Goal: Task Accomplishment & Management: Manage account settings

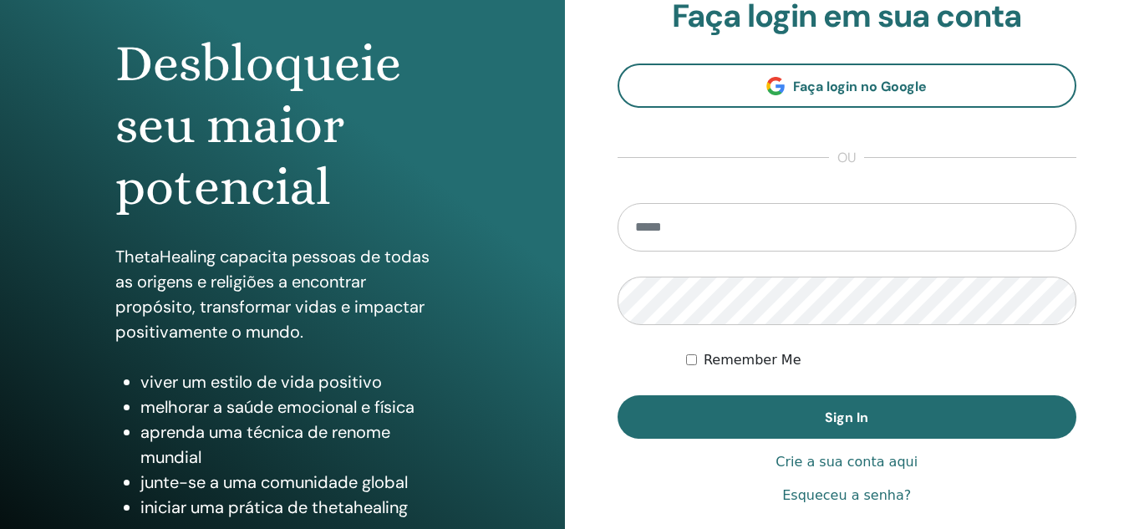
scroll to position [167, 0]
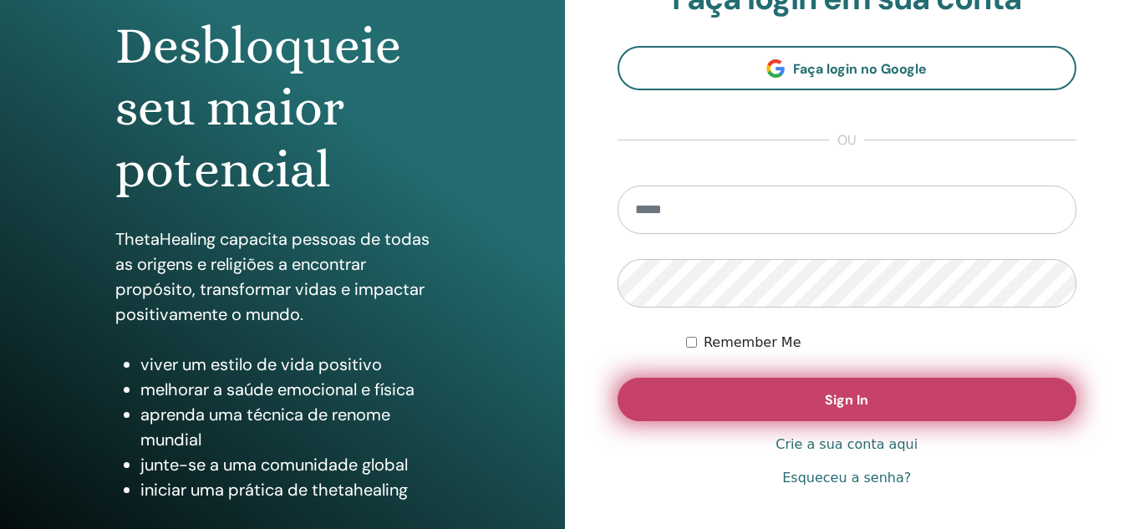
type input "**********"
click at [796, 398] on button "Sign In" at bounding box center [848, 399] width 460 height 43
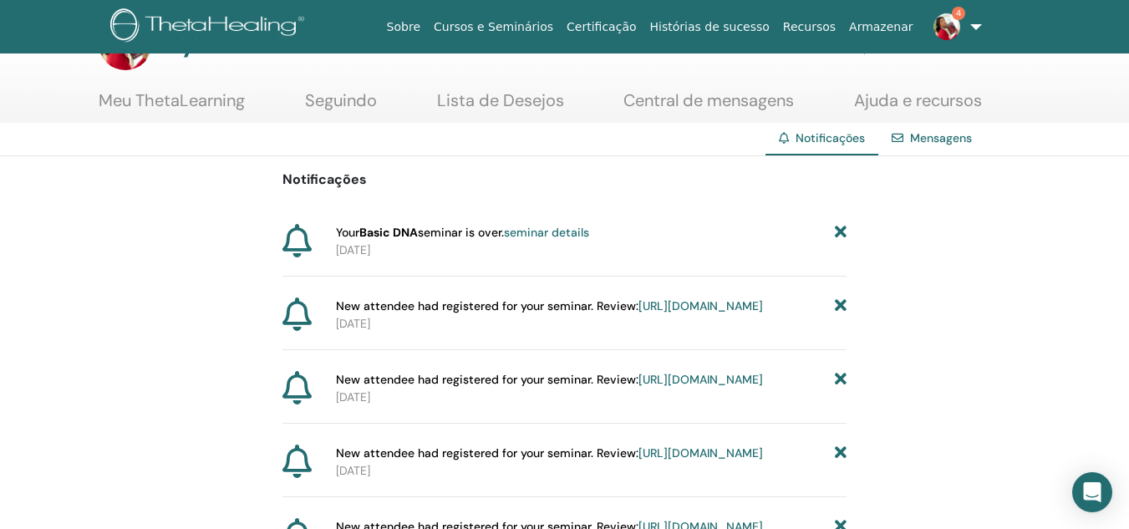
scroll to position [84, 0]
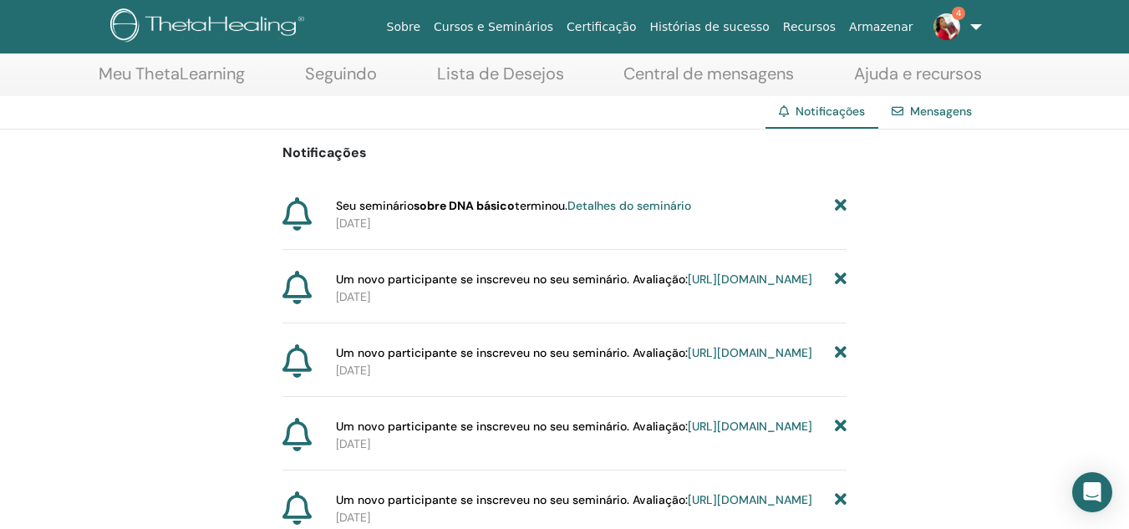
click at [667, 205] on font "Detalhes do seminário" at bounding box center [629, 205] width 124 height 15
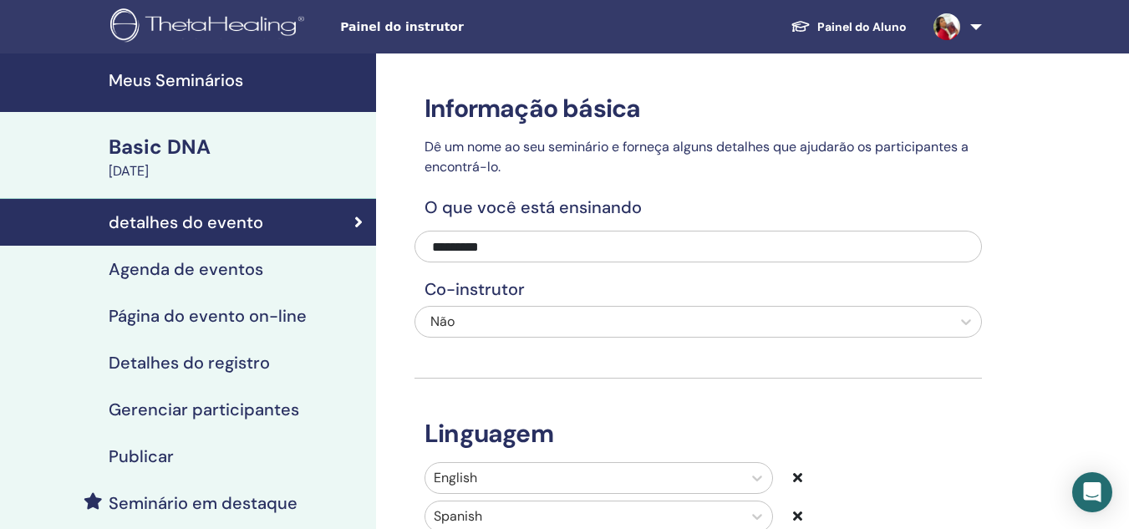
click at [176, 266] on h4 "Agenda de eventos" at bounding box center [186, 269] width 155 height 20
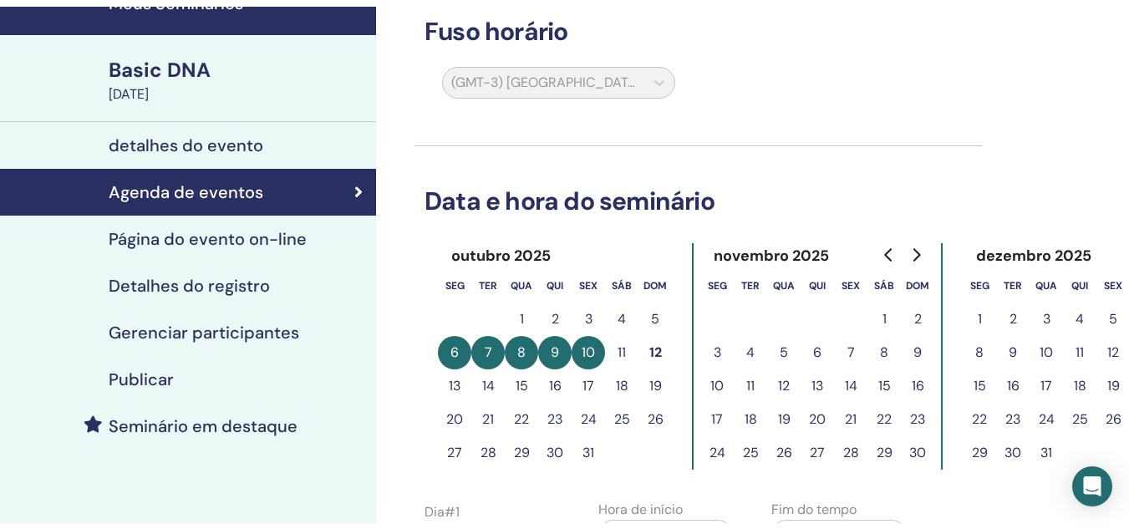
scroll to position [167, 0]
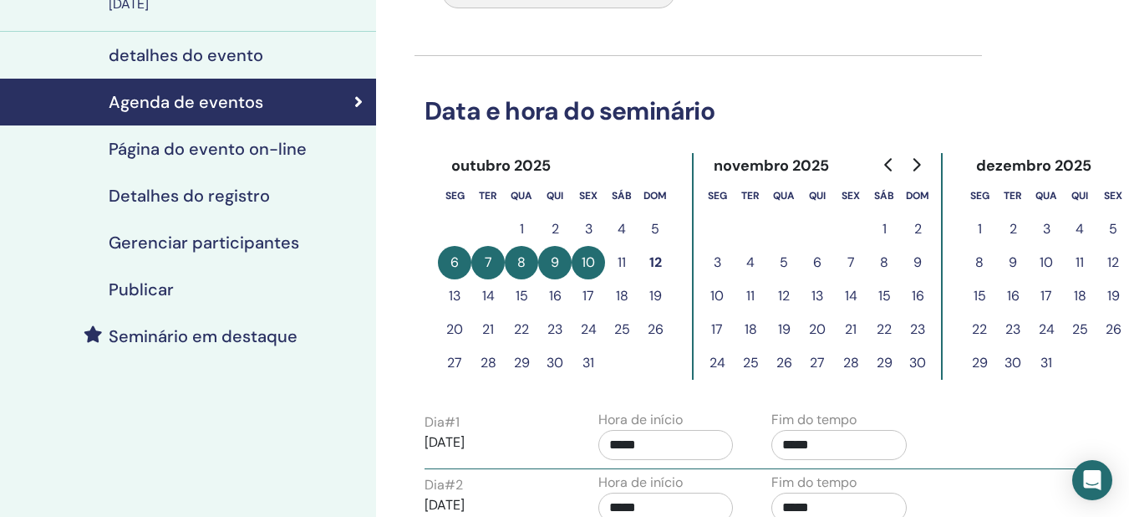
click at [210, 232] on h4 "Gerenciar participantes" at bounding box center [204, 242] width 191 height 20
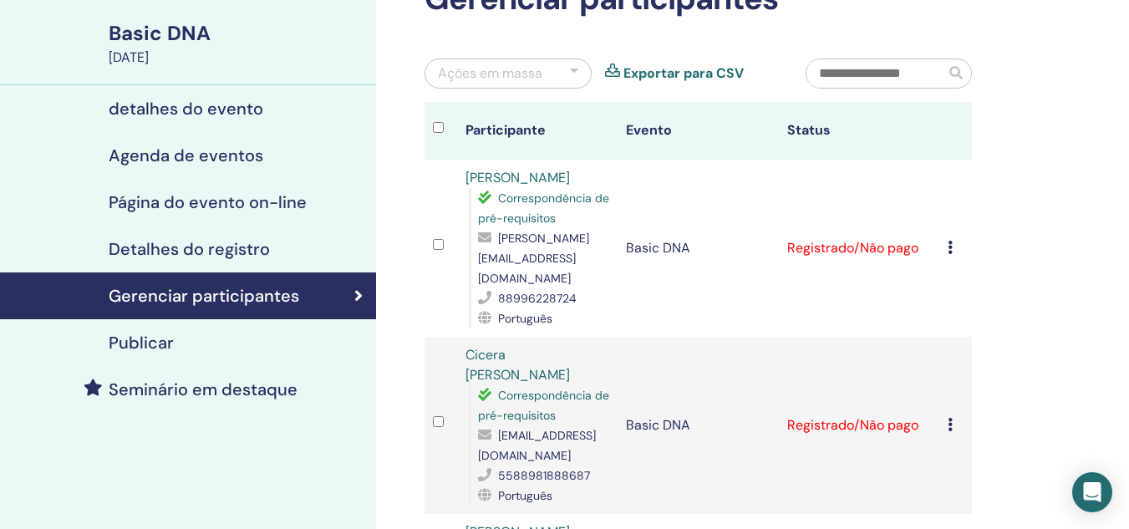
scroll to position [84, 0]
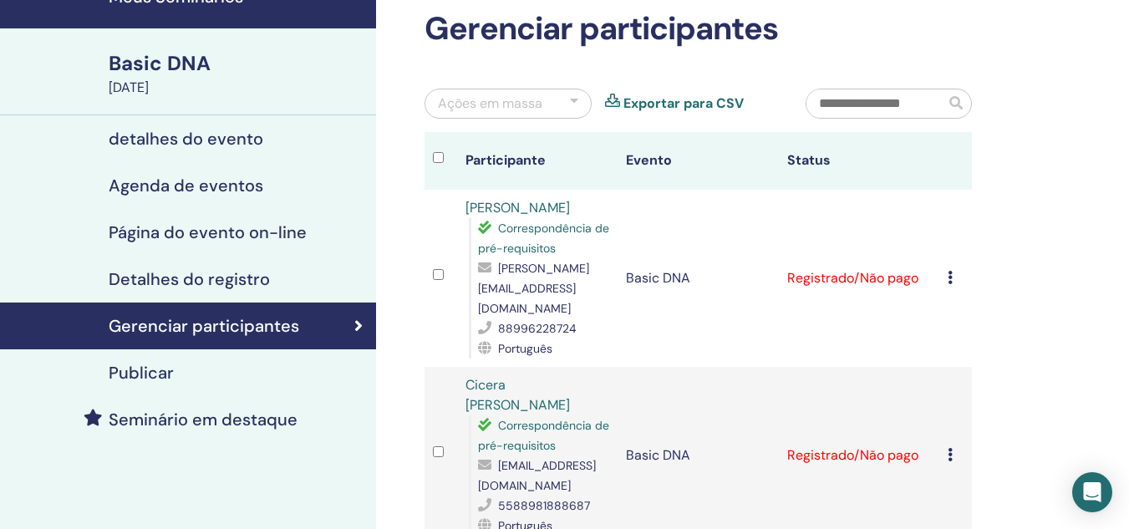
click at [951, 271] on icon at bounding box center [950, 277] width 5 height 13
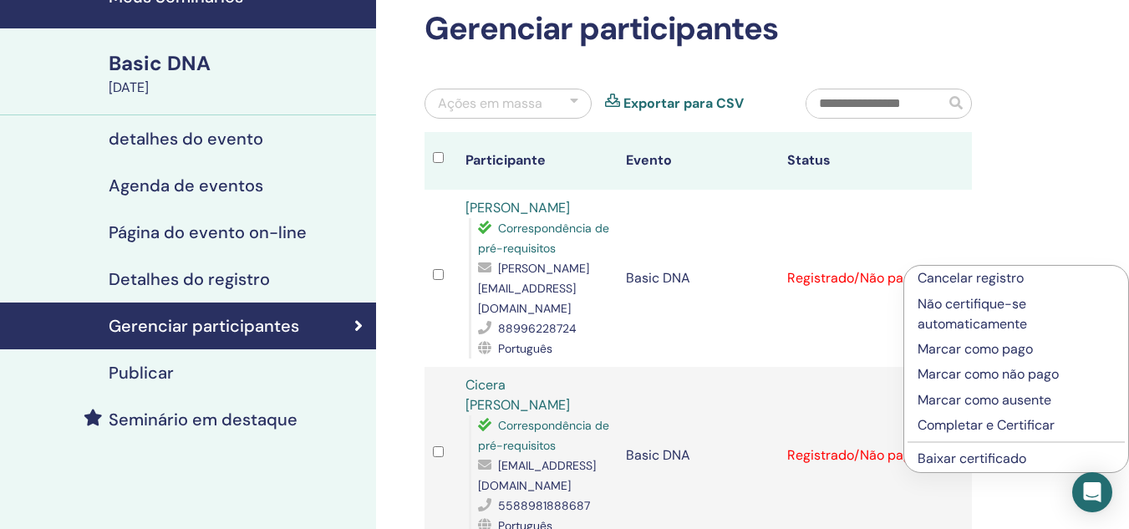
click at [970, 426] on p "Completar e Certificar" at bounding box center [1016, 425] width 197 height 20
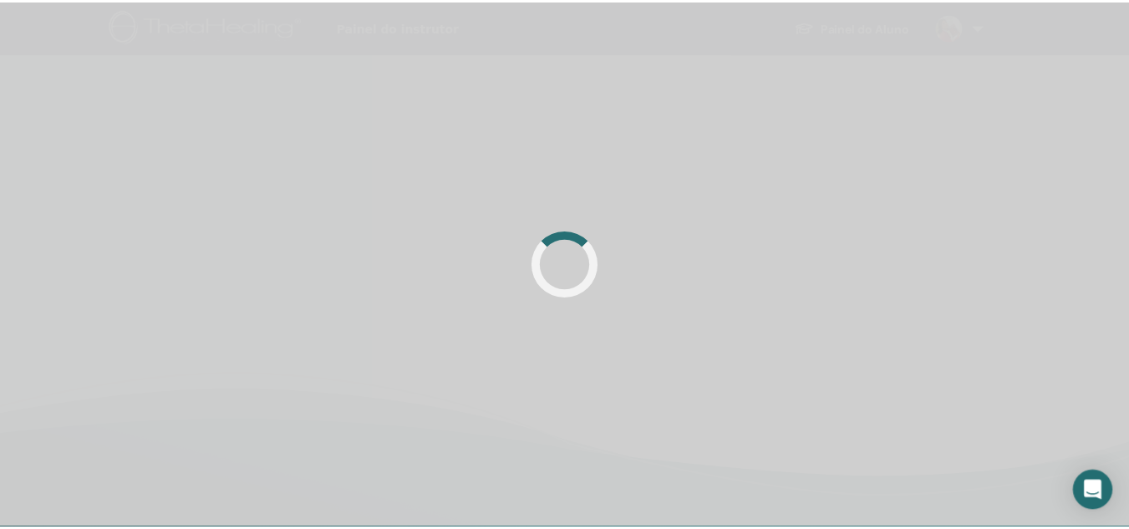
scroll to position [84, 0]
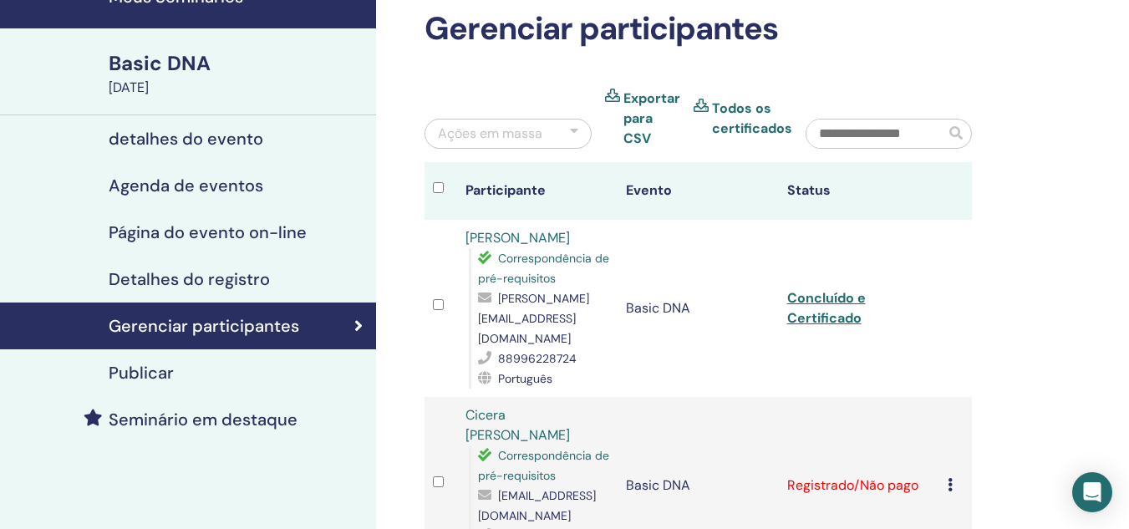
click at [949, 478] on icon at bounding box center [950, 484] width 5 height 13
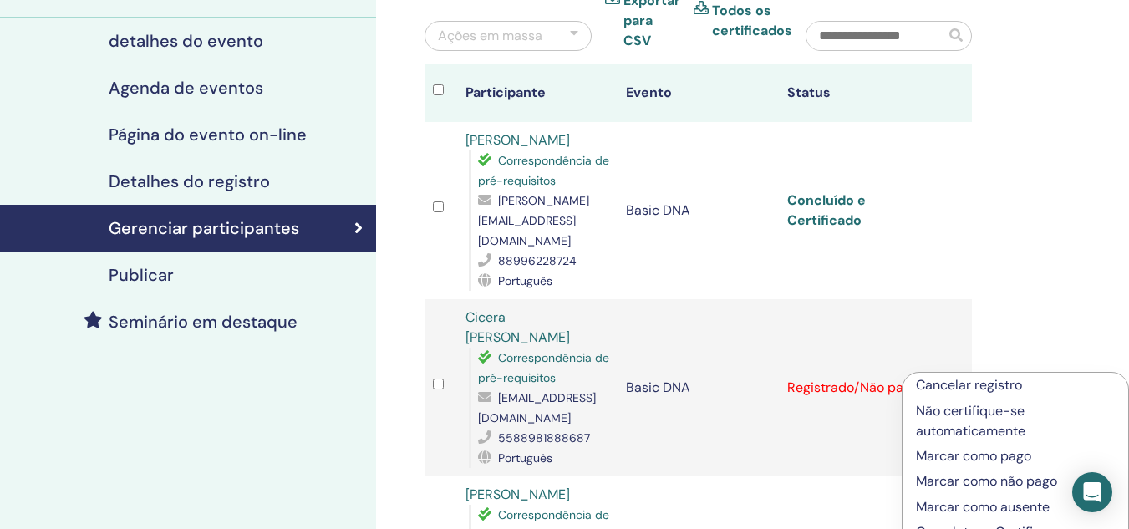
scroll to position [334, 0]
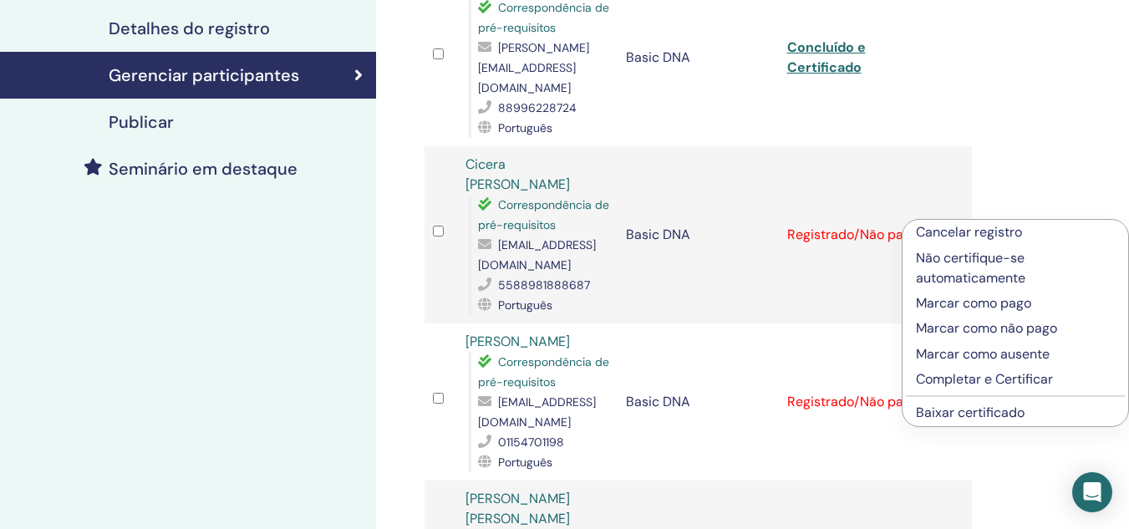
click at [968, 379] on p "Completar e Certificar" at bounding box center [1015, 379] width 199 height 20
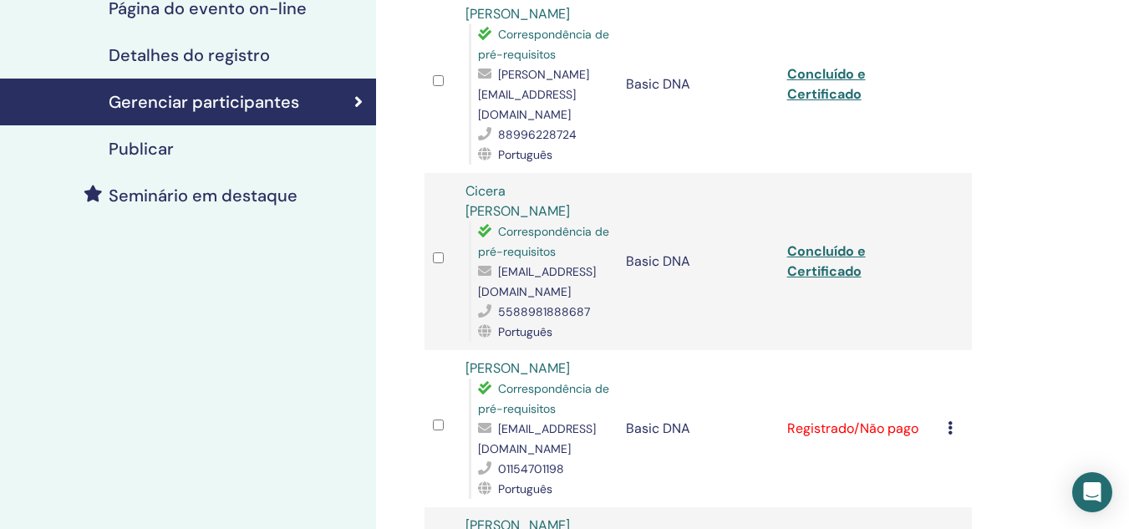
scroll to position [418, 0]
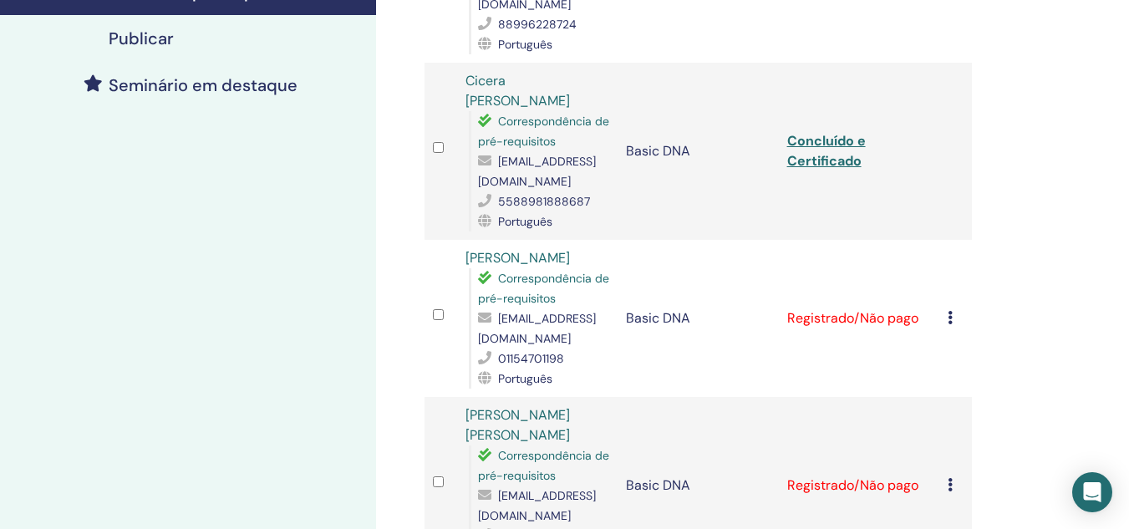
click at [947, 299] on td "Cancelar registro Não certifique-se automaticamente Marcar como pago Marcar com…" at bounding box center [955, 318] width 33 height 157
click at [949, 311] on icon at bounding box center [950, 317] width 5 height 13
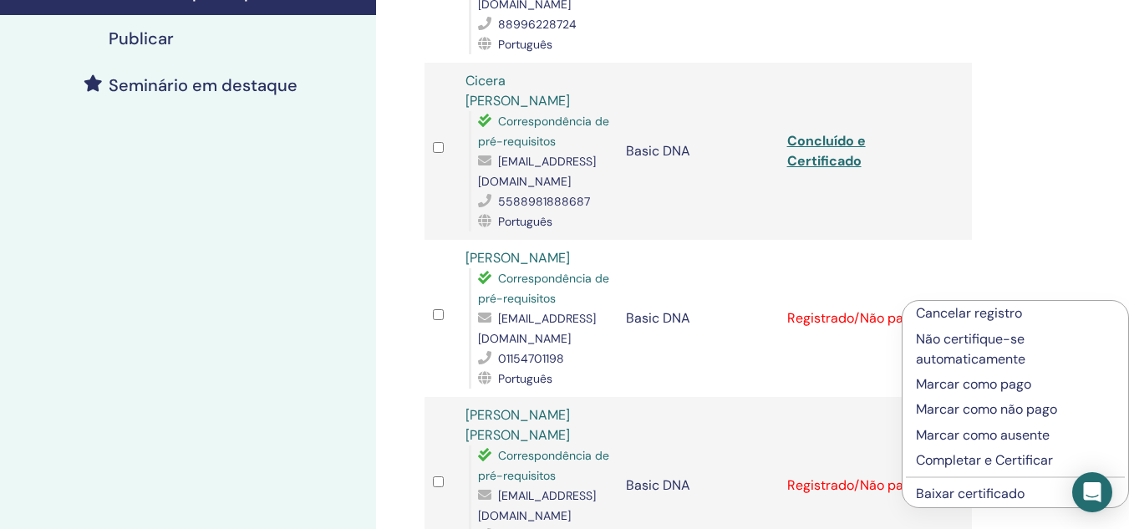
click at [934, 458] on p "Completar e Certificar" at bounding box center [1015, 460] width 199 height 20
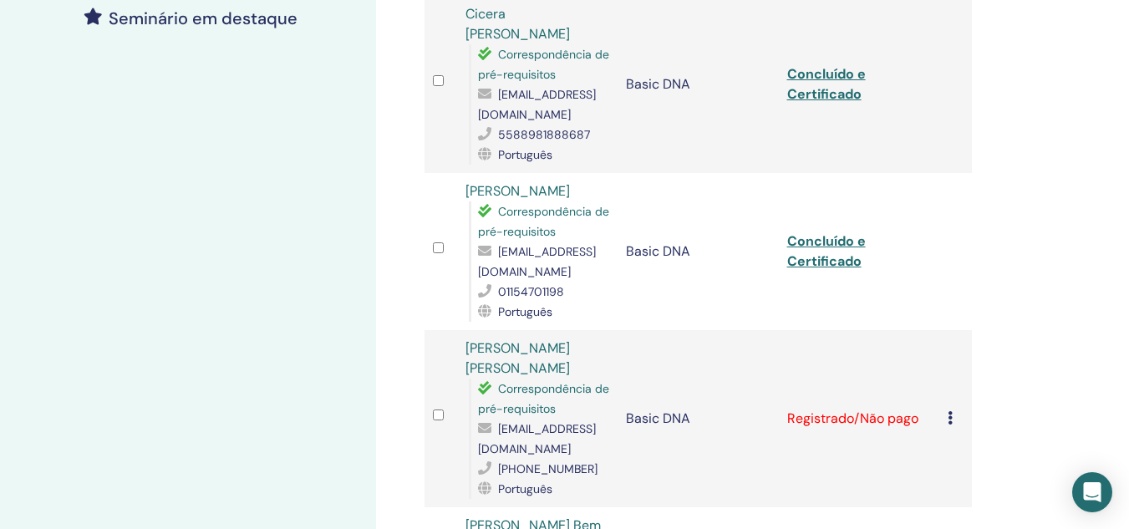
scroll to position [585, 0]
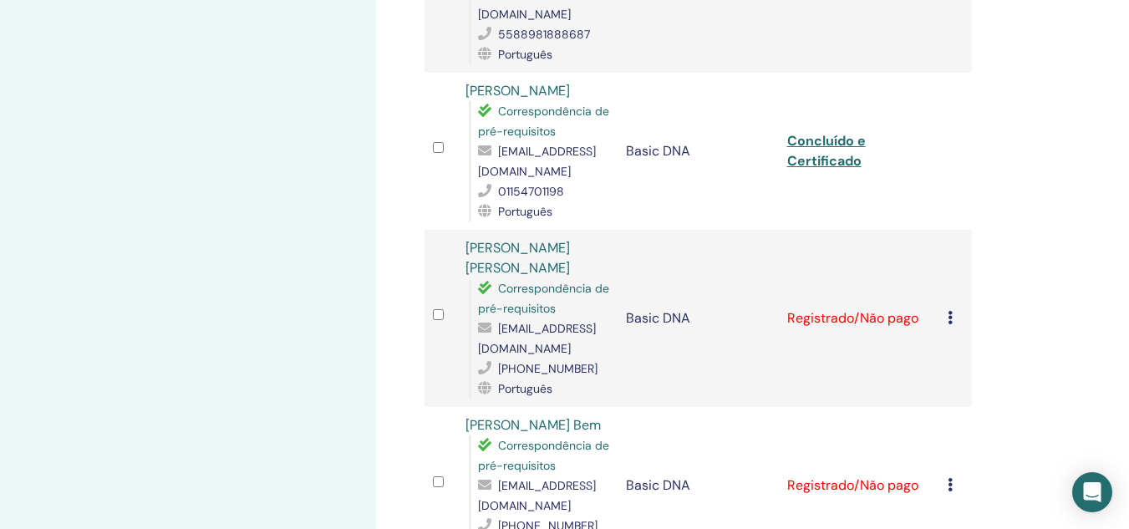
click at [951, 311] on icon at bounding box center [950, 317] width 5 height 13
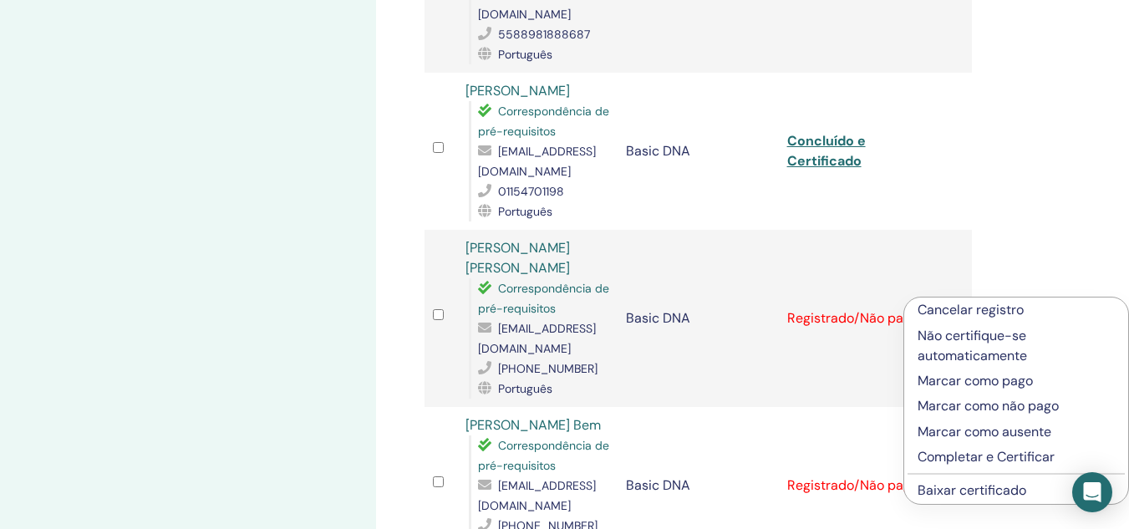
click at [961, 459] on p "Completar e Certificar" at bounding box center [1016, 457] width 197 height 20
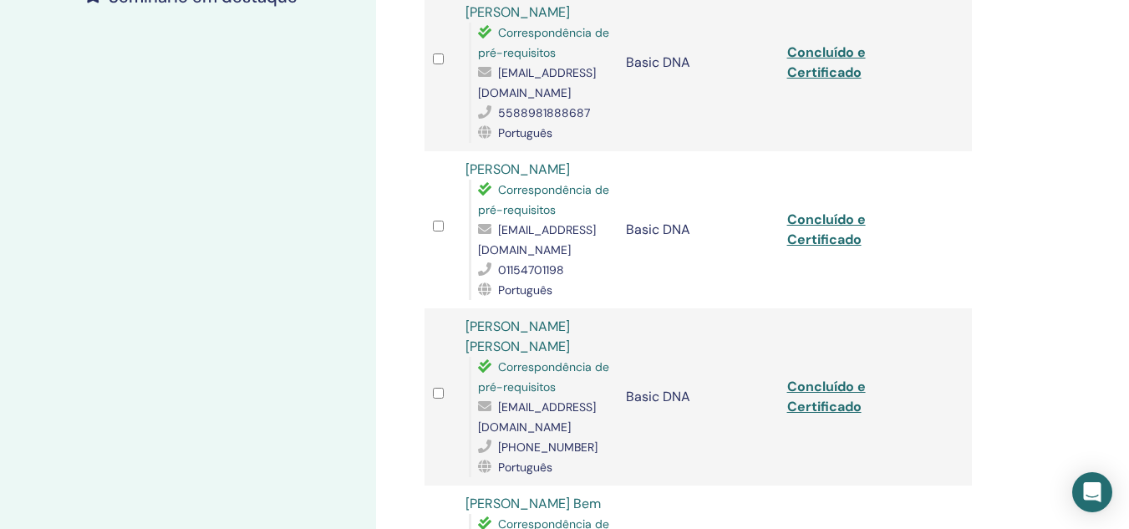
scroll to position [669, 0]
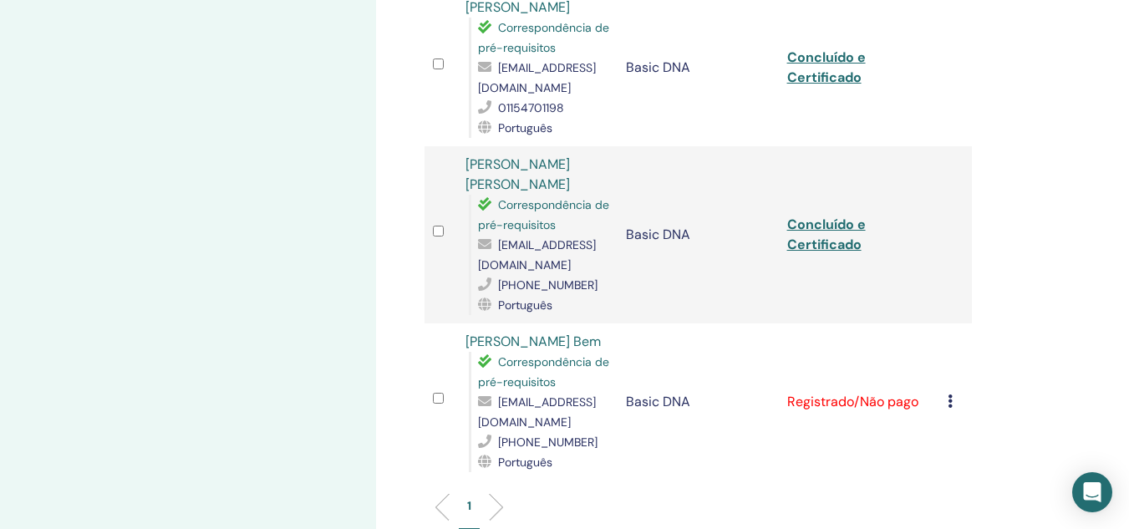
click at [949, 394] on icon at bounding box center [950, 400] width 5 height 13
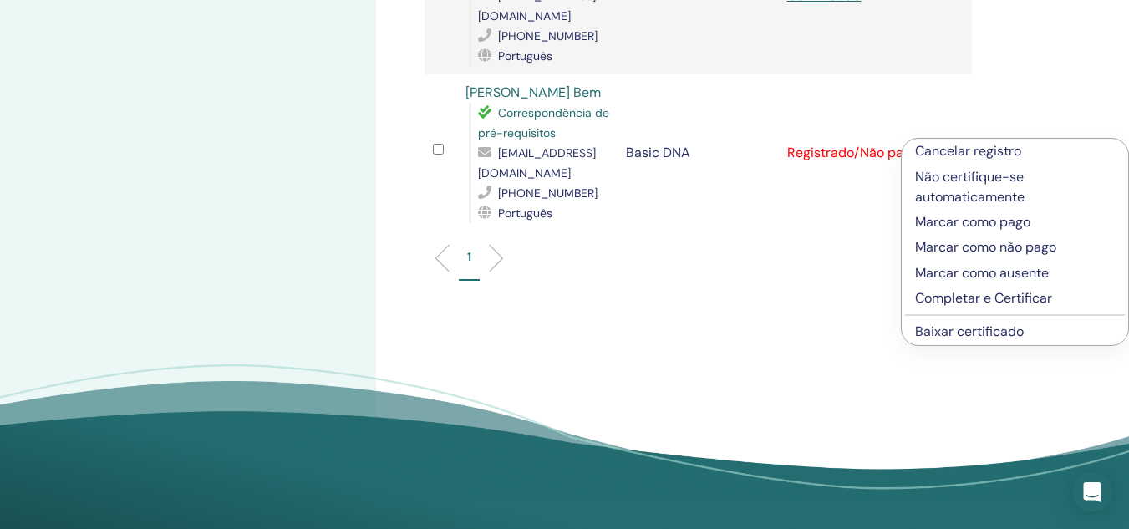
scroll to position [919, 0]
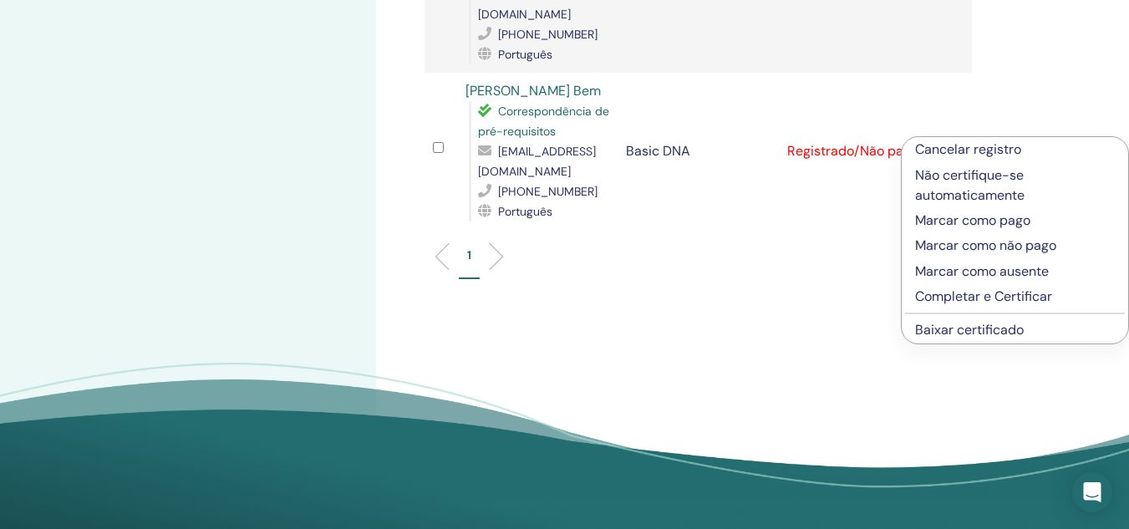
click at [954, 299] on p "Completar e Certificar" at bounding box center [1015, 297] width 200 height 20
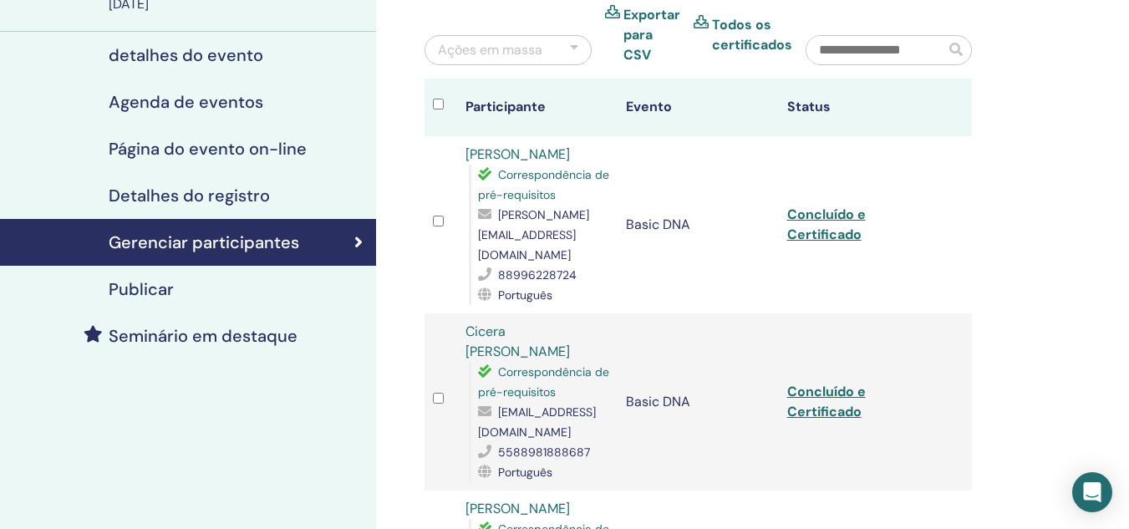
scroll to position [147, 0]
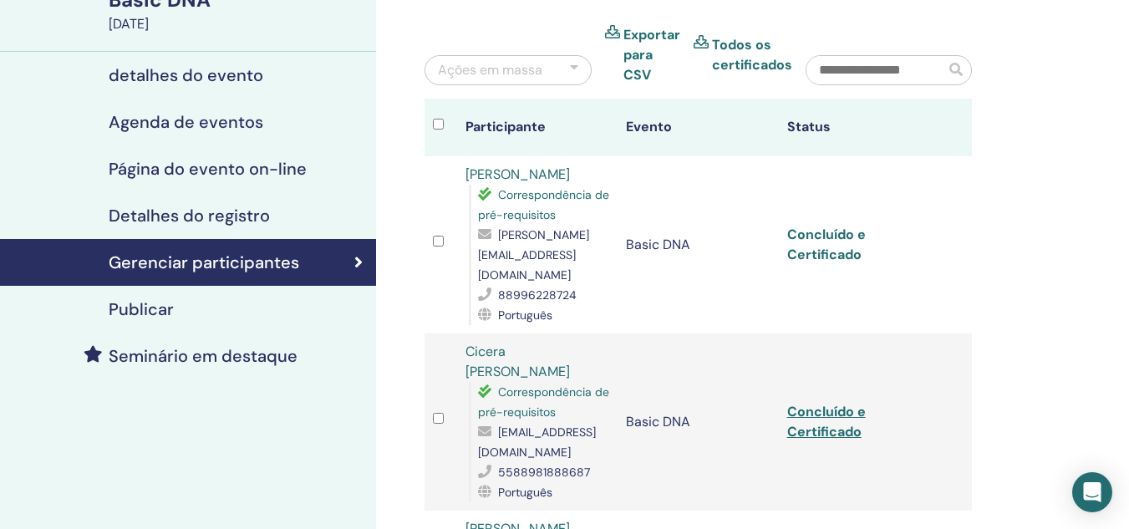
click at [836, 240] on link "Concluído e Certificado" at bounding box center [826, 245] width 79 height 38
click at [822, 403] on link "Concluído e Certificado" at bounding box center [826, 422] width 79 height 38
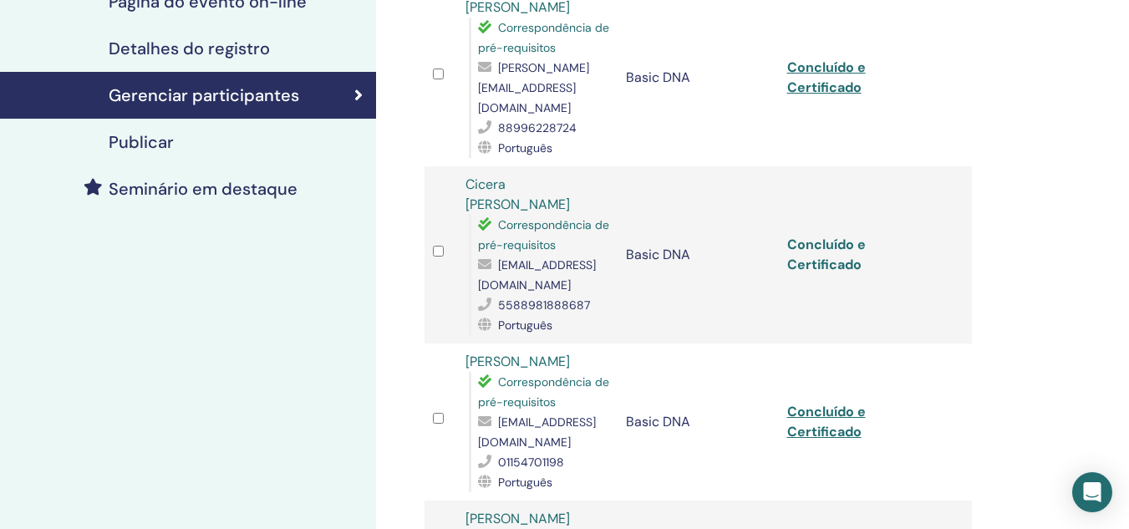
scroll to position [398, 0]
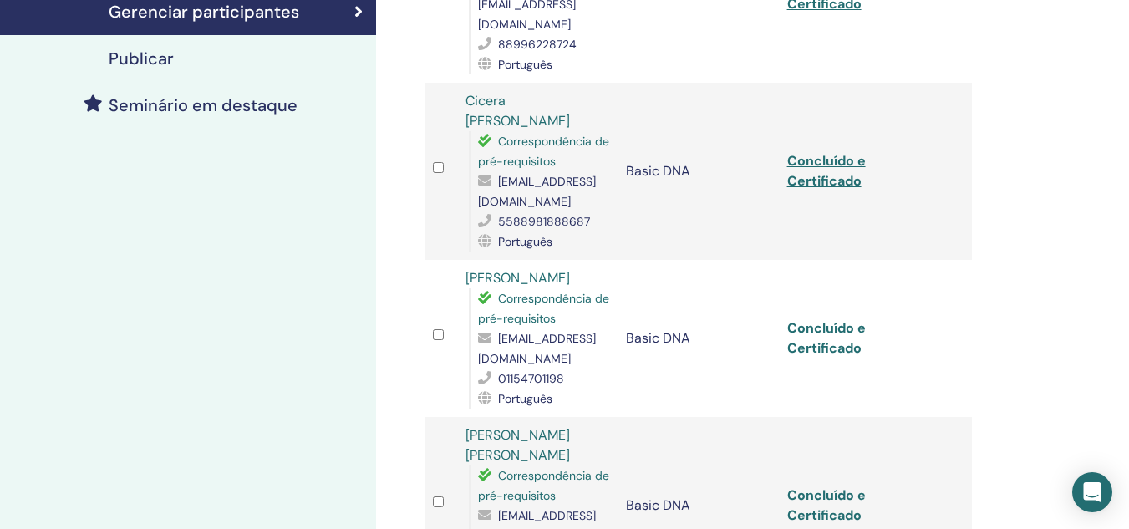
click at [821, 319] on link "Concluído e Certificado" at bounding box center [826, 338] width 79 height 38
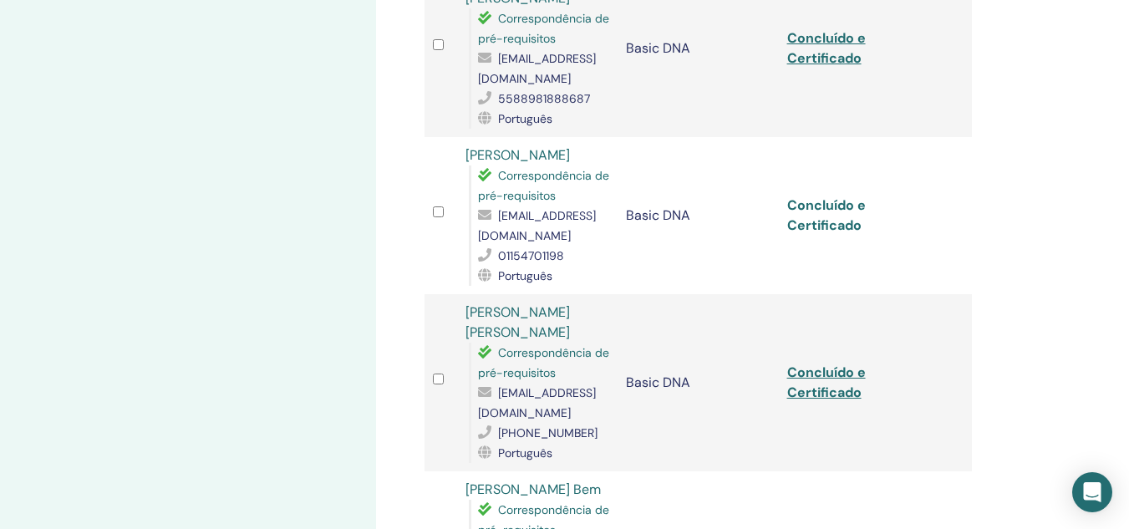
scroll to position [565, 0]
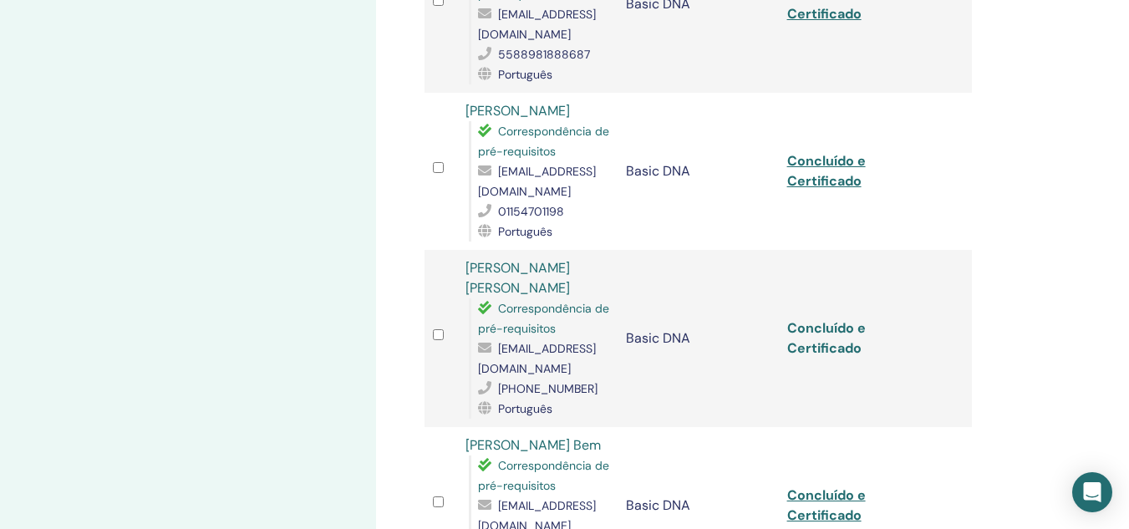
click at [806, 322] on link "Concluído e Certificado" at bounding box center [826, 338] width 79 height 38
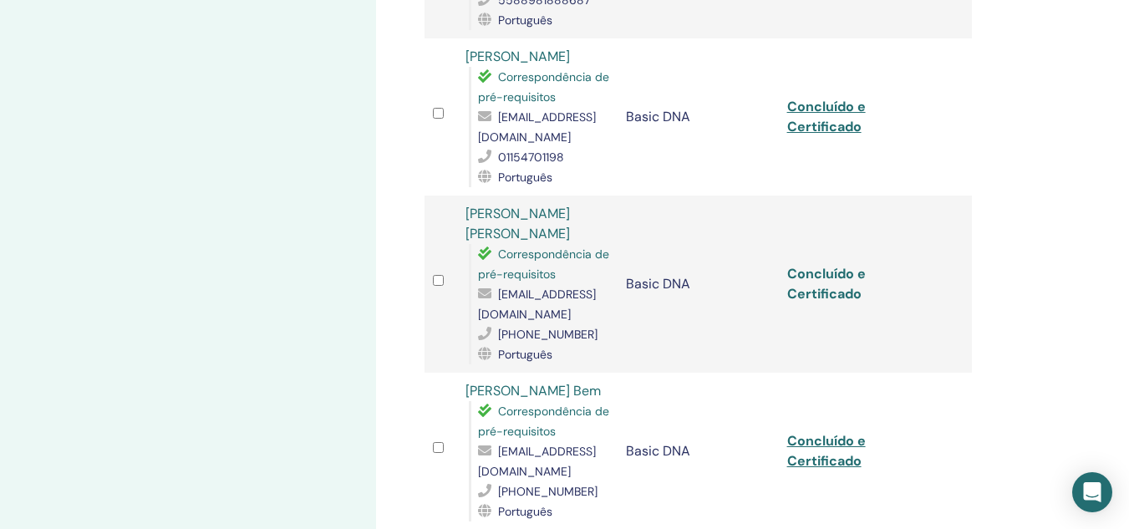
scroll to position [732, 0]
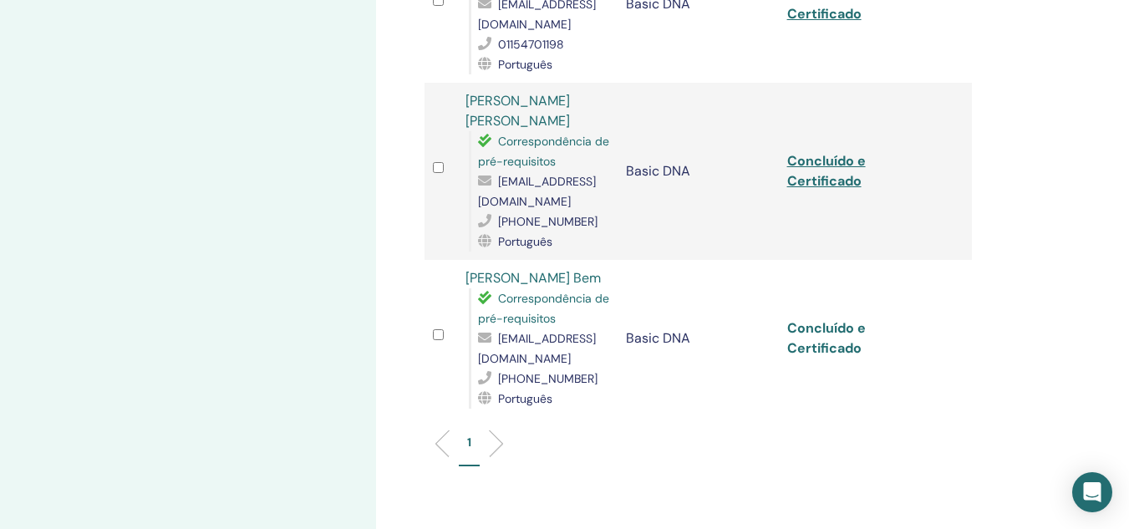
click at [831, 323] on link "Concluído e Certificado" at bounding box center [826, 338] width 79 height 38
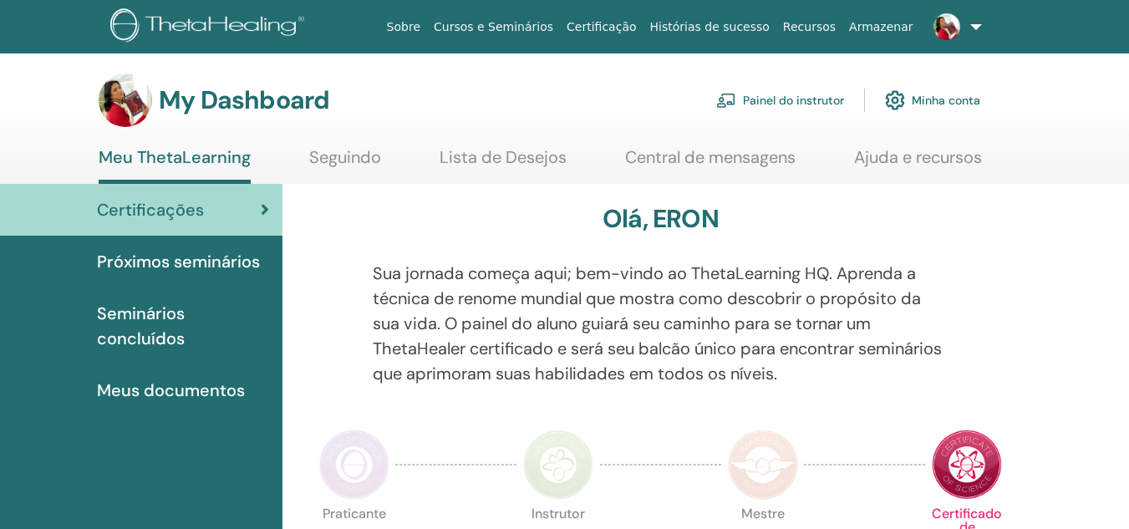
click at [796, 96] on link "Painel do instrutor" at bounding box center [780, 100] width 128 height 37
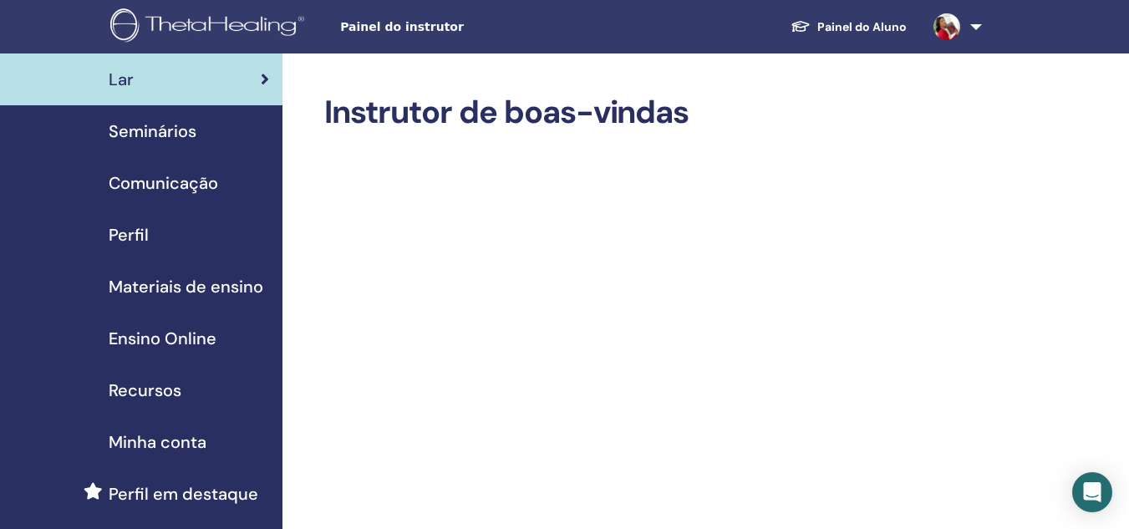
click at [156, 129] on span "Seminários" at bounding box center [153, 131] width 88 height 25
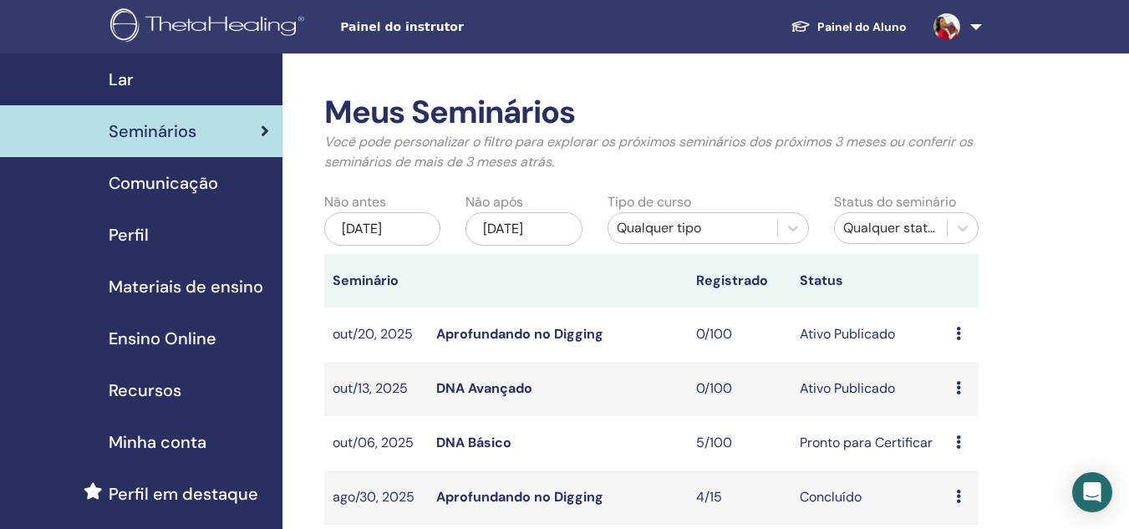
click at [477, 440] on link "DNA Básico" at bounding box center [473, 443] width 75 height 18
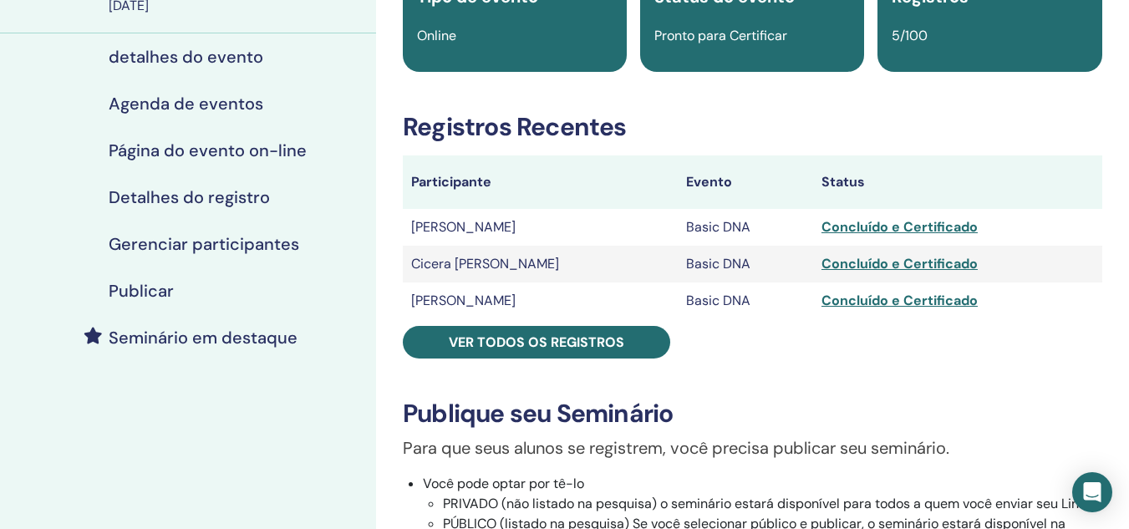
scroll to position [167, 0]
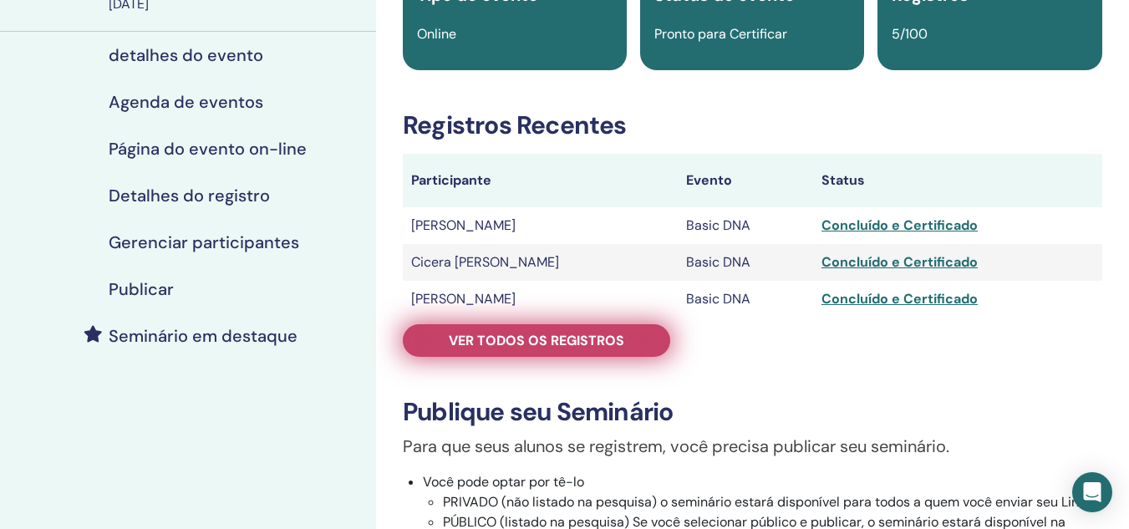
click at [623, 340] on link "Ver todos os registros" at bounding box center [536, 340] width 267 height 33
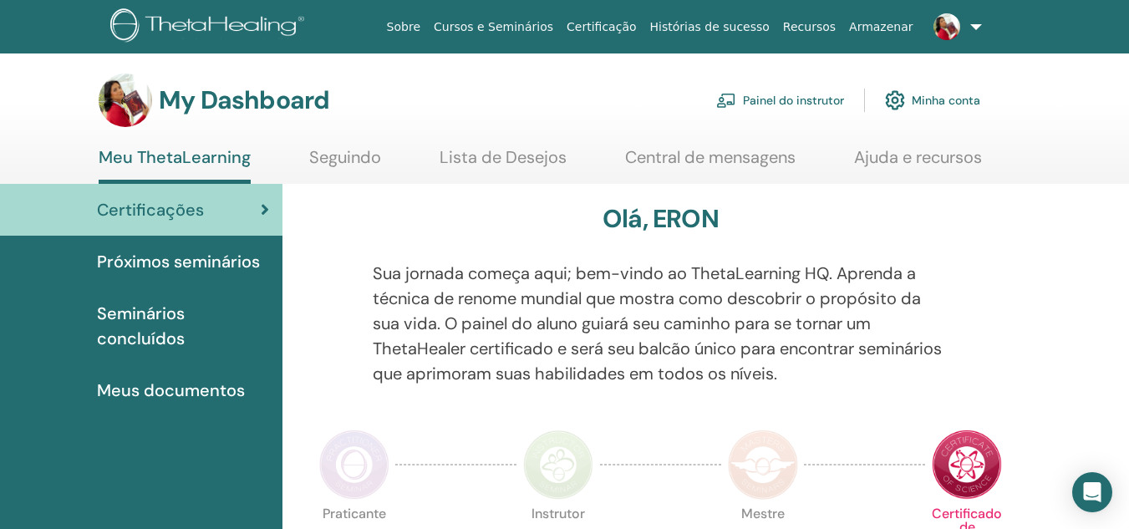
click at [929, 155] on link "Ajuda e recursos" at bounding box center [918, 163] width 128 height 33
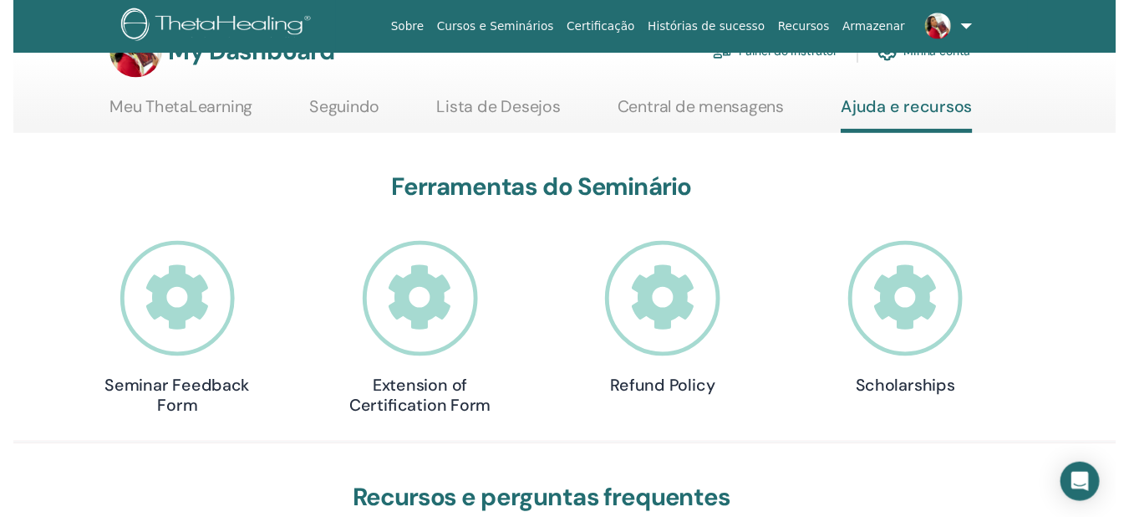
scroll to position [238, 0]
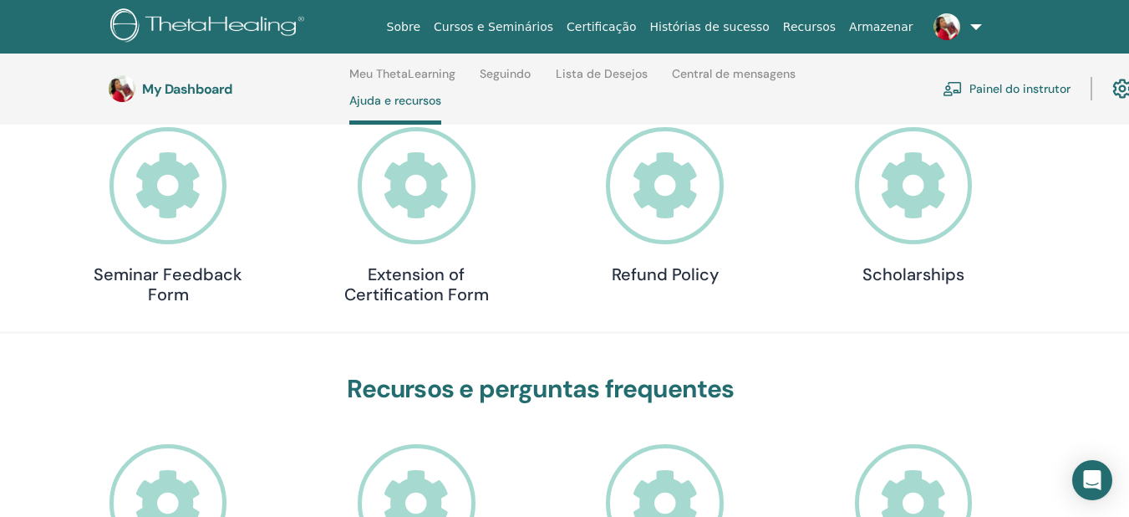
click at [918, 204] on icon at bounding box center [914, 186] width 118 height 118
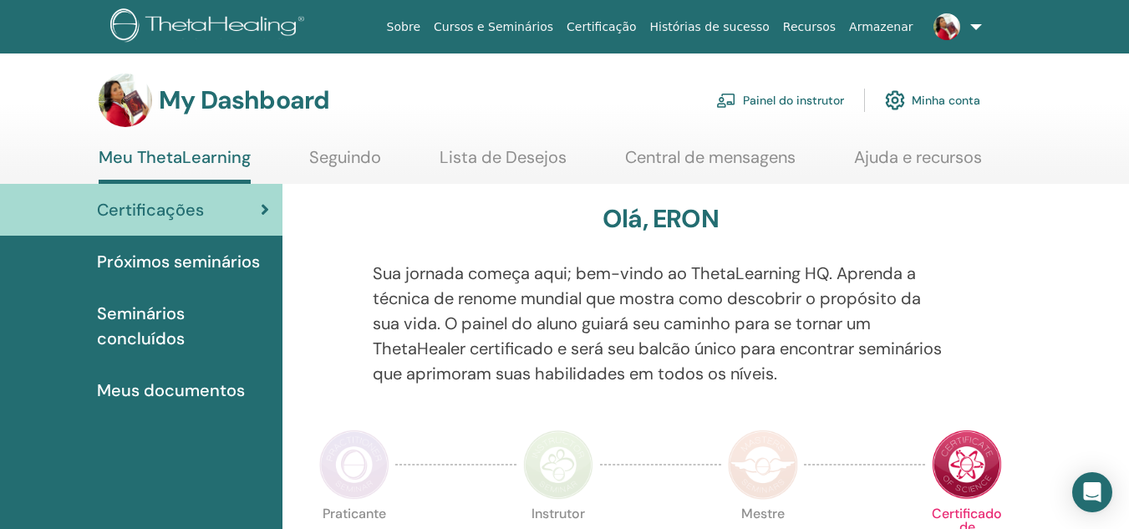
click at [799, 99] on link "Painel do instrutor" at bounding box center [780, 100] width 128 height 37
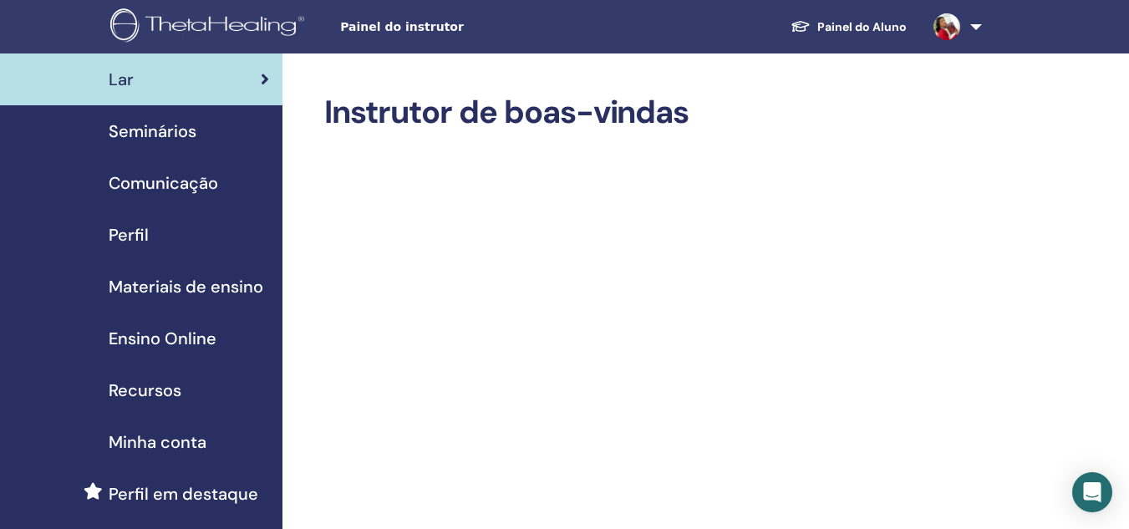
click at [166, 125] on span "Seminários" at bounding box center [153, 131] width 88 height 25
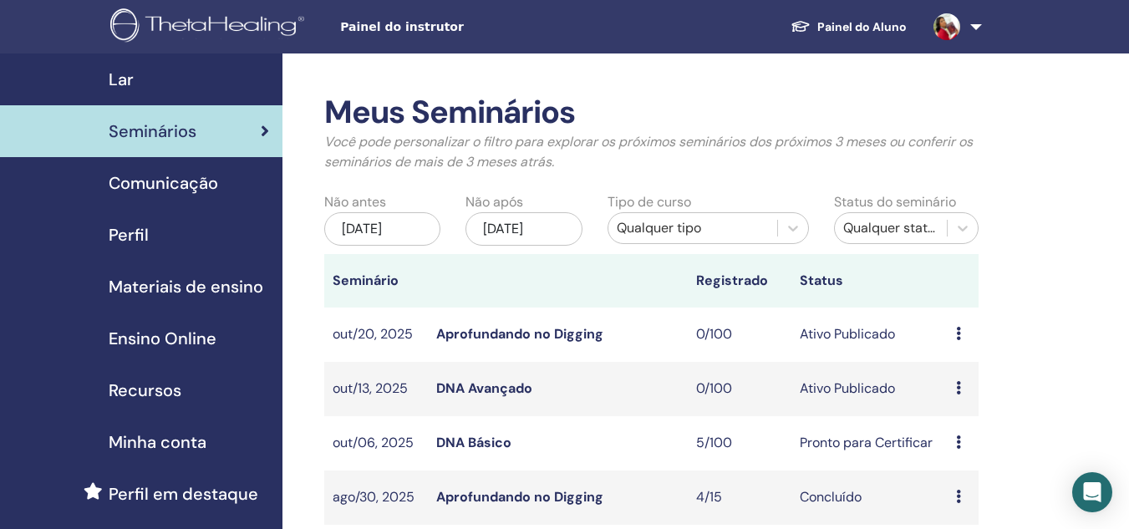
click at [493, 385] on link "DNA Avançado" at bounding box center [484, 388] width 96 height 18
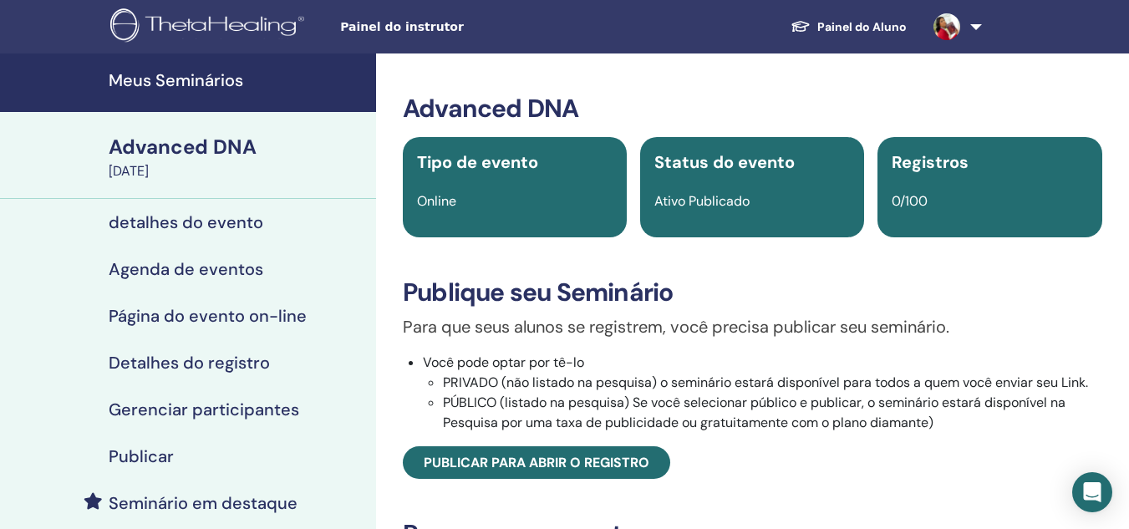
click at [969, 29] on link at bounding box center [954, 26] width 69 height 53
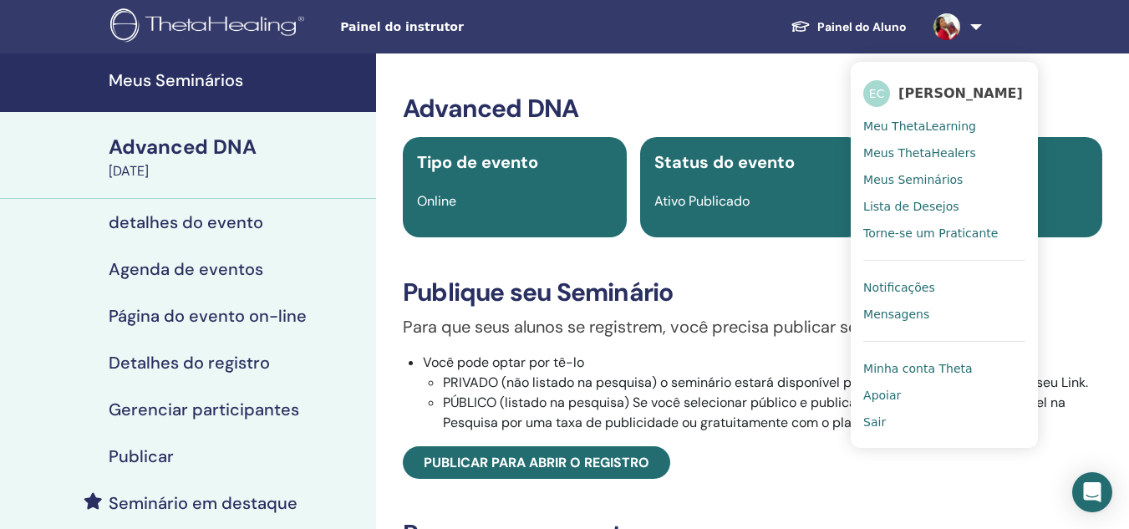
click at [878, 422] on span "Sair" at bounding box center [874, 422] width 23 height 15
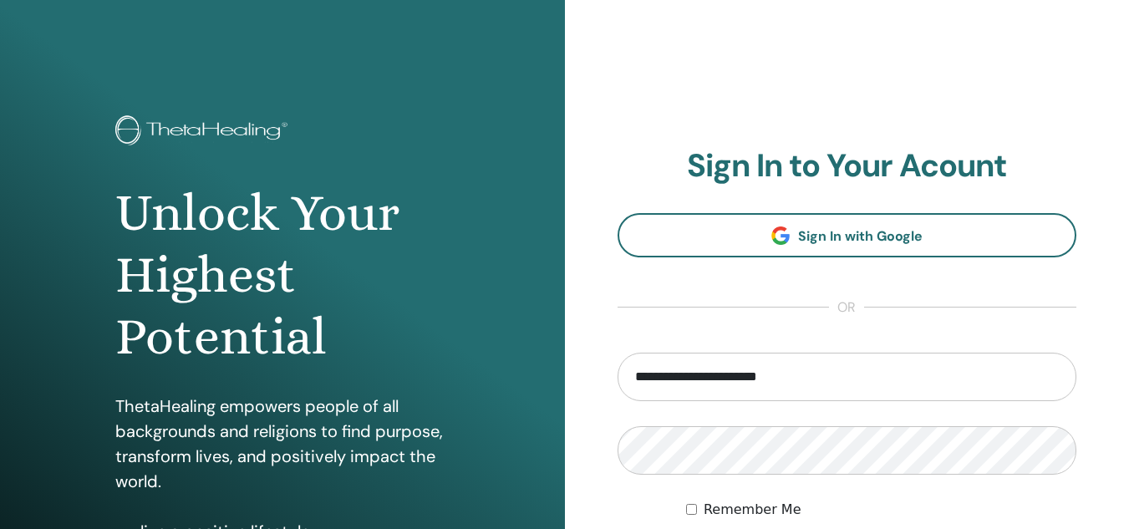
click at [853, 384] on input "**********" at bounding box center [848, 377] width 460 height 48
type input "**********"
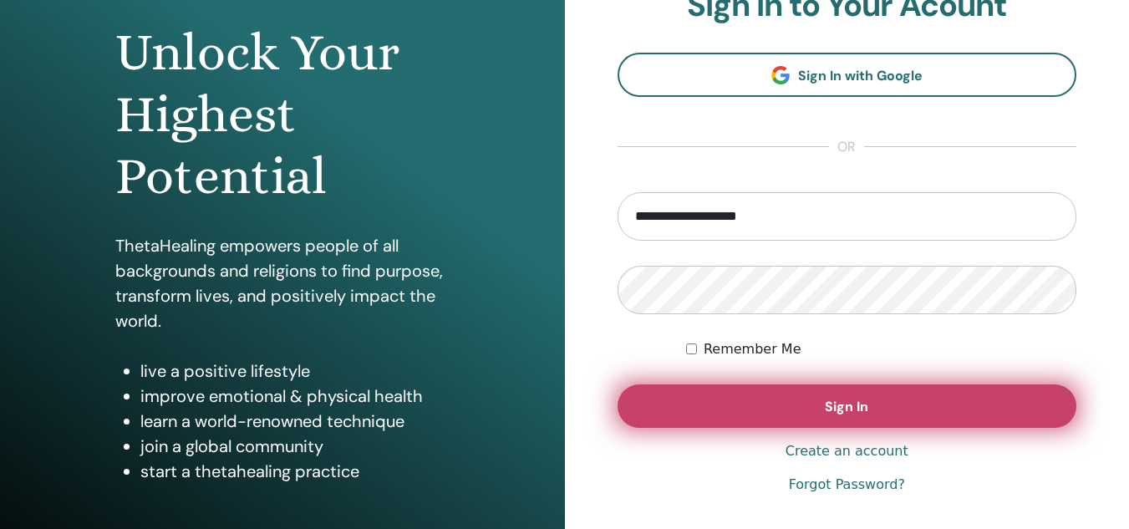
scroll to position [167, 0]
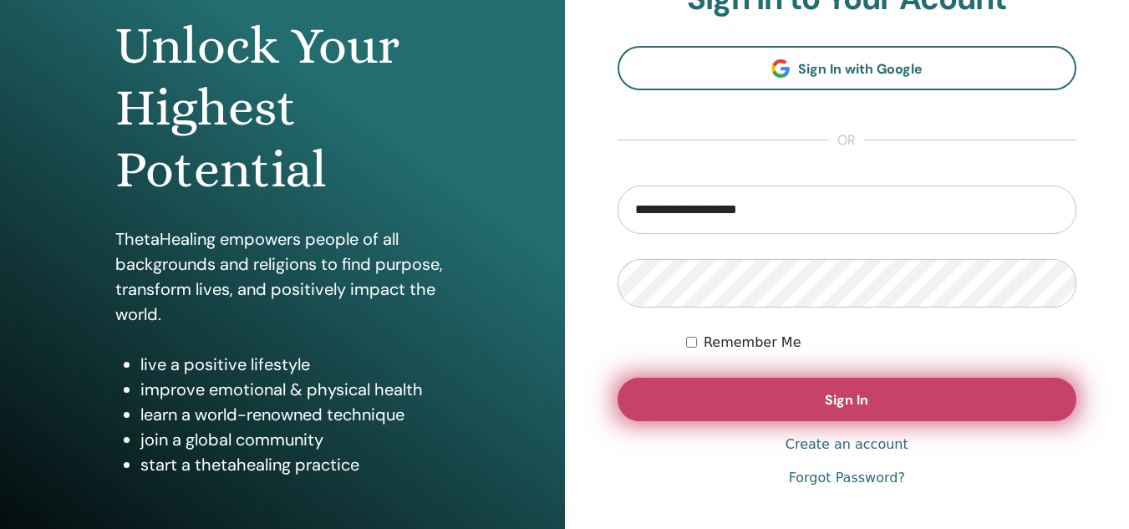
click at [824, 401] on button "Sign In" at bounding box center [848, 399] width 460 height 43
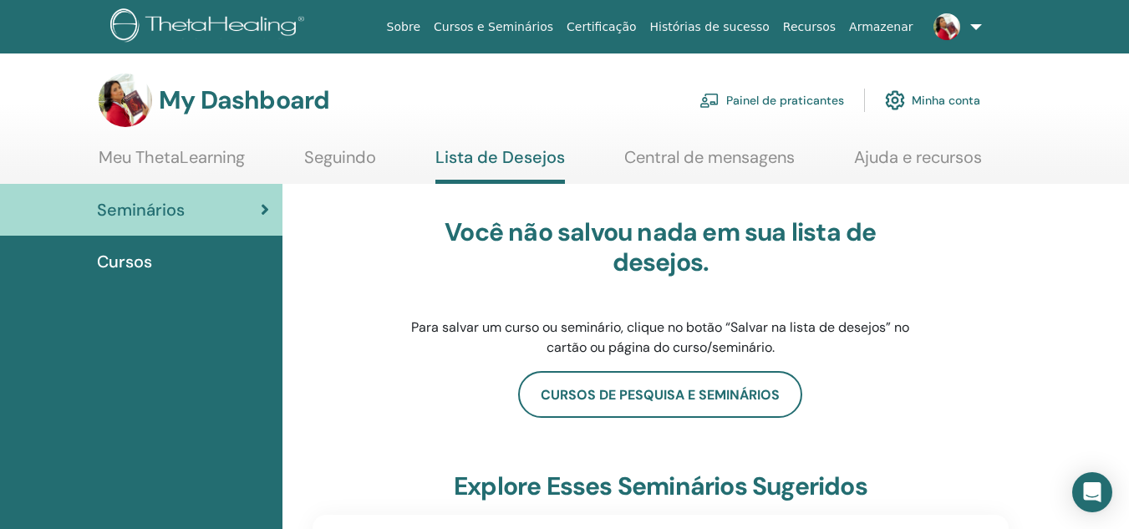
click at [250, 101] on h3 "My Dashboard" at bounding box center [244, 100] width 170 height 30
click at [161, 159] on link "Meu ThetaLearning" at bounding box center [172, 163] width 146 height 33
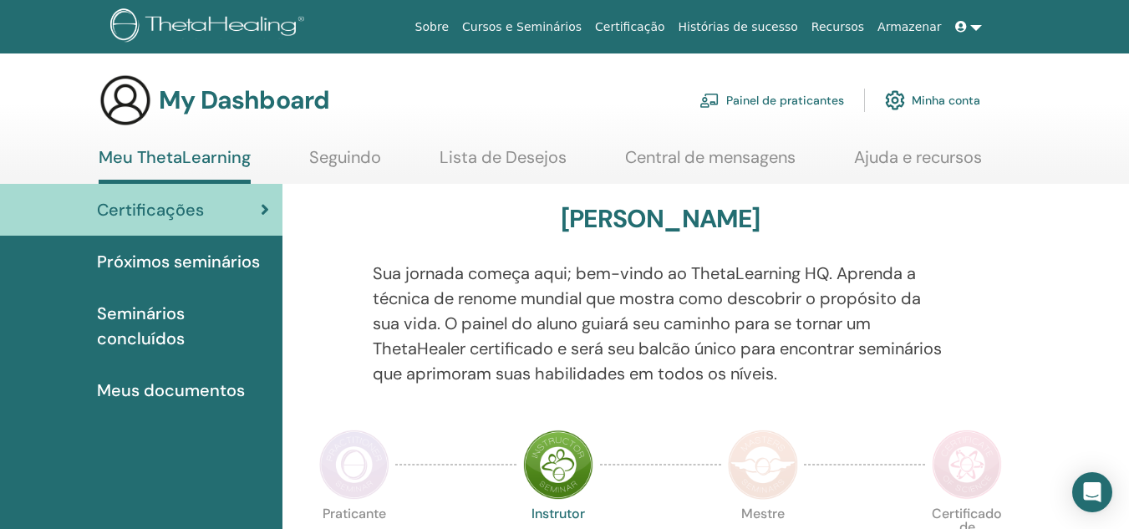
click at [213, 103] on h3 "My Dashboard" at bounding box center [244, 100] width 170 height 30
click at [947, 99] on link "Minha conta" at bounding box center [932, 100] width 95 height 37
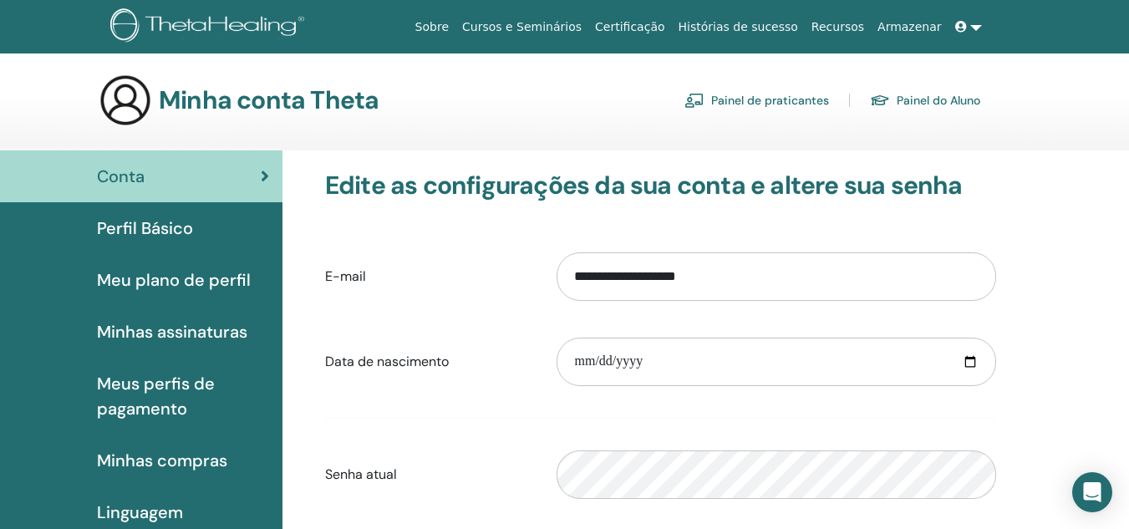
click at [186, 220] on span "Perfil Básico" at bounding box center [145, 228] width 96 height 25
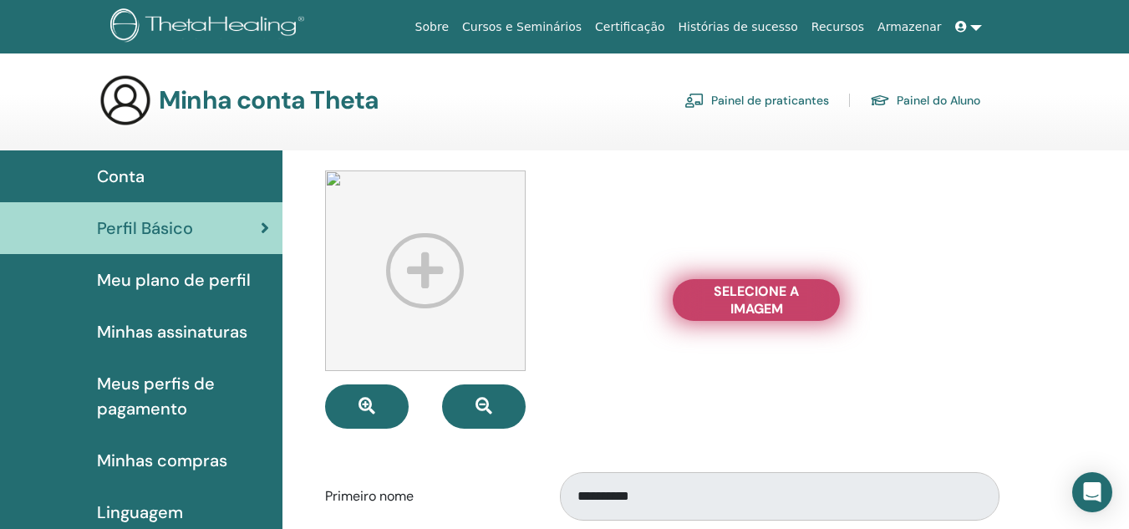
click at [769, 299] on span "Selecione a imagem" at bounding box center [756, 299] width 125 height 35
click at [767, 299] on input "Selecione a imagem" at bounding box center [756, 300] width 22 height 12
type input "**********"
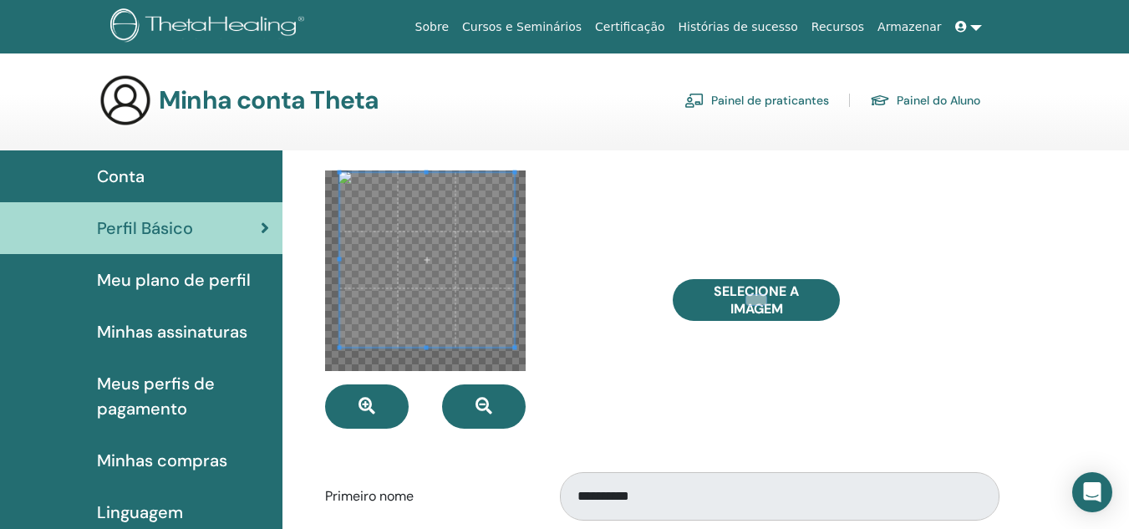
click at [482, 279] on span at bounding box center [426, 260] width 175 height 175
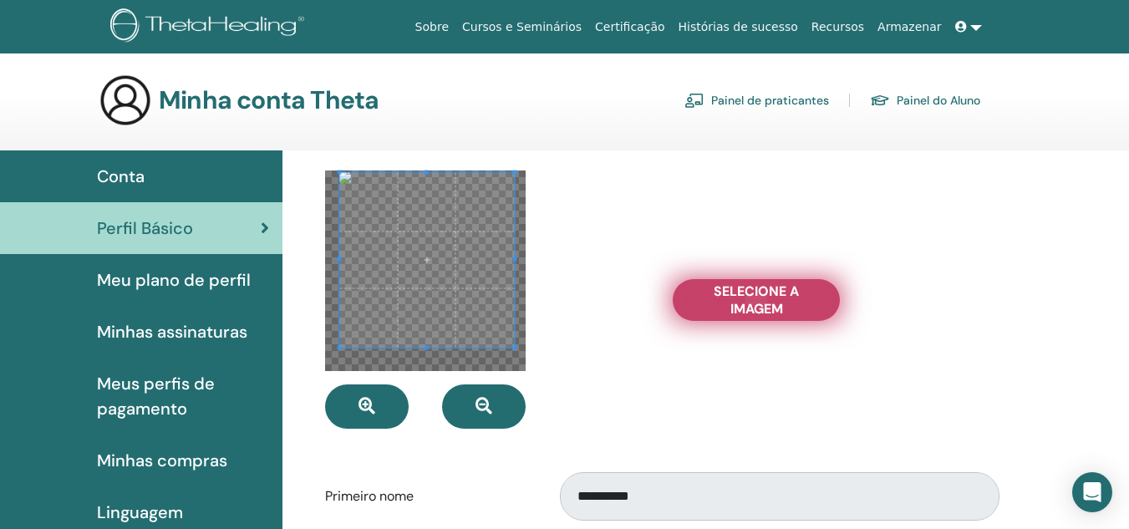
click at [794, 301] on span "Selecione a imagem" at bounding box center [756, 299] width 125 height 35
click at [767, 301] on input "Selecione a imagem" at bounding box center [756, 300] width 22 height 12
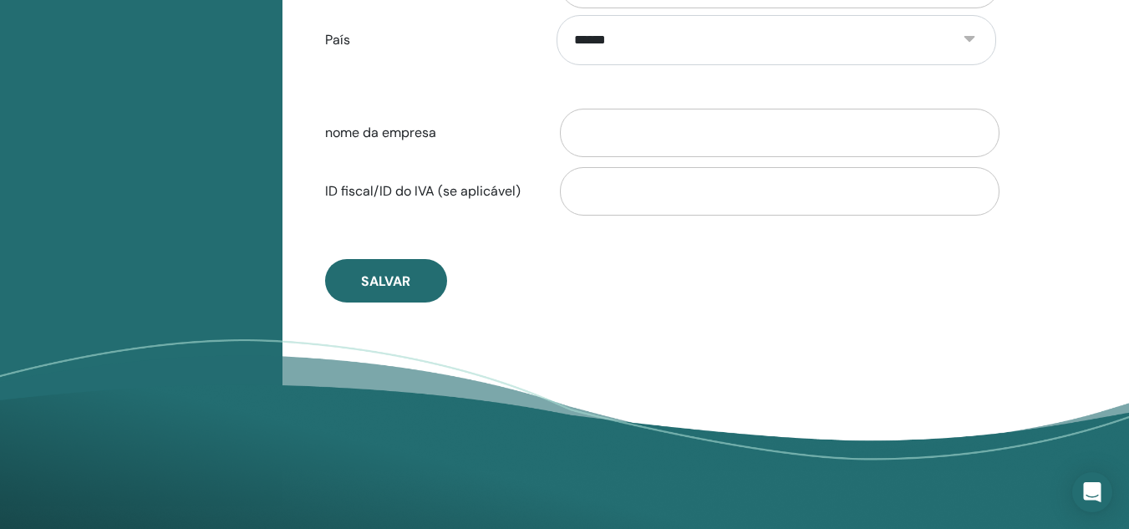
scroll to position [956, 0]
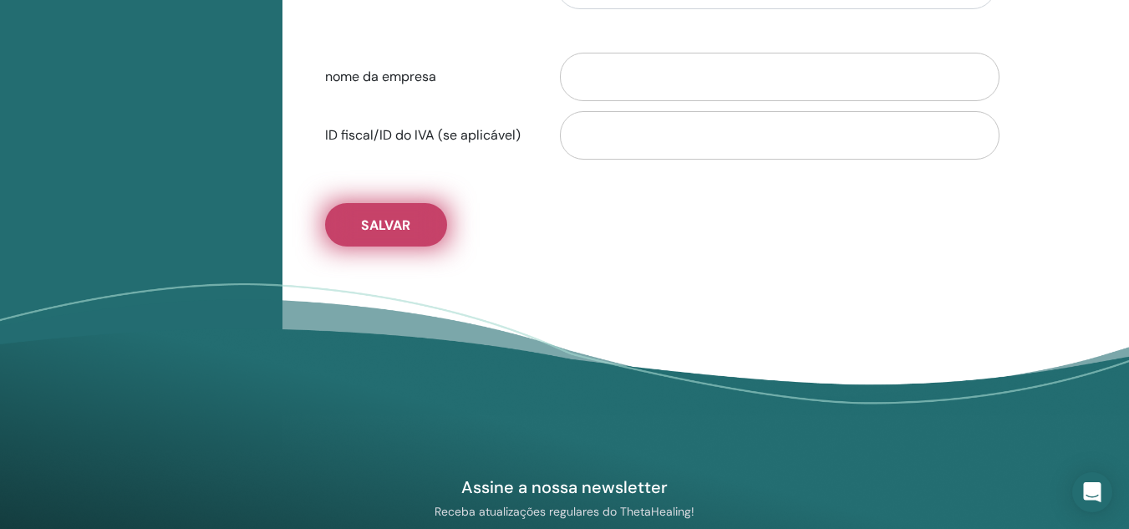
click at [401, 237] on button "Salvar" at bounding box center [386, 224] width 122 height 43
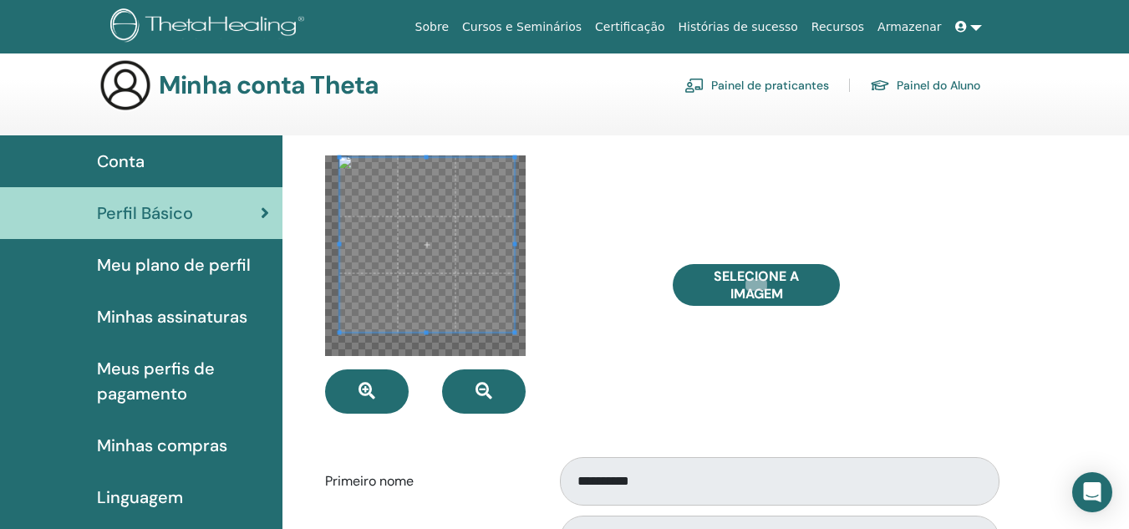
scroll to position [0, 0]
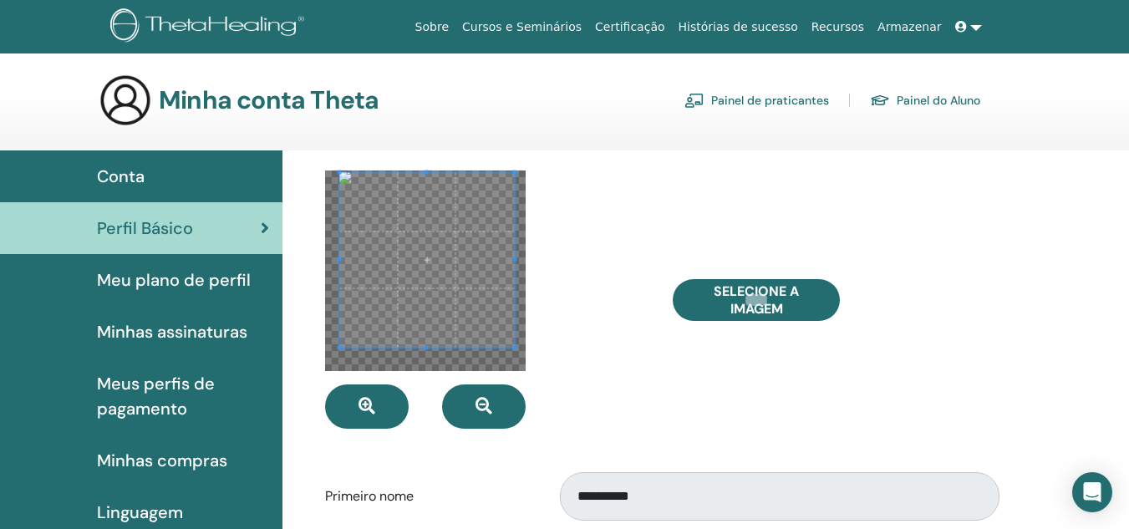
click at [940, 103] on link "Painel do Aluno" at bounding box center [925, 100] width 110 height 27
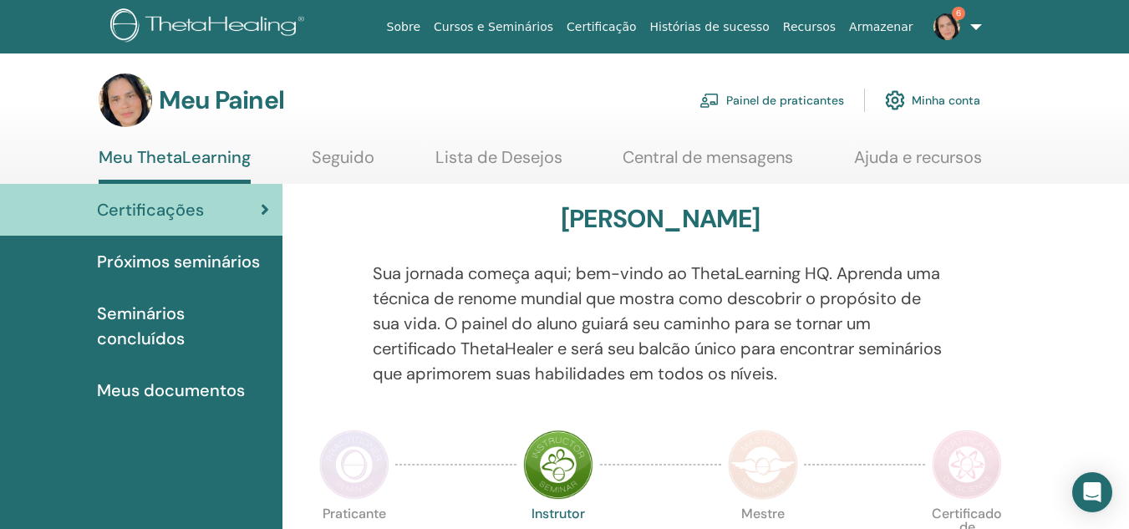
click at [236, 263] on font "Próximos seminários" at bounding box center [178, 262] width 163 height 22
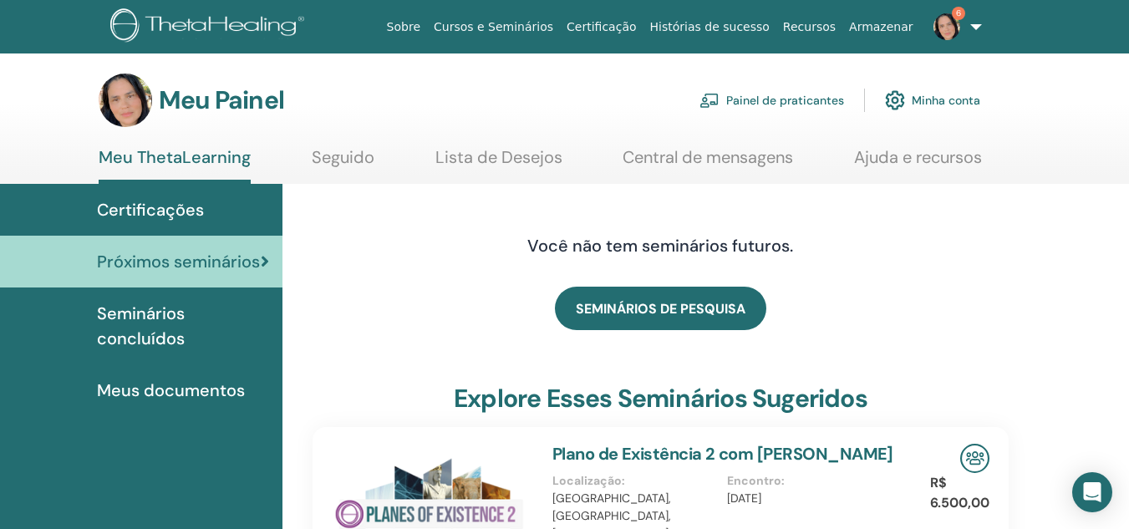
click at [174, 318] on font "Seminários concluídos" at bounding box center [141, 326] width 88 height 47
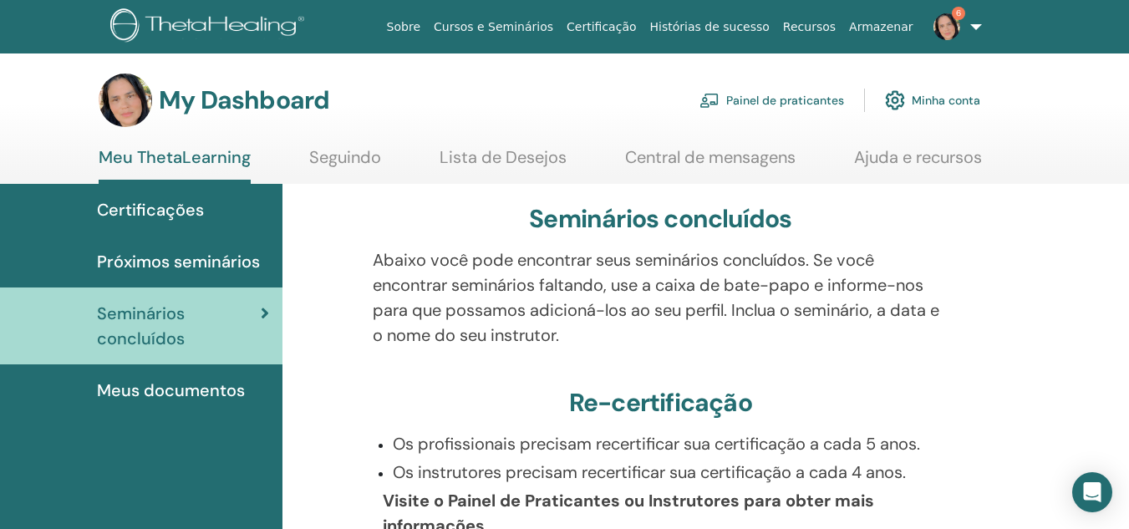
click at [944, 98] on link "Minha conta" at bounding box center [932, 100] width 95 height 37
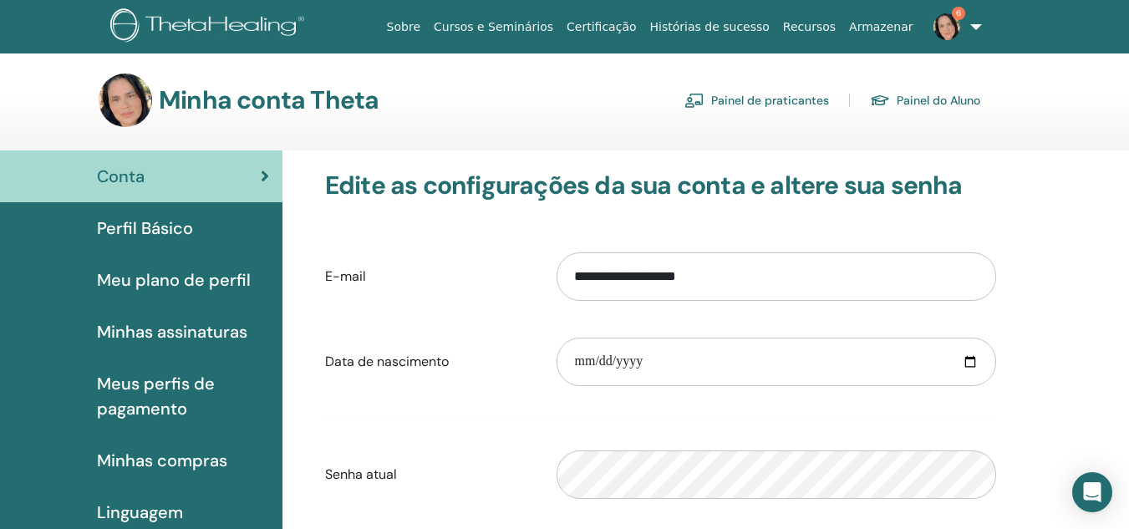
click at [168, 232] on span "Perfil Básico" at bounding box center [145, 228] width 96 height 25
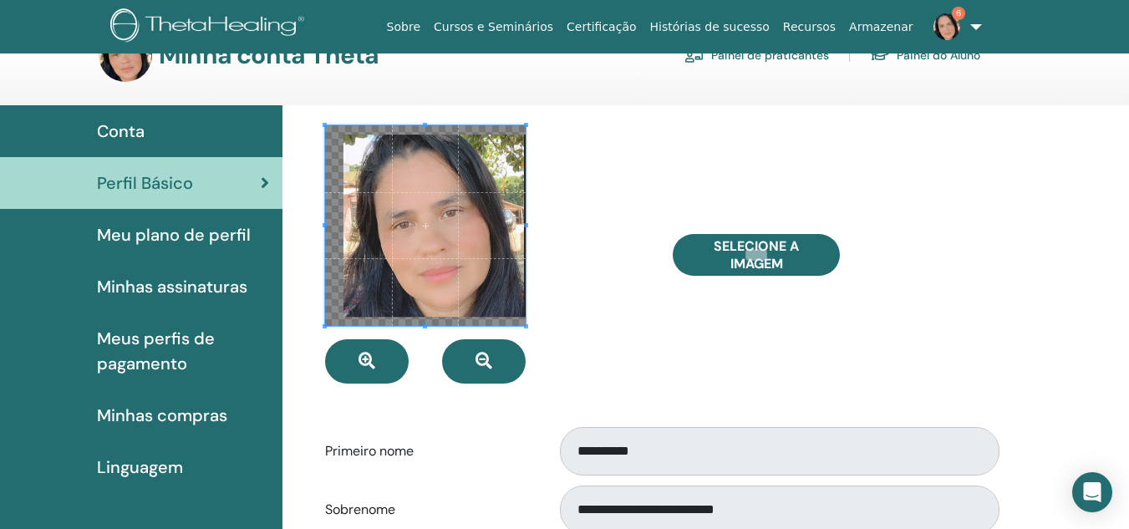
scroll to position [84, 0]
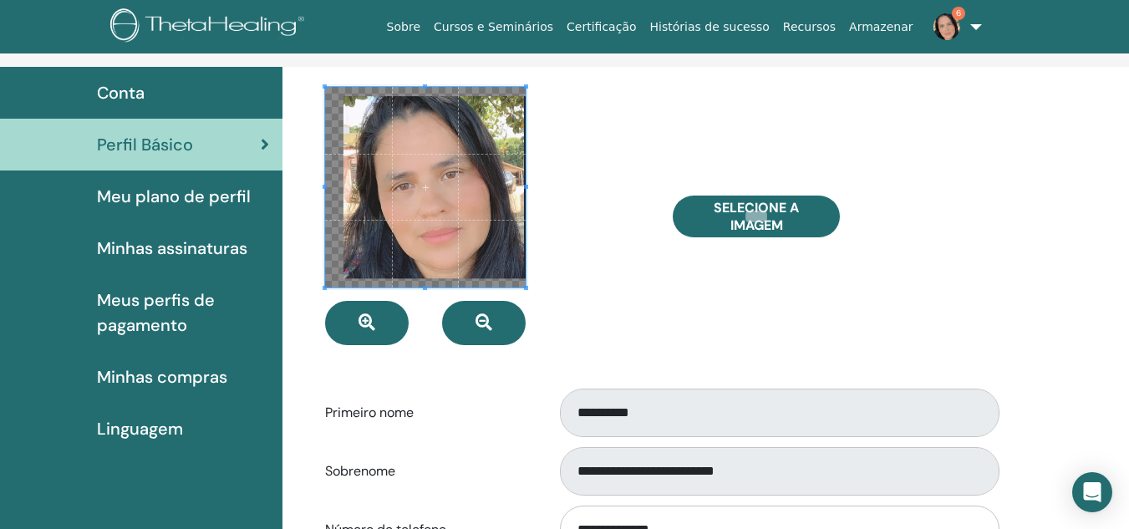
click at [189, 203] on span "Meu plano de perfil" at bounding box center [174, 196] width 154 height 25
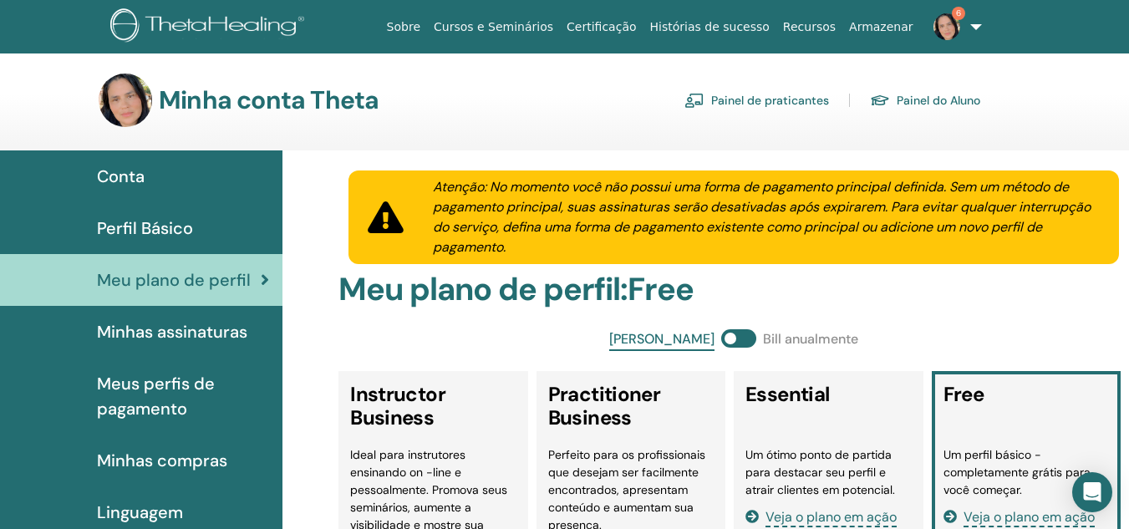
click at [777, 97] on link "Painel de praticantes" at bounding box center [756, 100] width 145 height 27
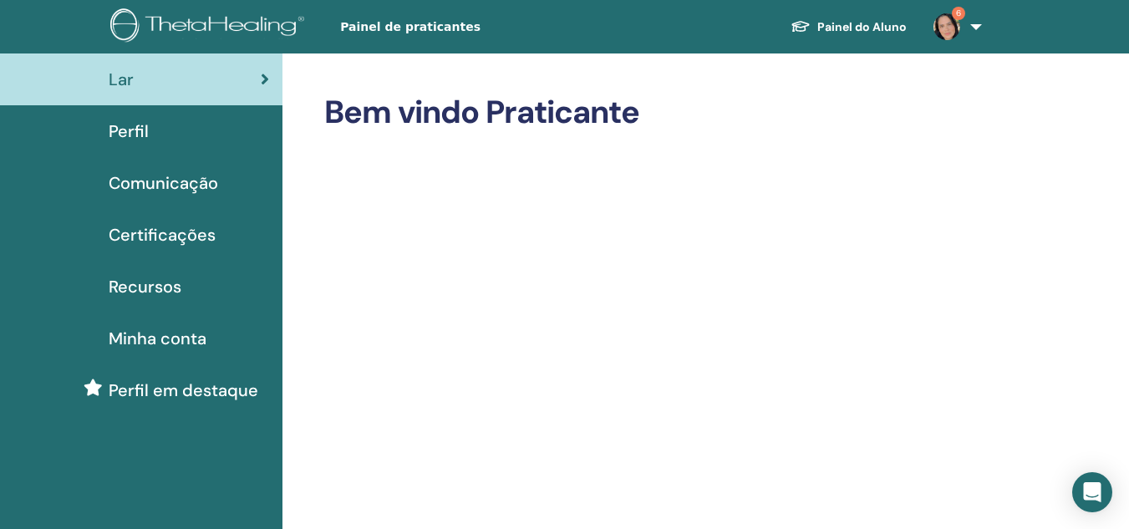
click at [133, 130] on span "Perfil" at bounding box center [129, 131] width 40 height 25
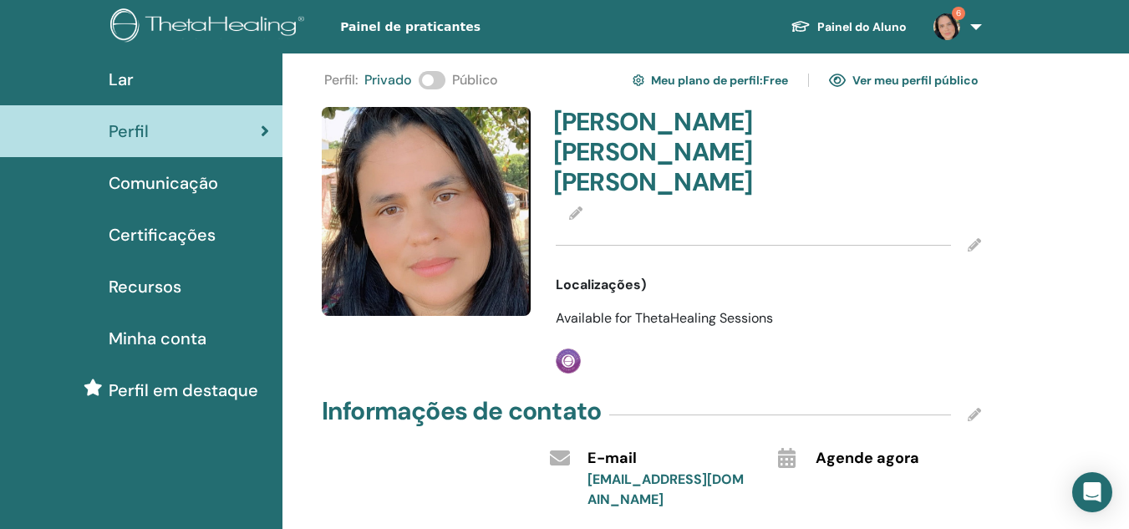
click at [441, 75] on span at bounding box center [432, 80] width 27 height 18
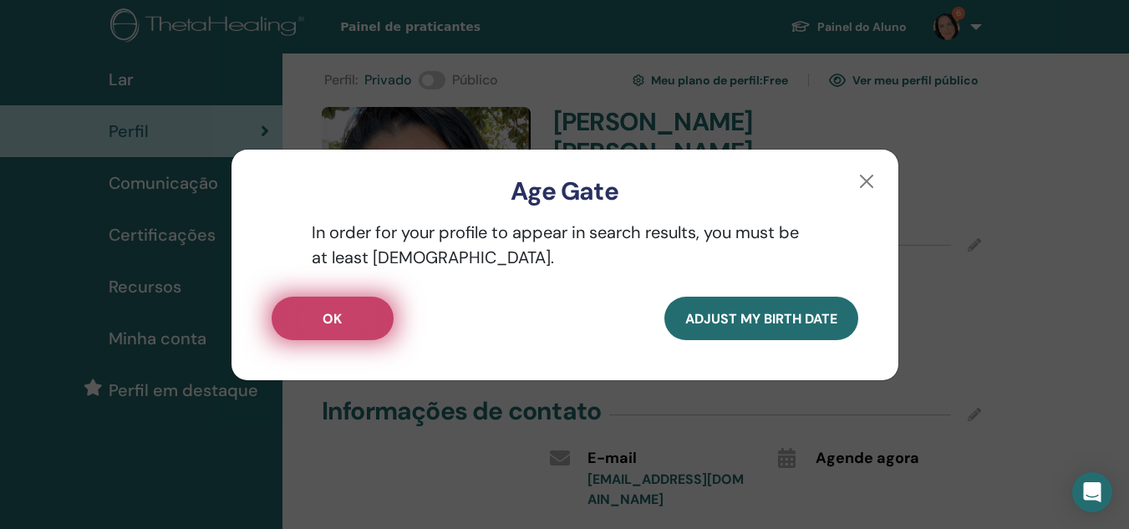
click at [370, 327] on button "OK" at bounding box center [333, 318] width 122 height 43
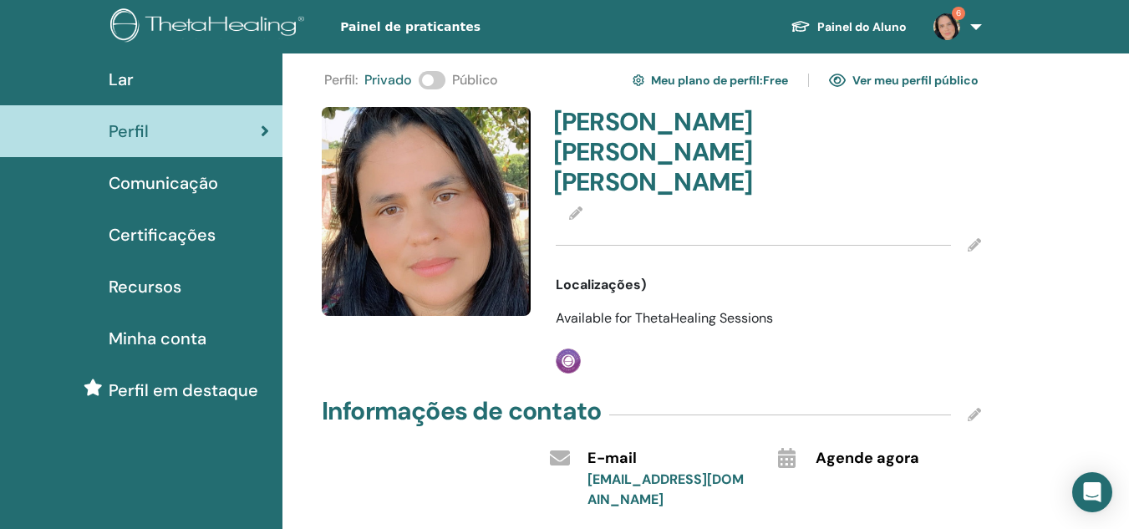
click at [911, 79] on link "Ver meu perfil público" at bounding box center [904, 80] width 150 height 27
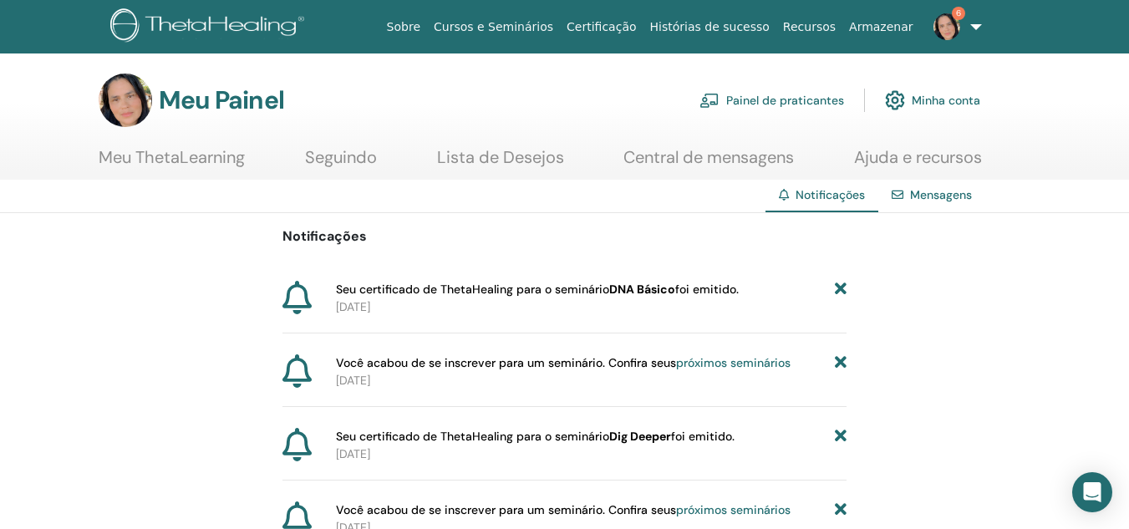
click at [942, 106] on link "Minha conta" at bounding box center [932, 100] width 95 height 37
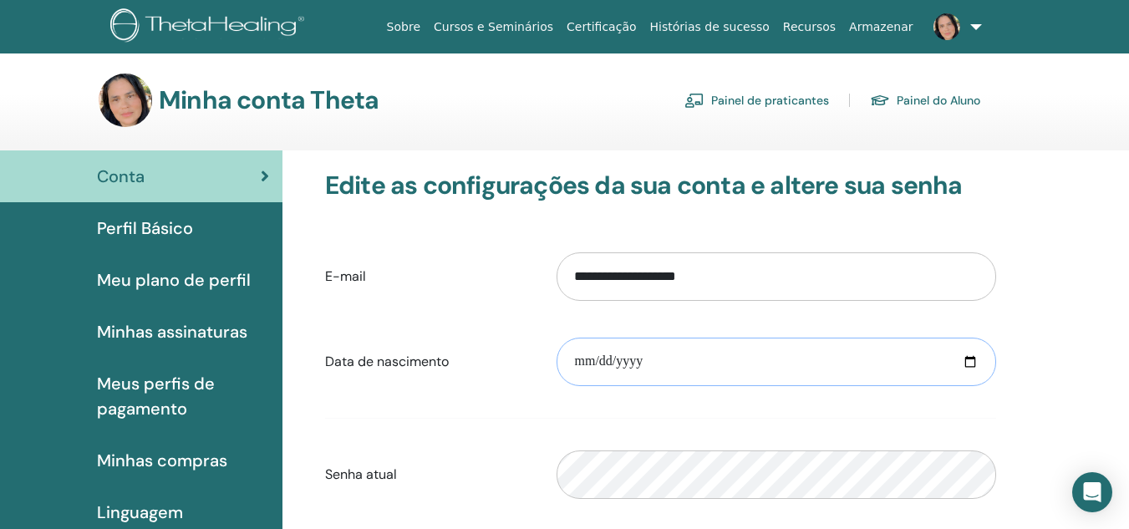
click at [731, 359] on input "date" at bounding box center [777, 362] width 440 height 48
click at [731, 360] on input "**********" at bounding box center [777, 362] width 440 height 48
type input "**********"
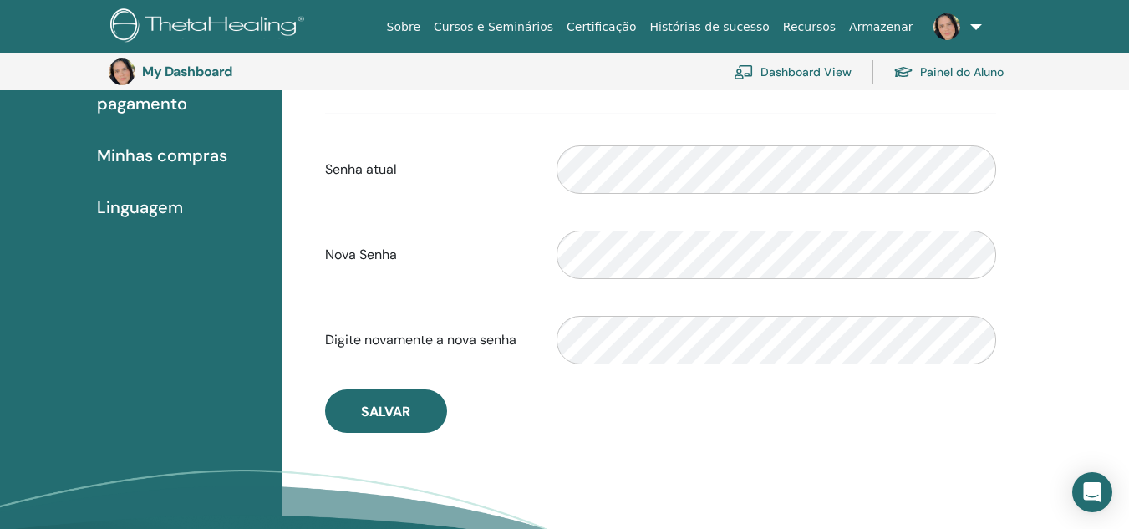
scroll to position [371, 0]
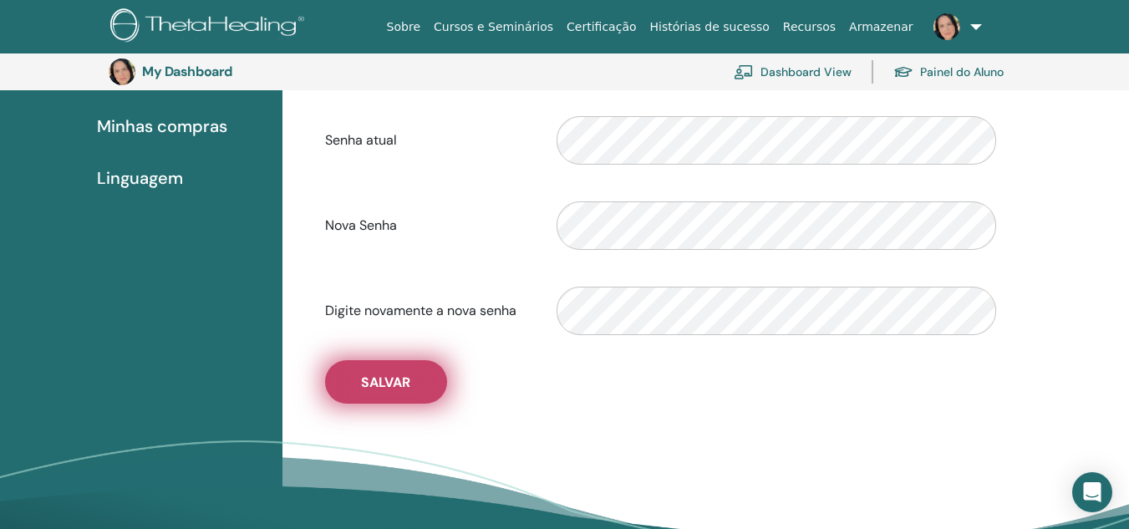
click at [367, 375] on span "Salvar" at bounding box center [385, 383] width 49 height 18
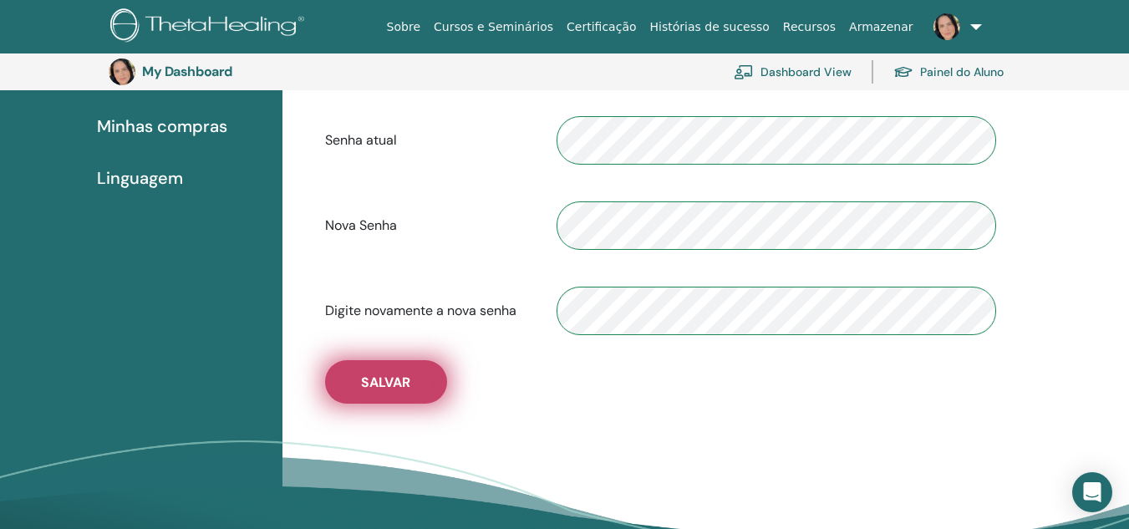
click at [378, 378] on span "Salvar" at bounding box center [385, 383] width 49 height 18
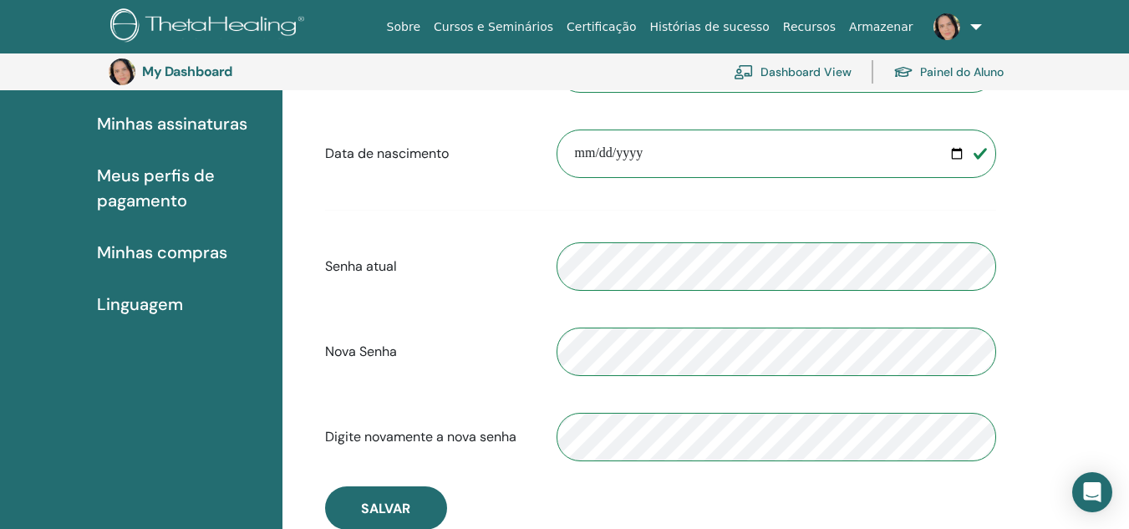
scroll to position [0, 0]
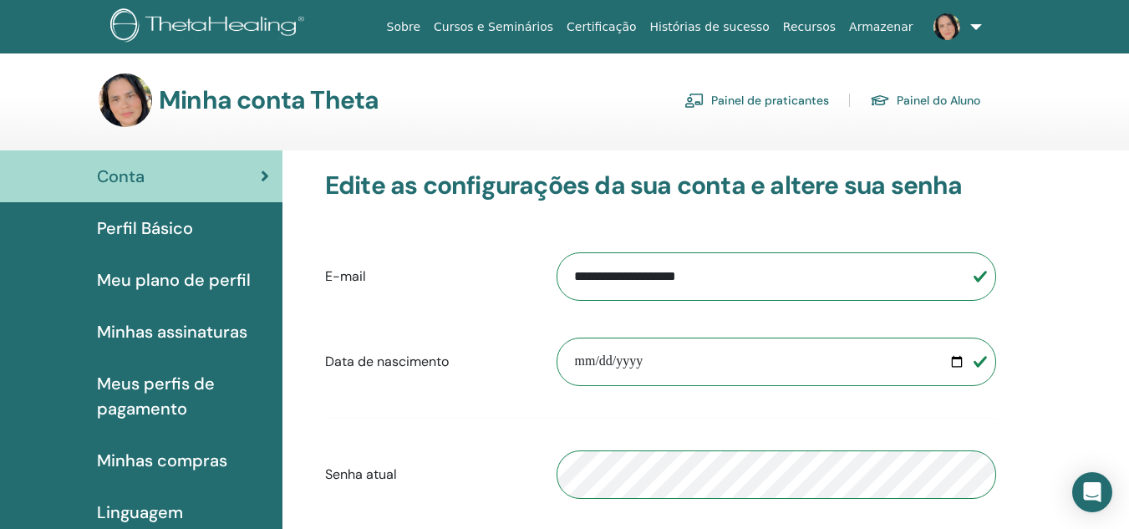
click at [150, 232] on span "Perfil Básico" at bounding box center [145, 228] width 96 height 25
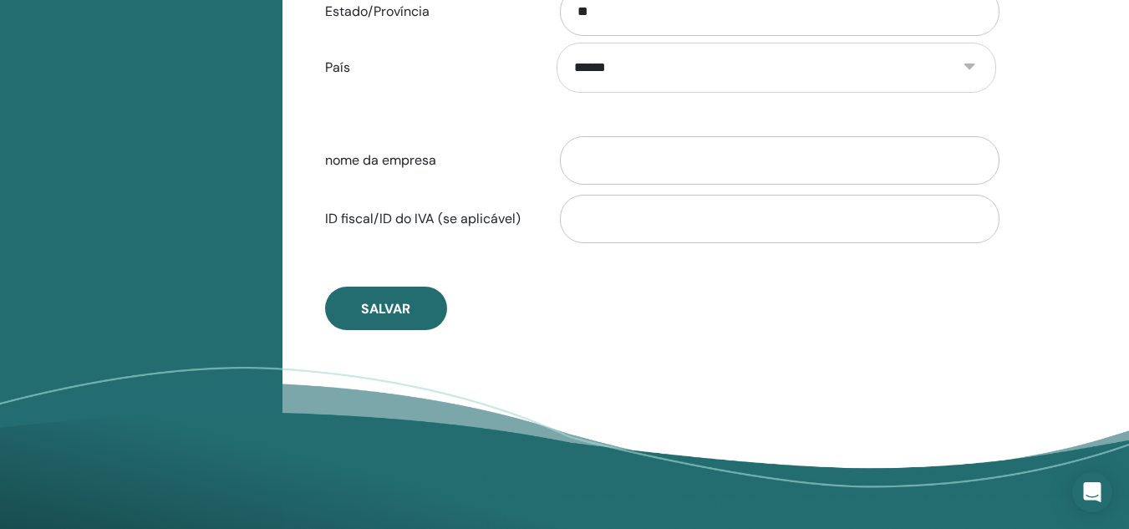
scroll to position [789, 0]
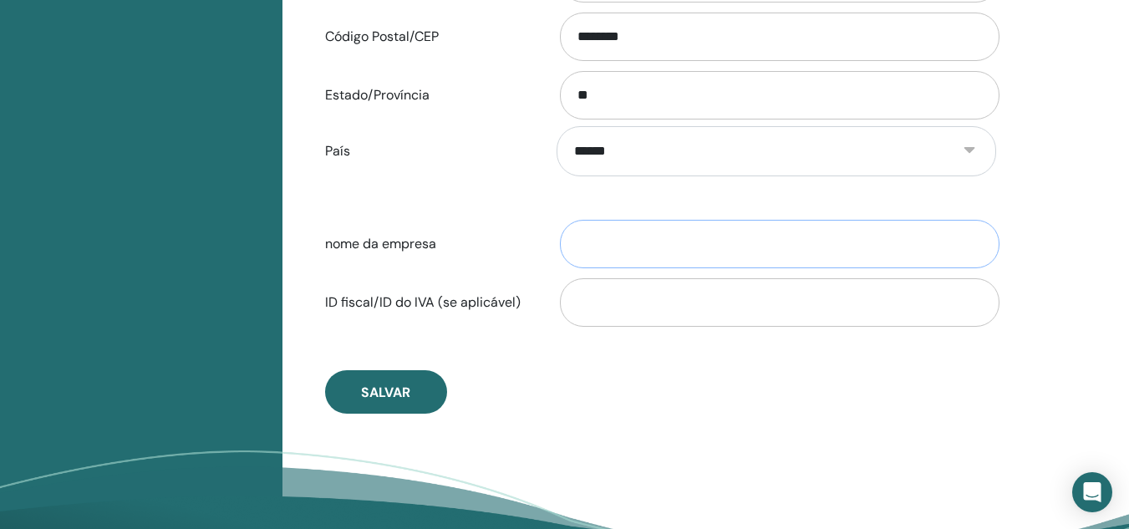
click at [618, 250] on input "nome da empresa" at bounding box center [780, 244] width 440 height 48
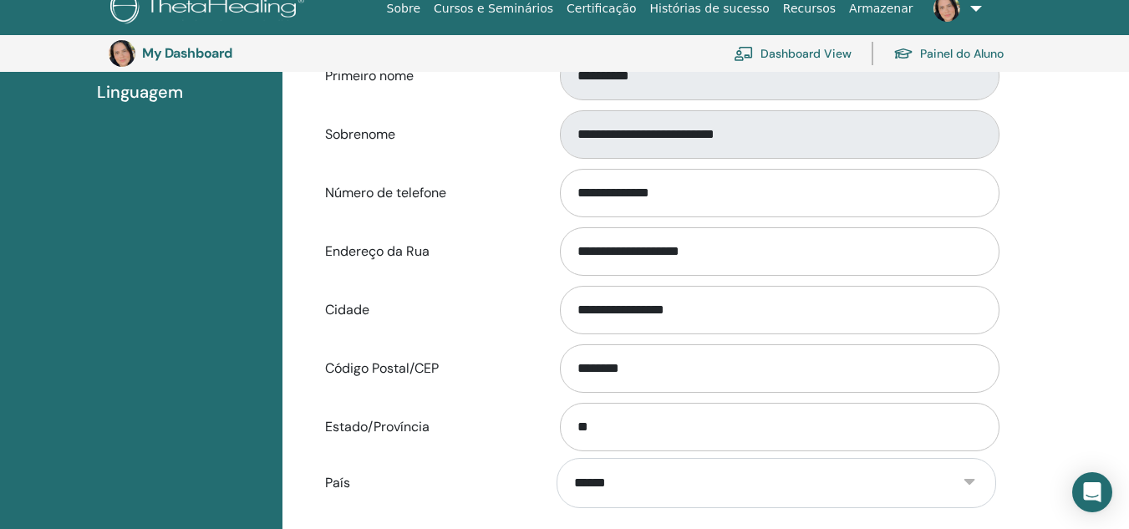
scroll to position [455, 0]
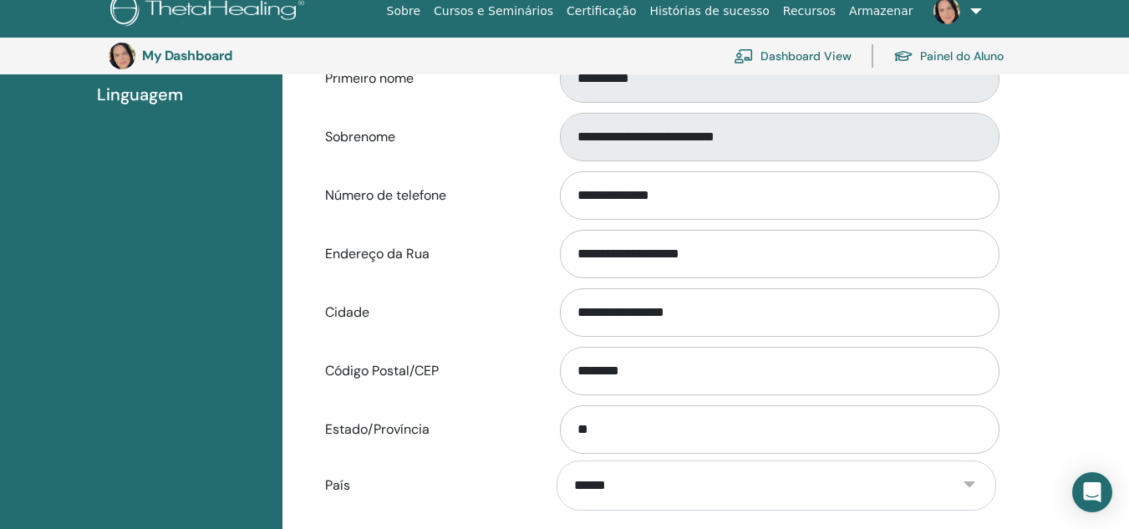
click at [181, 86] on span "Linguagem" at bounding box center [140, 94] width 86 height 25
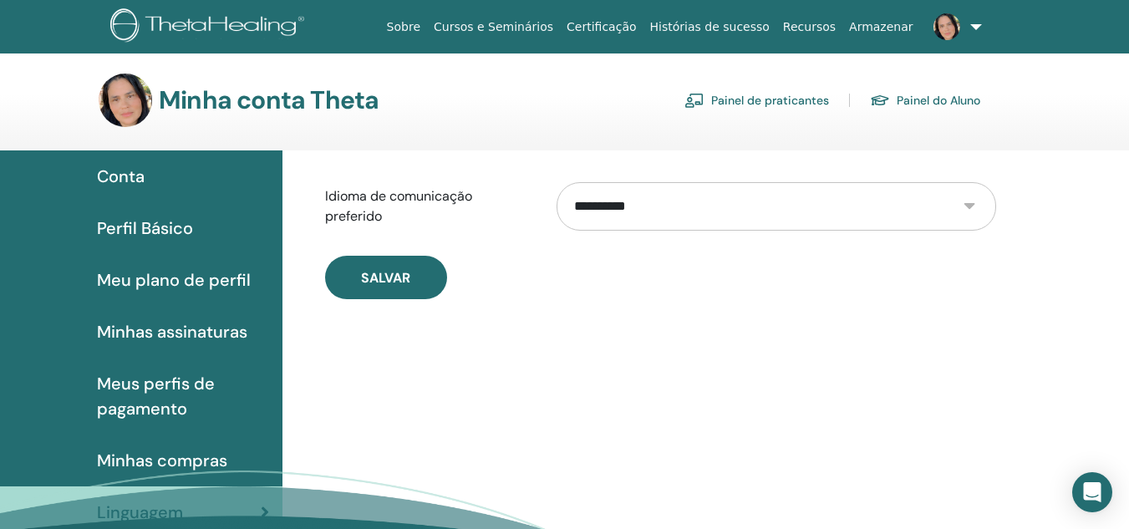
click at [153, 277] on span "Meu plano de perfil" at bounding box center [174, 279] width 154 height 25
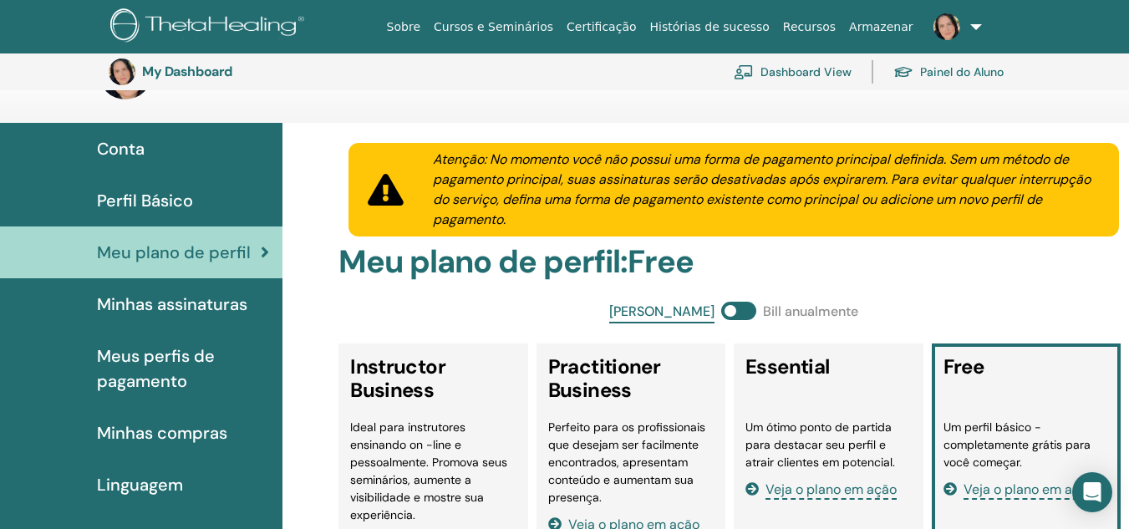
scroll to position [288, 0]
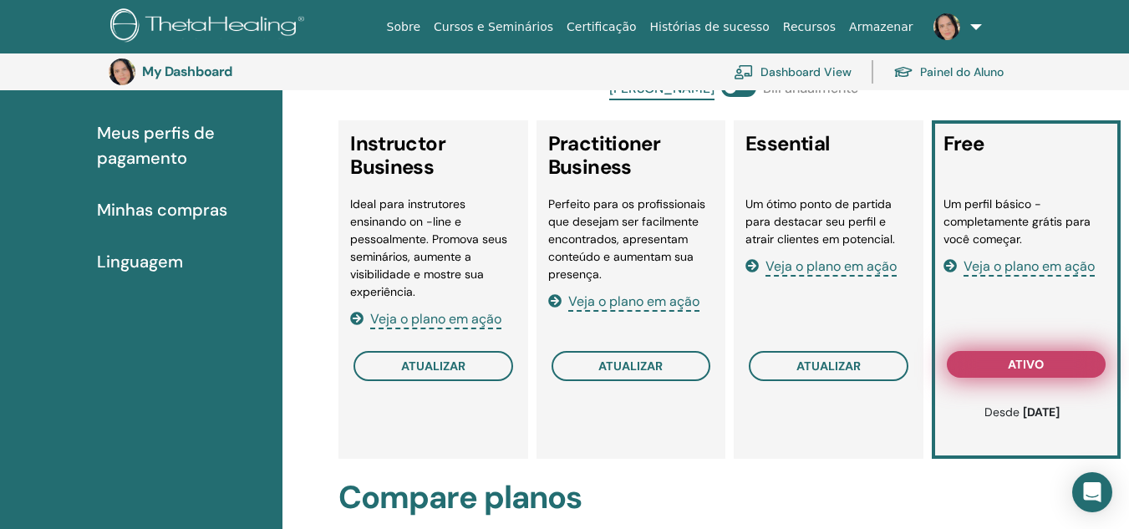
click at [1061, 368] on button "ativo" at bounding box center [1026, 364] width 159 height 27
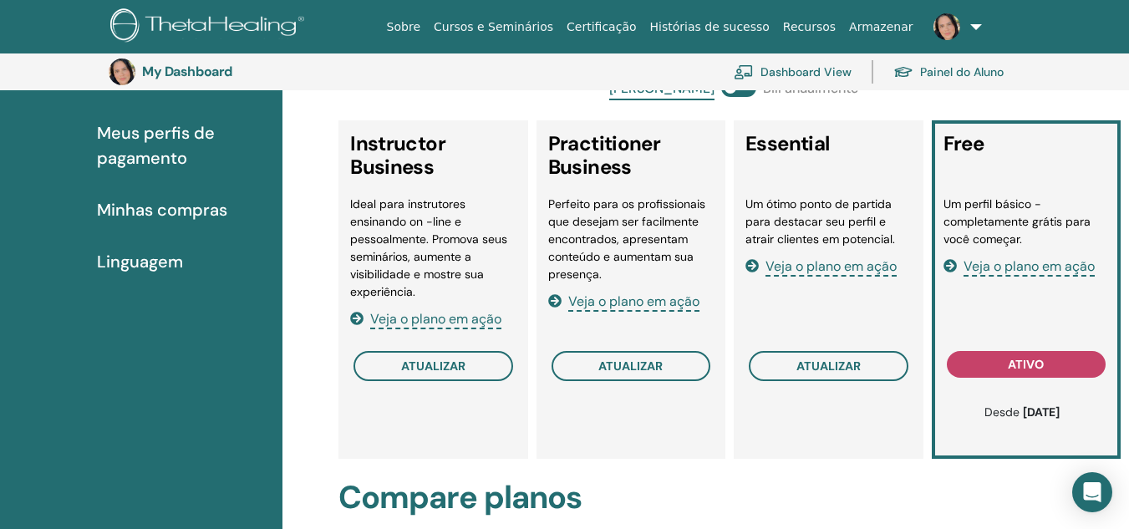
click at [159, 147] on span "Meus perfis de pagamento" at bounding box center [183, 145] width 172 height 50
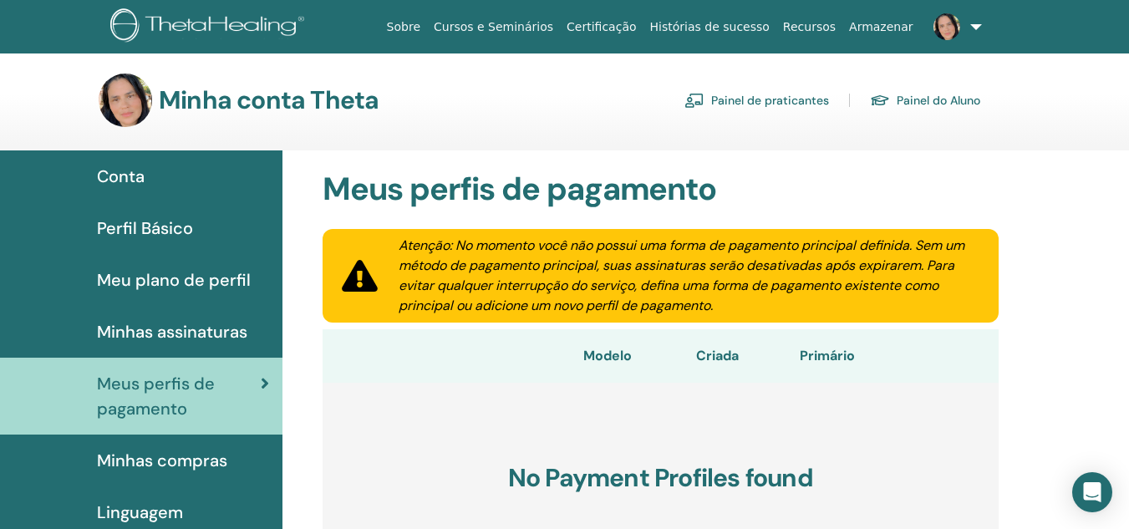
click at [135, 173] on span "Conta" at bounding box center [121, 176] width 48 height 25
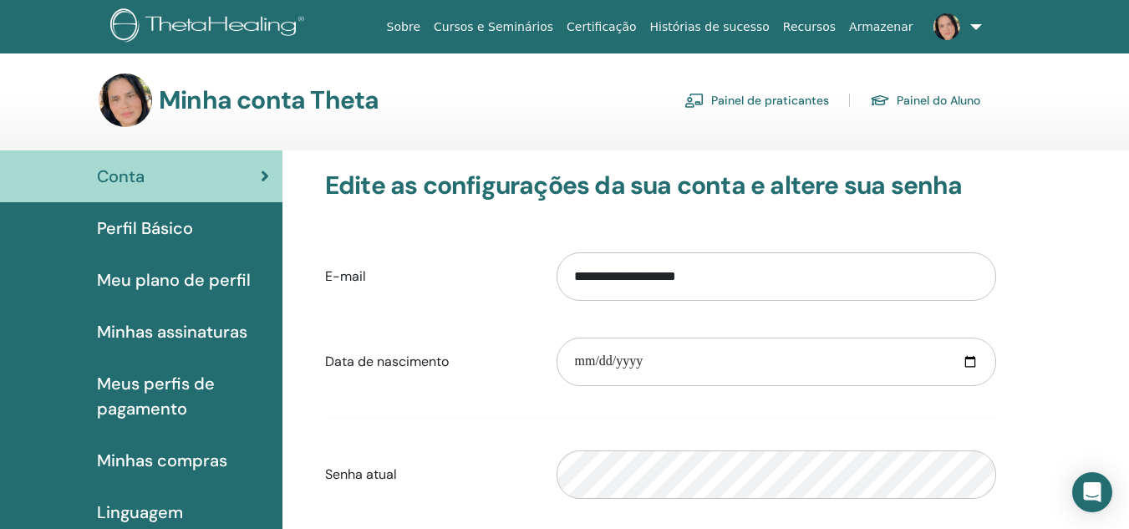
click at [978, 25] on link at bounding box center [954, 26] width 69 height 53
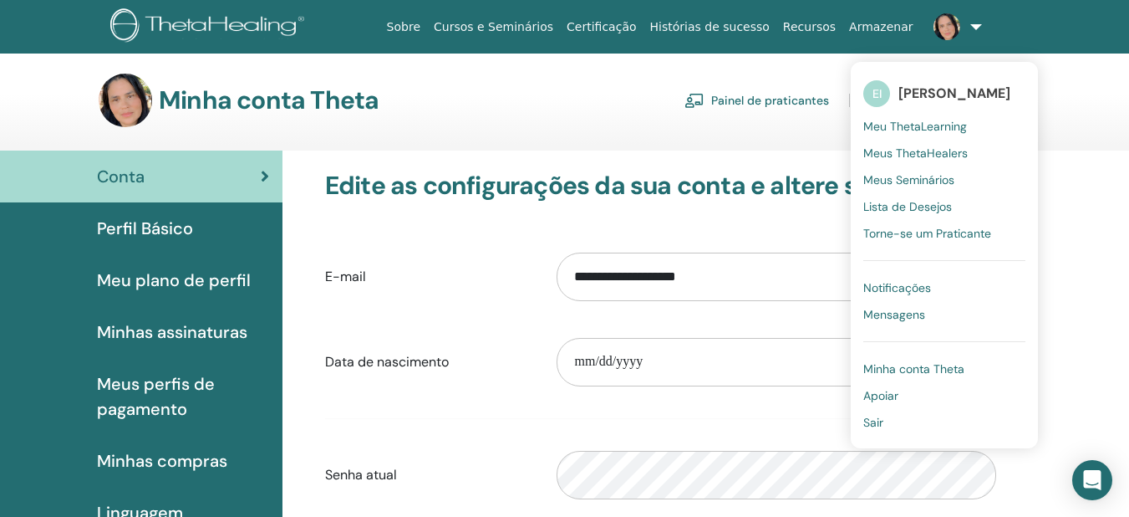
click at [886, 369] on span "Minha conta Theta" at bounding box center [913, 368] width 101 height 15
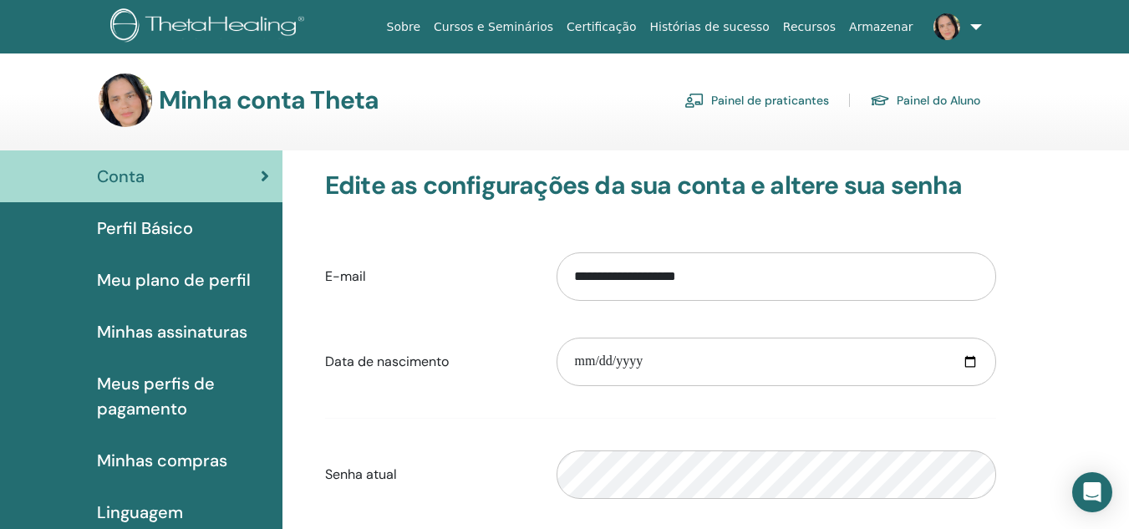
click at [975, 29] on link at bounding box center [954, 26] width 69 height 53
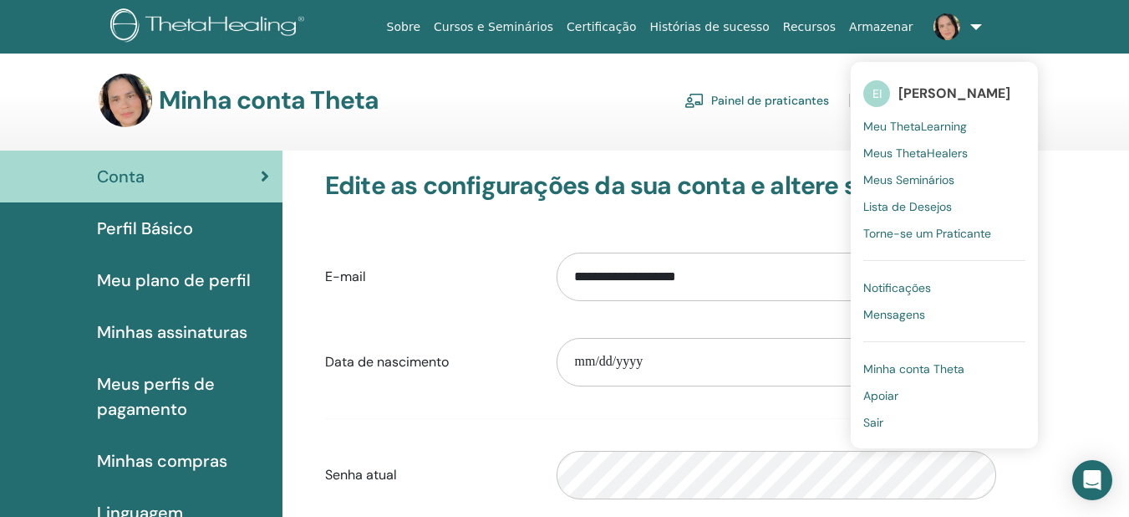
click at [873, 424] on span "Sair" at bounding box center [873, 422] width 20 height 15
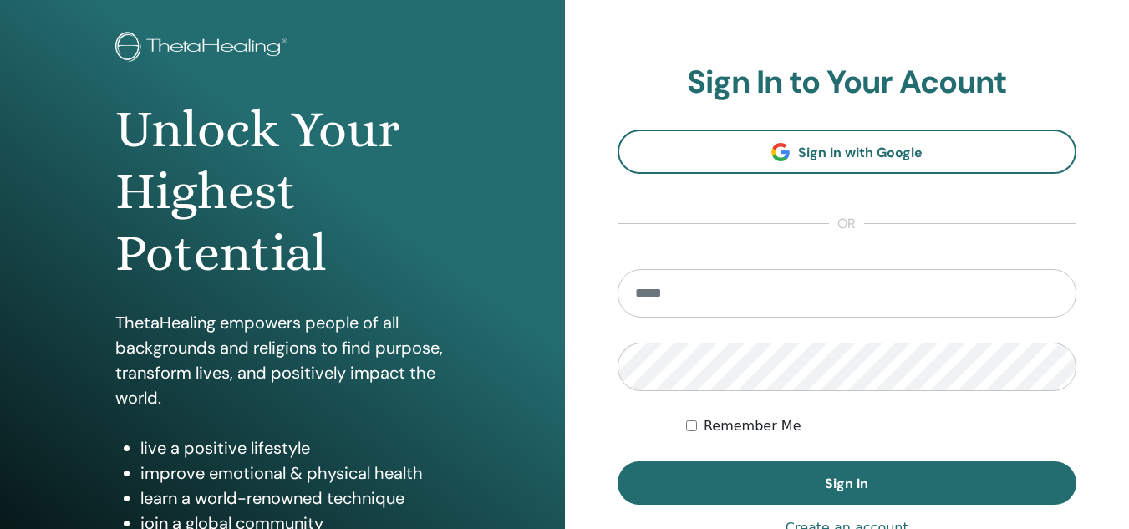
scroll to position [167, 0]
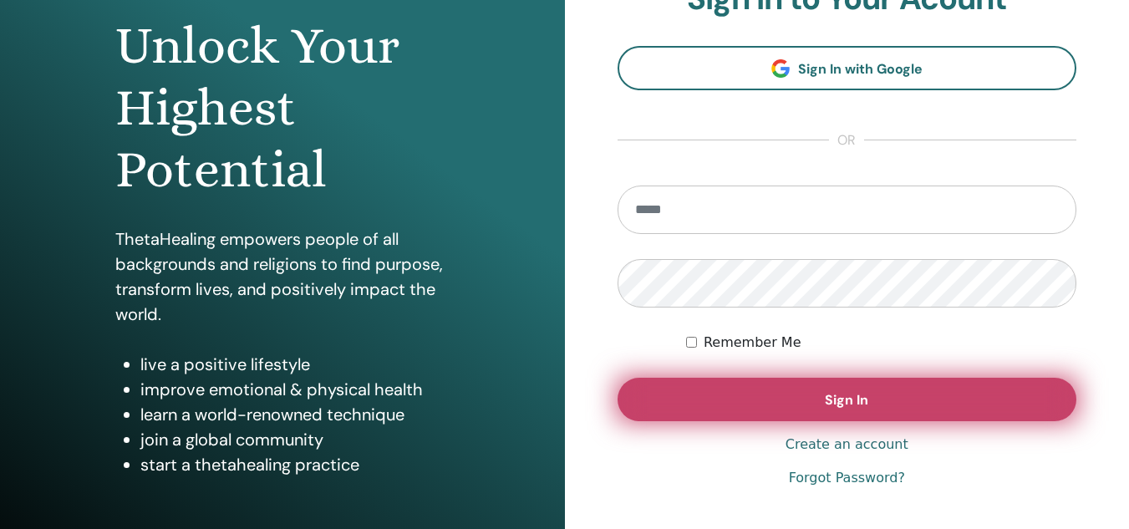
type input "**********"
click at [840, 398] on span "Sign In" at bounding box center [846, 400] width 43 height 18
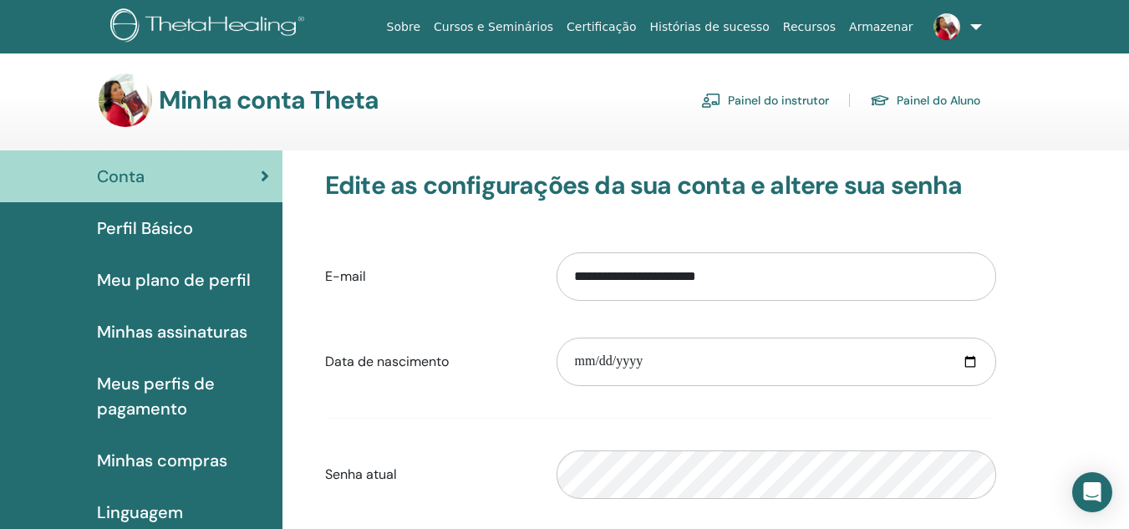
click at [158, 229] on span "Perfil Básico" at bounding box center [145, 228] width 96 height 25
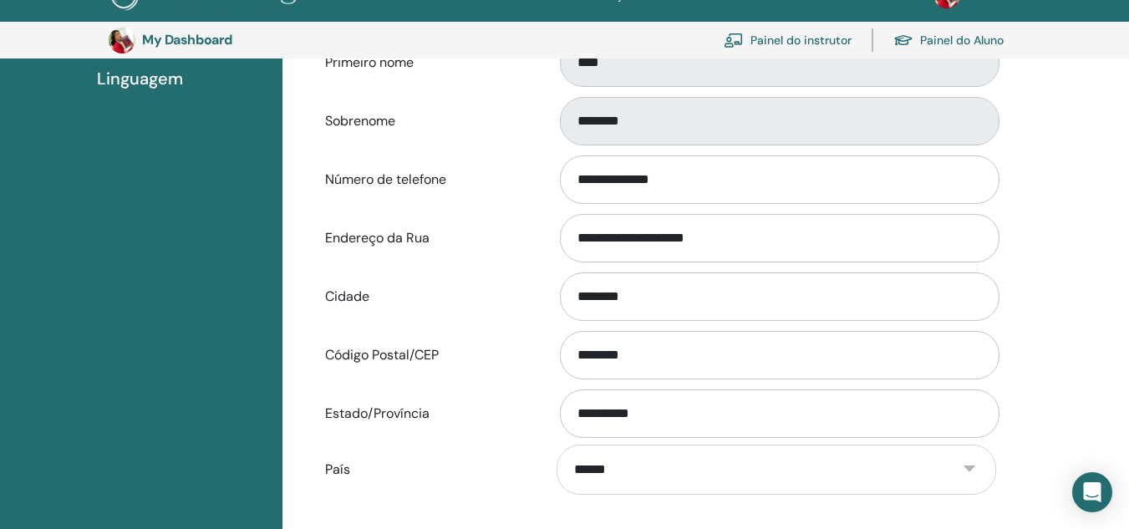
scroll to position [455, 0]
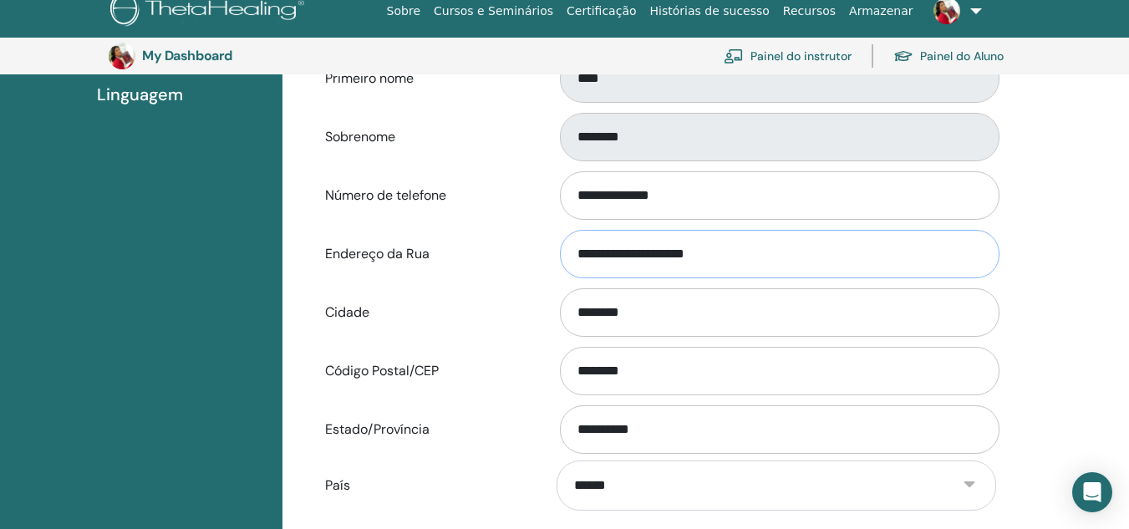
drag, startPoint x: 733, startPoint y: 257, endPoint x: 524, endPoint y: 260, distance: 209.0
click at [524, 260] on div "**********" at bounding box center [661, 253] width 696 height 55
type input "**********"
drag, startPoint x: 747, startPoint y: 311, endPoint x: 476, endPoint y: 329, distance: 272.2
click at [477, 331] on div "Cidade ********" at bounding box center [661, 312] width 696 height 55
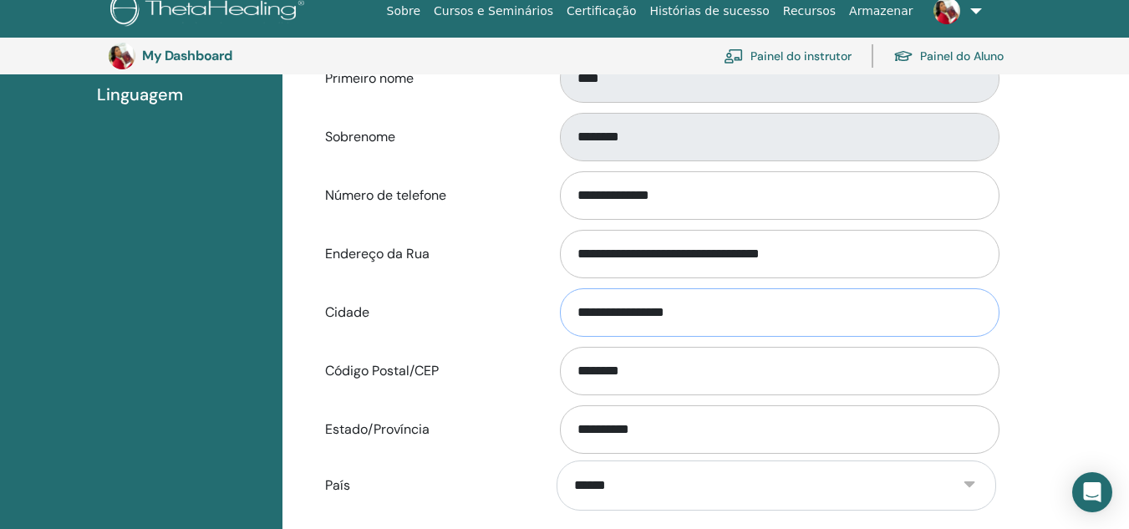
type input "**********"
click at [623, 374] on input "********" at bounding box center [780, 371] width 440 height 48
drag, startPoint x: 661, startPoint y: 374, endPoint x: 495, endPoint y: 379, distance: 166.4
click at [501, 390] on div "Código Postal/CEP ********" at bounding box center [661, 370] width 696 height 55
type input "********"
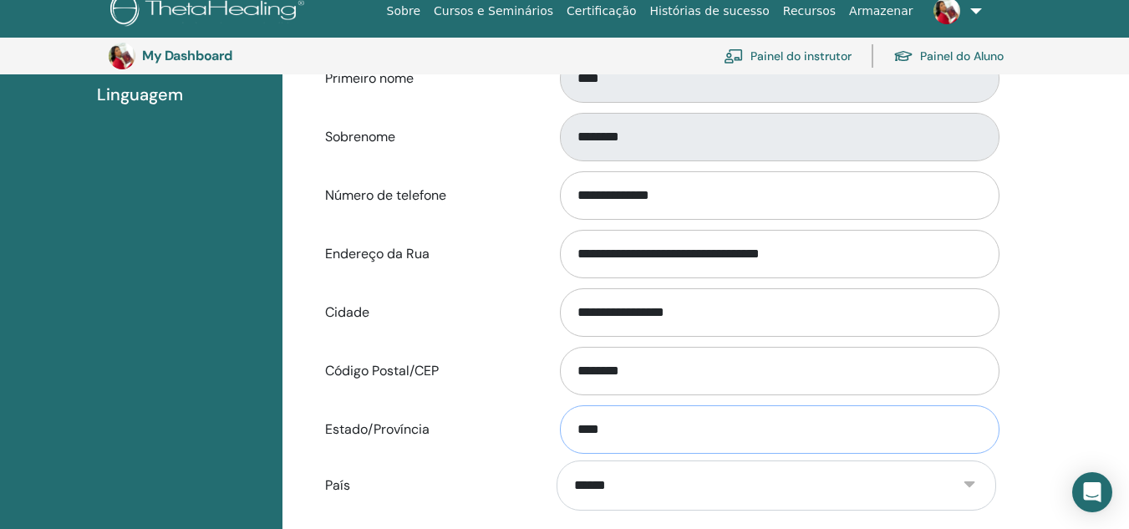
type input "*****"
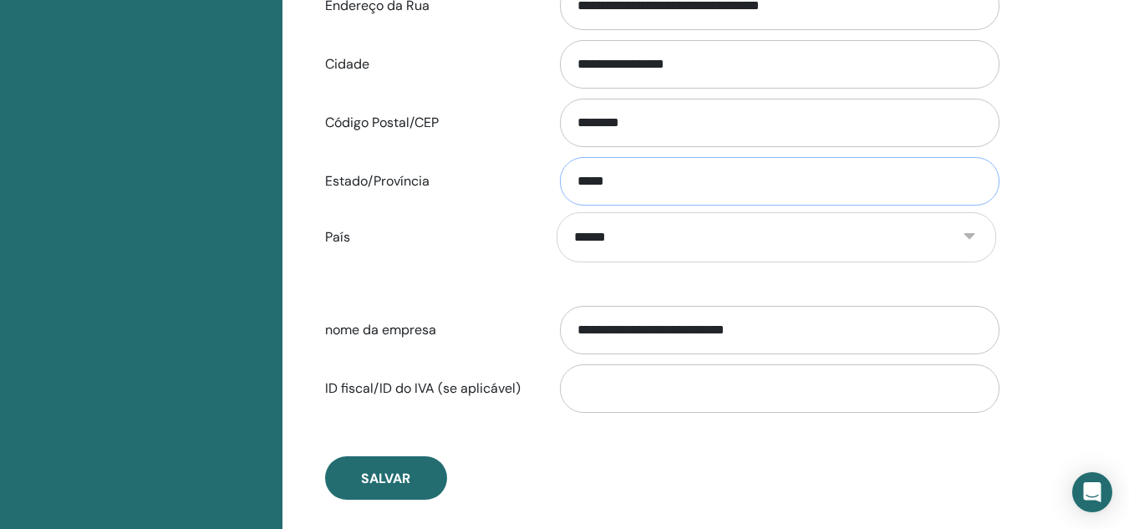
scroll to position [705, 0]
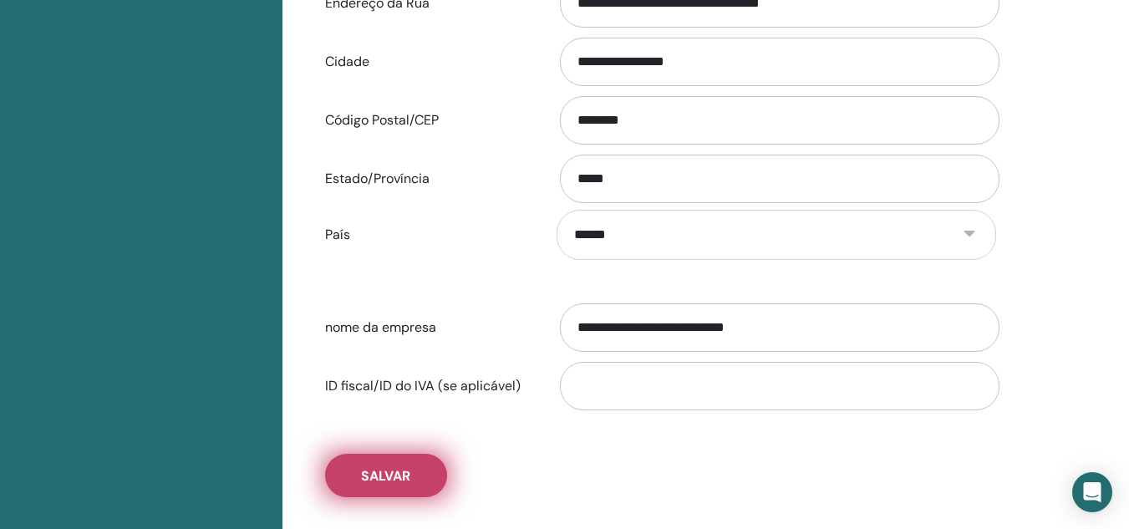
click at [389, 471] on span "Salvar" at bounding box center [385, 476] width 49 height 18
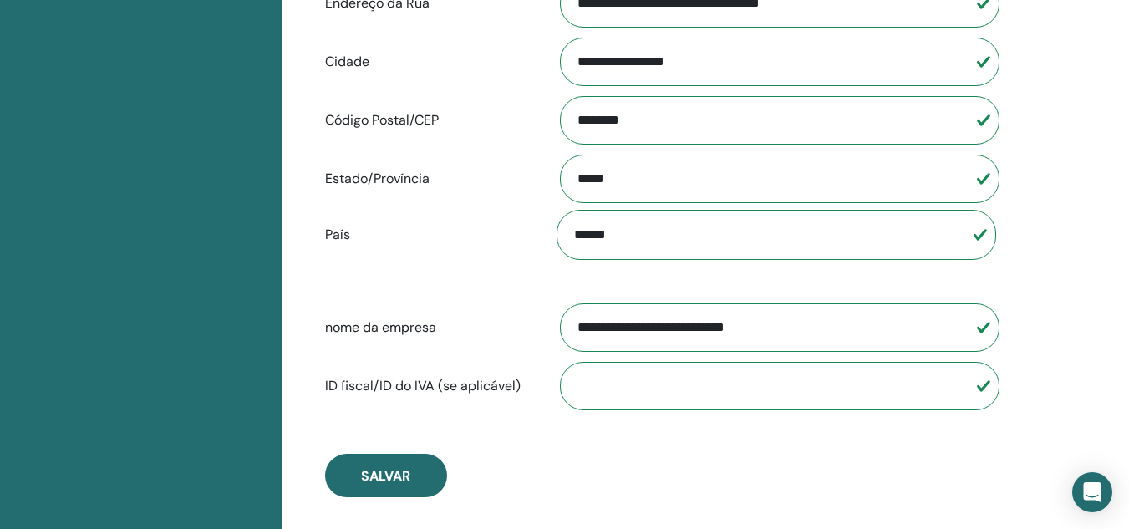
click at [643, 382] on input "ID fiscal/ID do IVA (se aplicável)" at bounding box center [780, 386] width 440 height 48
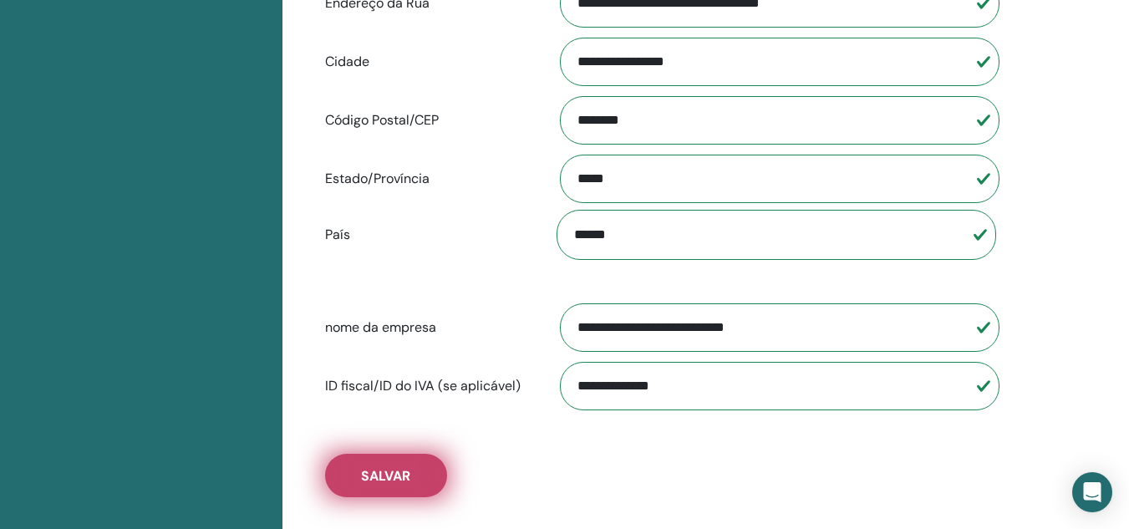
type input "**********"
click at [377, 476] on span "Salvar" at bounding box center [385, 476] width 49 height 18
click at [392, 471] on span "Salvar" at bounding box center [385, 476] width 49 height 18
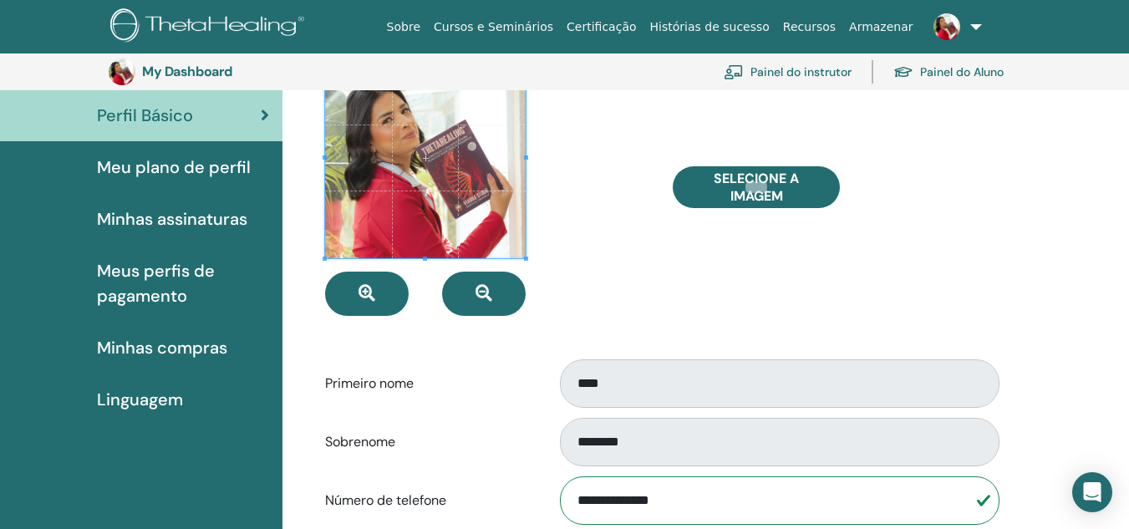
scroll to position [120, 0]
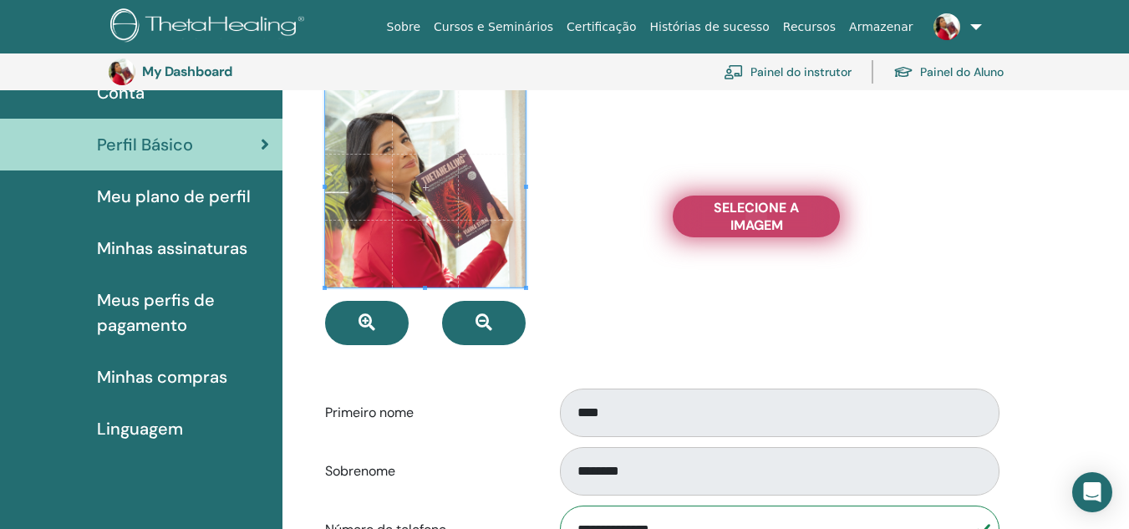
click at [756, 212] on span "Selecione a imagem" at bounding box center [756, 216] width 125 height 35
click at [756, 212] on input "Selecione a imagem" at bounding box center [756, 217] width 22 height 12
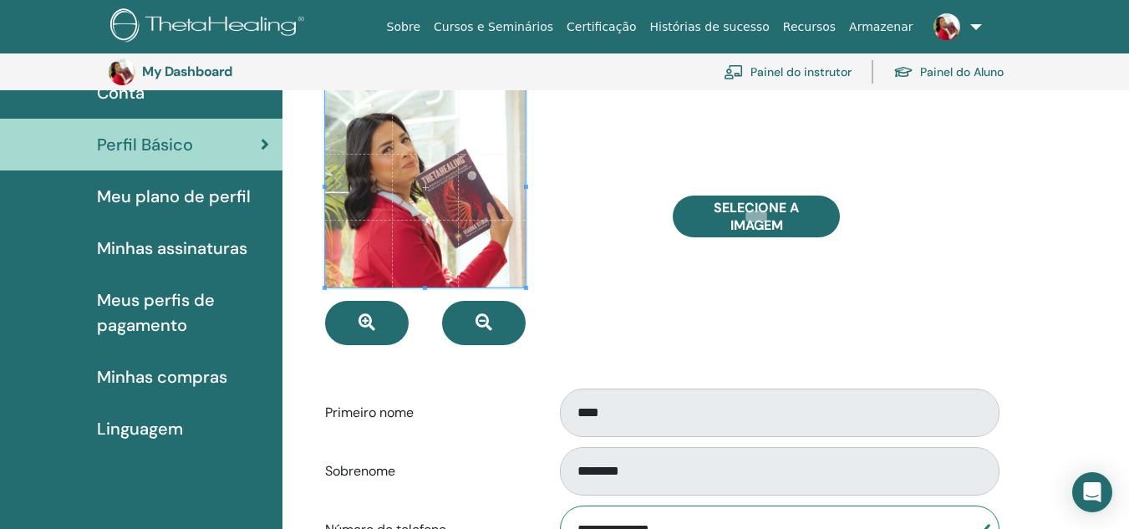
click at [145, 201] on span "Meu plano de perfil" at bounding box center [174, 196] width 154 height 25
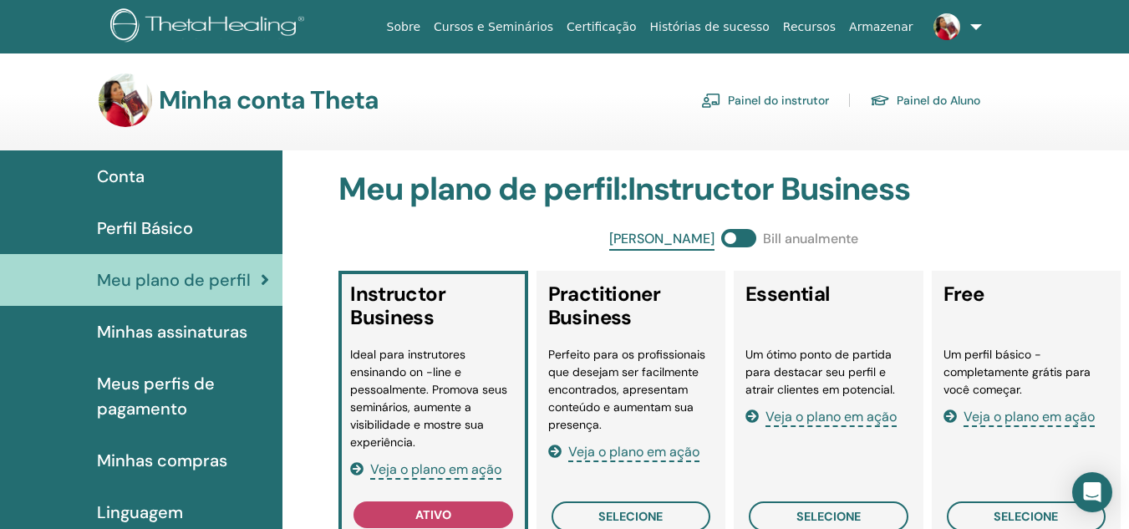
scroll to position [84, 0]
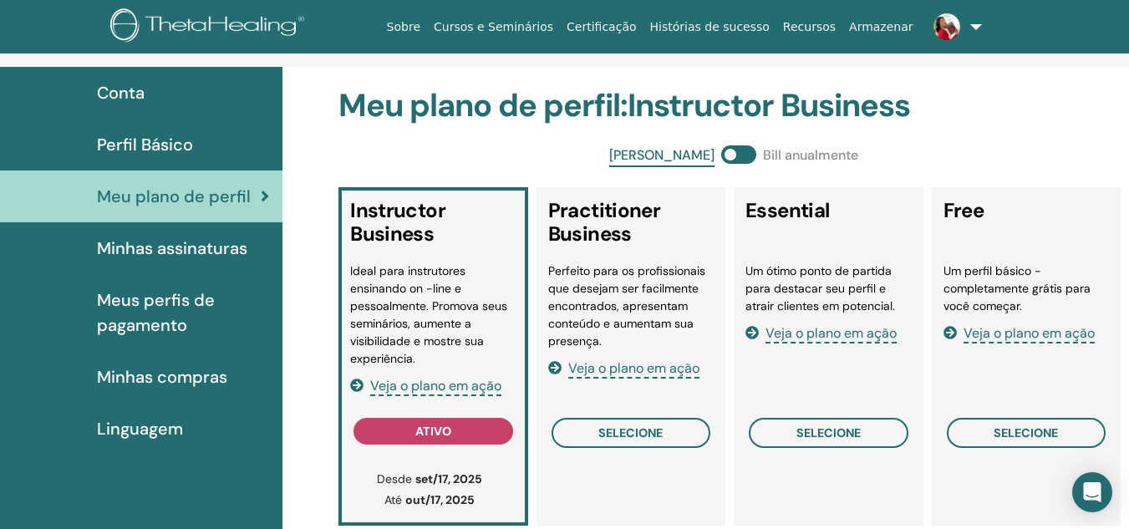
click at [190, 247] on span "Minhas assinaturas" at bounding box center [172, 248] width 150 height 25
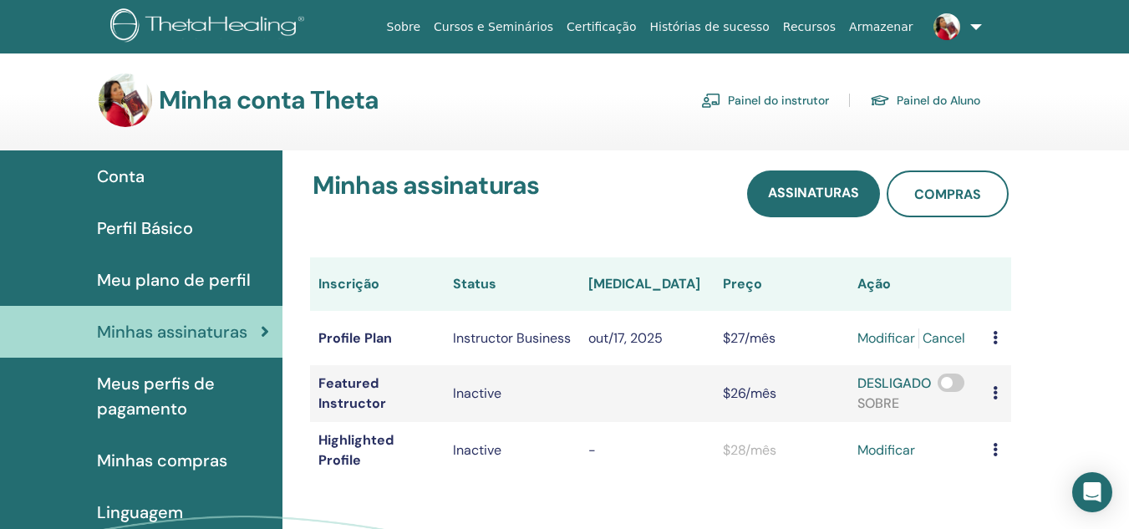
click at [172, 390] on span "Meus perfis de pagamento" at bounding box center [183, 396] width 172 height 50
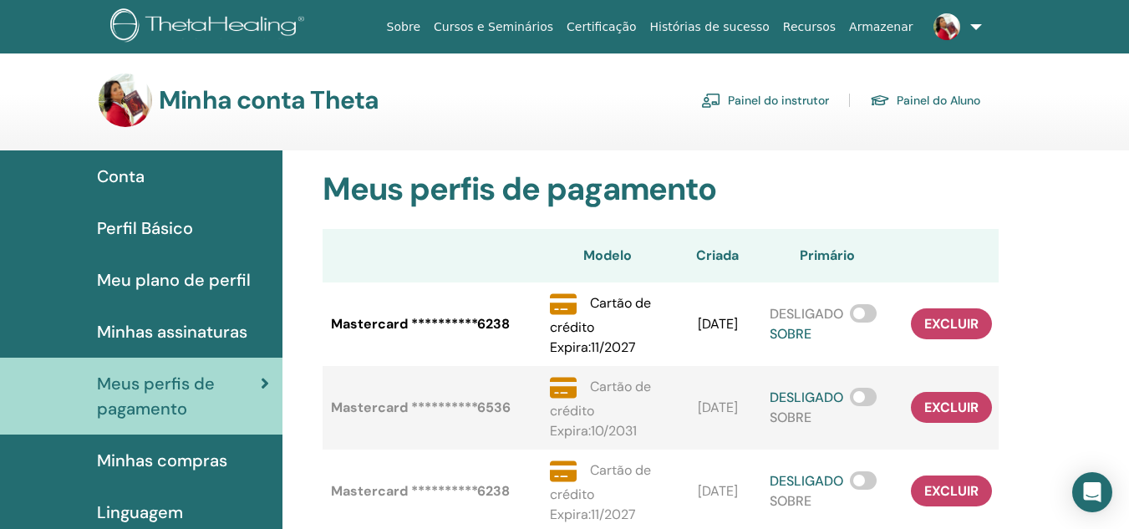
click at [155, 462] on span "Minhas compras" at bounding box center [162, 460] width 130 height 25
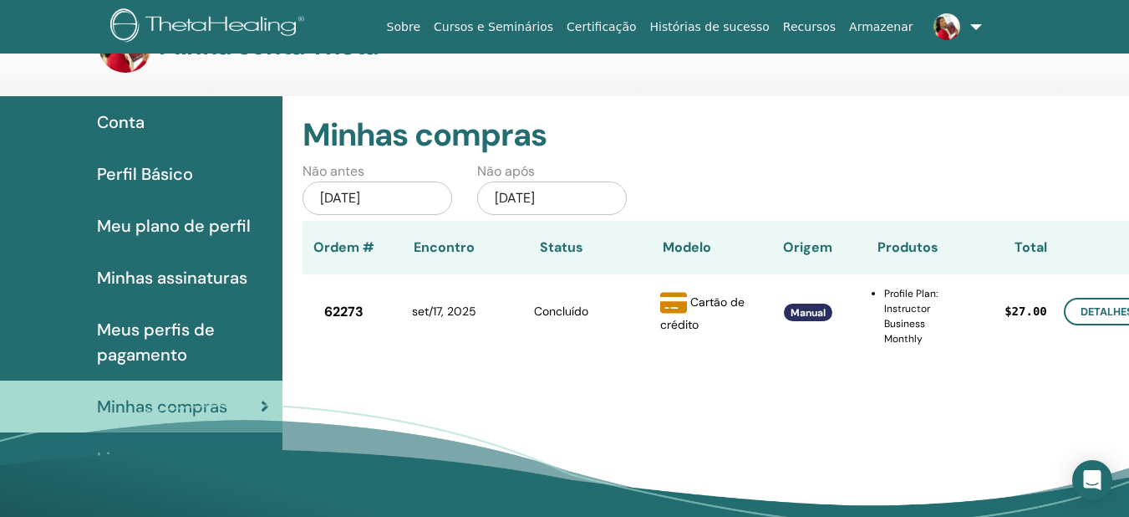
scroll to position [84, 0]
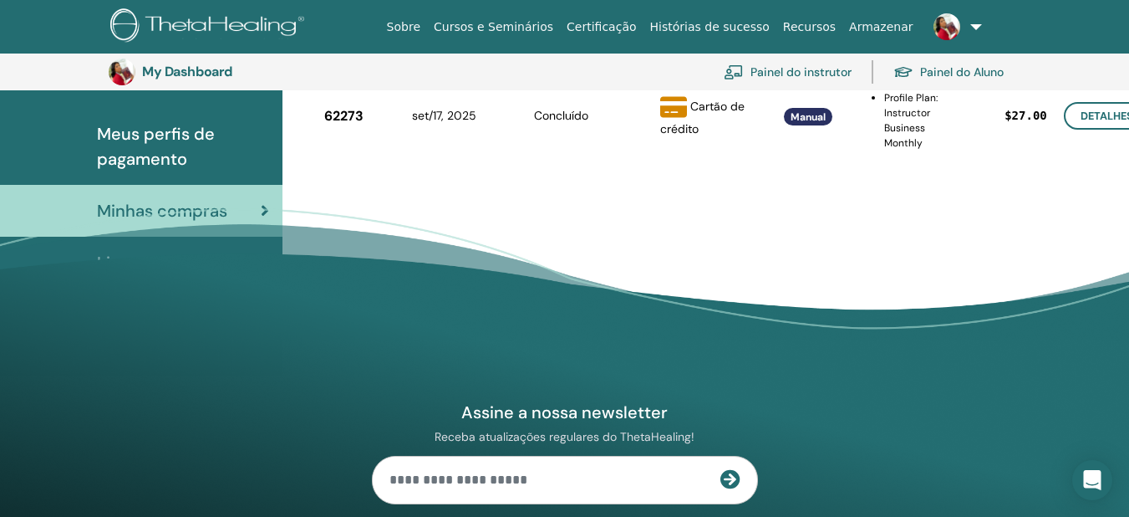
scroll to position [288, 0]
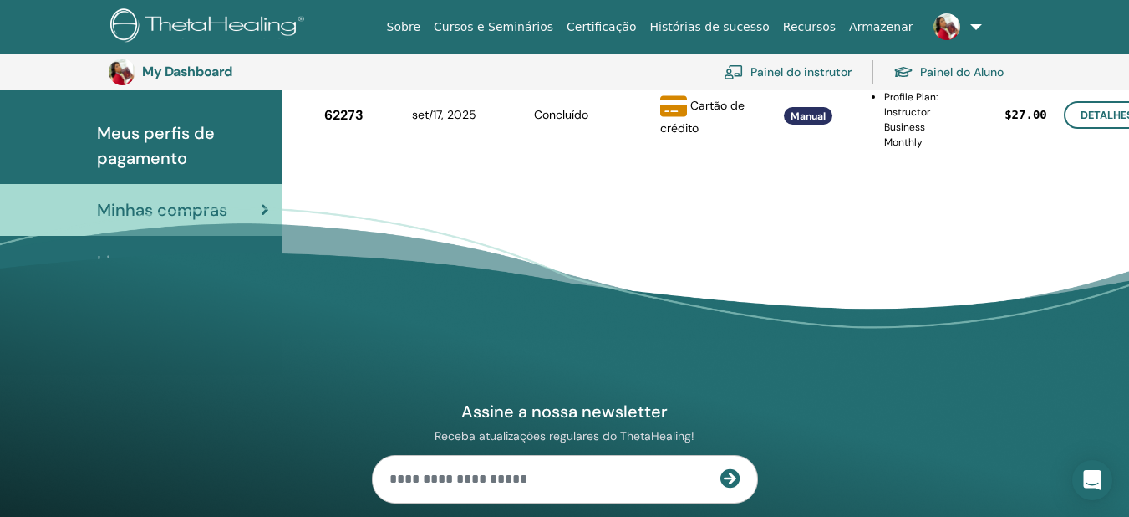
click at [161, 257] on footer "Assine a nossa newsletter Receba atualizações regulares do ThetaHealing! Theta …" at bounding box center [564, 483] width 1129 height 553
click at [160, 257] on footer "Assine a nossa newsletter Receba atualizações regulares do ThetaHealing! Theta …" at bounding box center [564, 483] width 1129 height 553
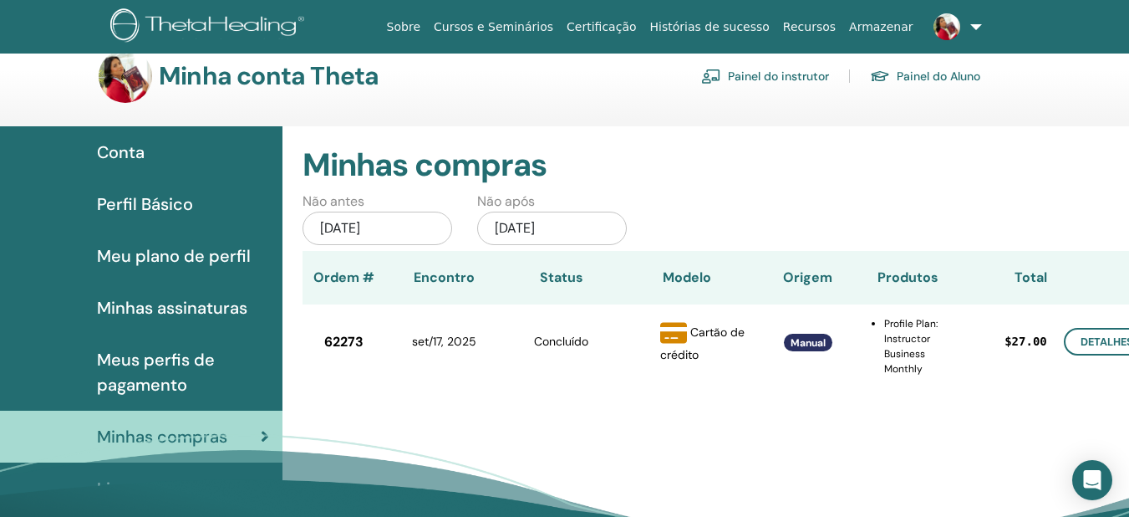
scroll to position [0, 0]
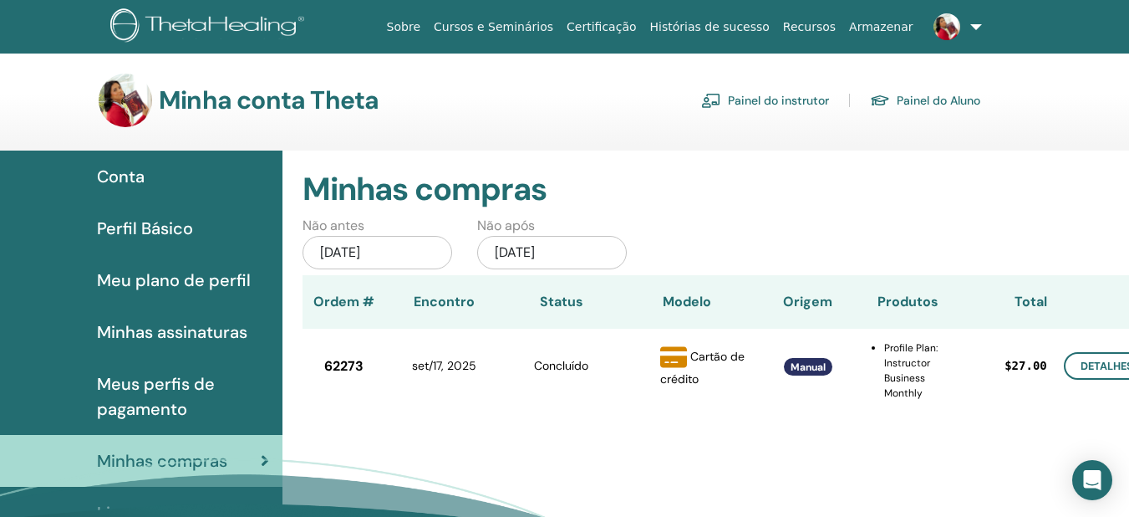
click at [130, 179] on span "Conta" at bounding box center [121, 176] width 48 height 25
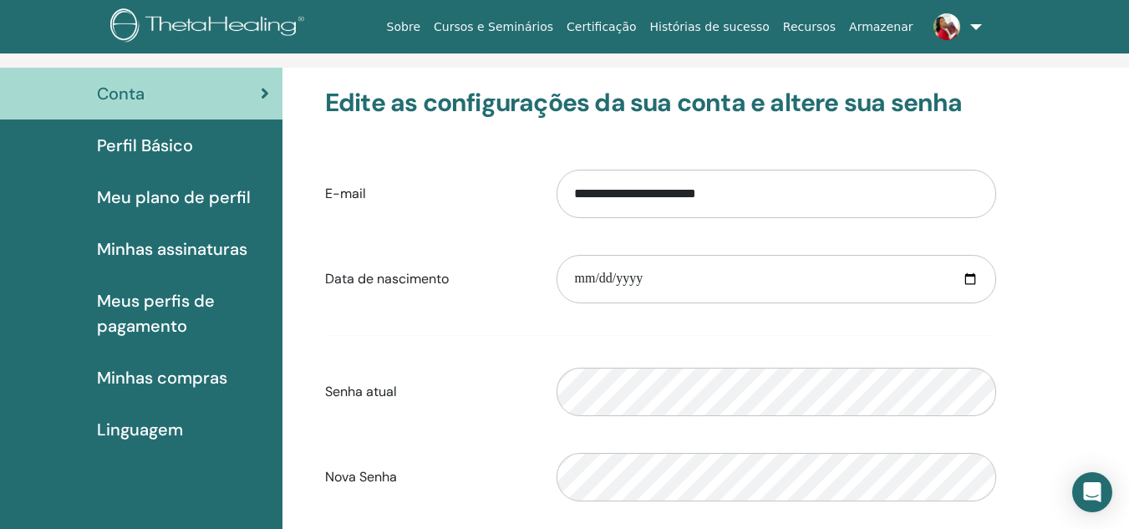
scroll to position [84, 0]
click at [149, 426] on span "Linguagem" at bounding box center [140, 428] width 86 height 25
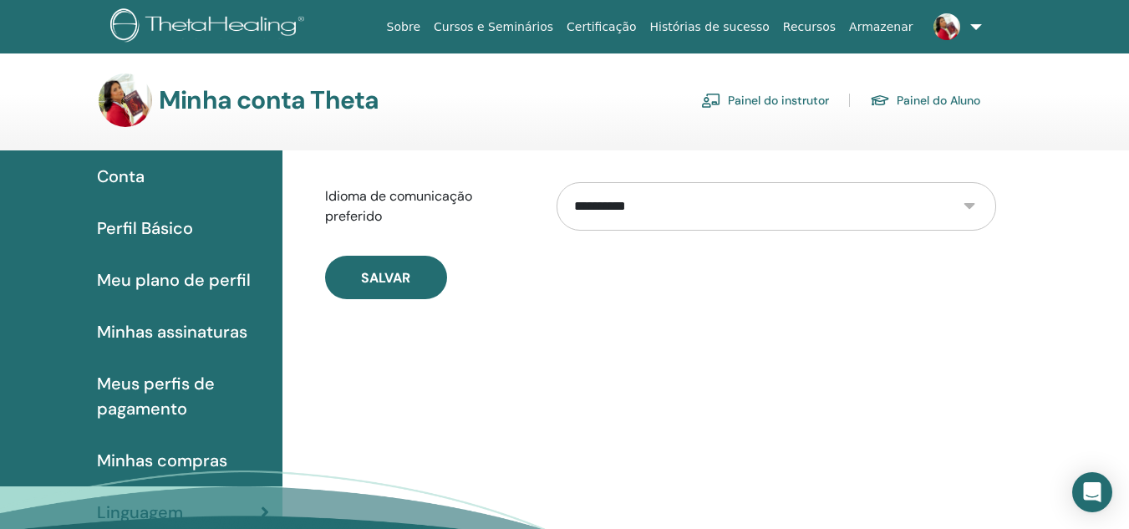
click at [152, 224] on span "Perfil Básico" at bounding box center [145, 228] width 96 height 25
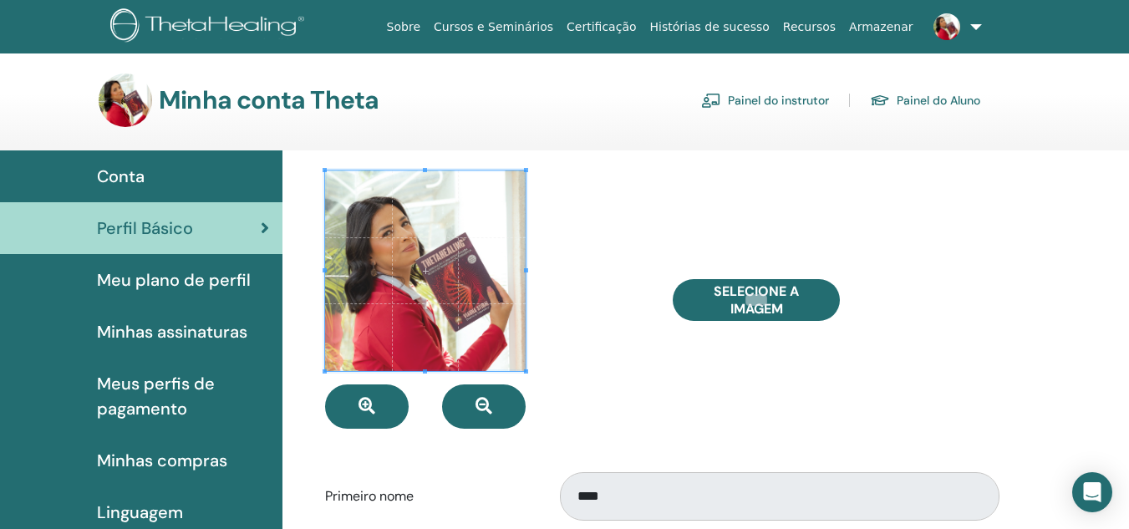
click at [801, 104] on link "Painel do instrutor" at bounding box center [765, 100] width 128 height 27
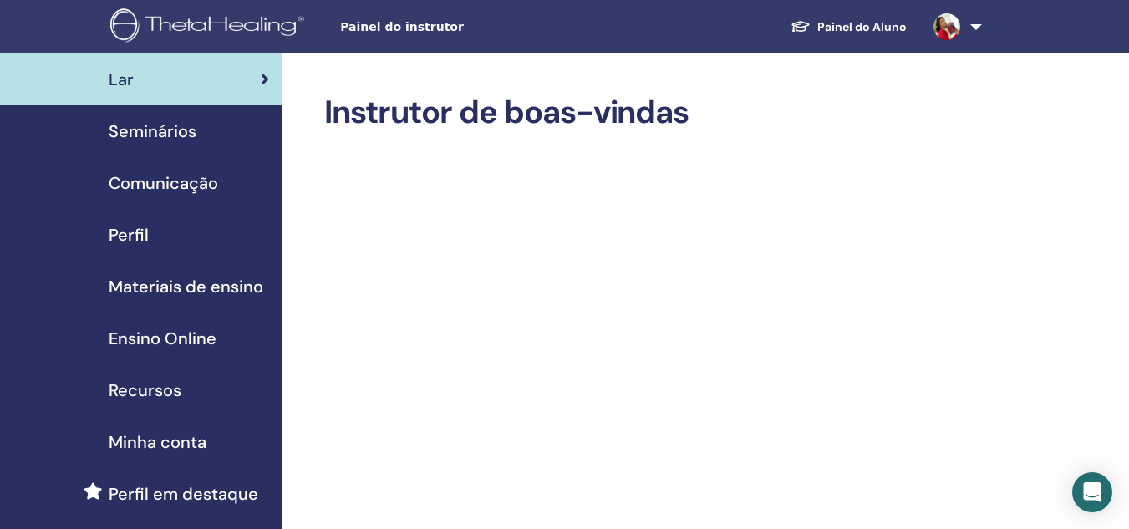
click at [140, 231] on span "Perfil" at bounding box center [129, 234] width 40 height 25
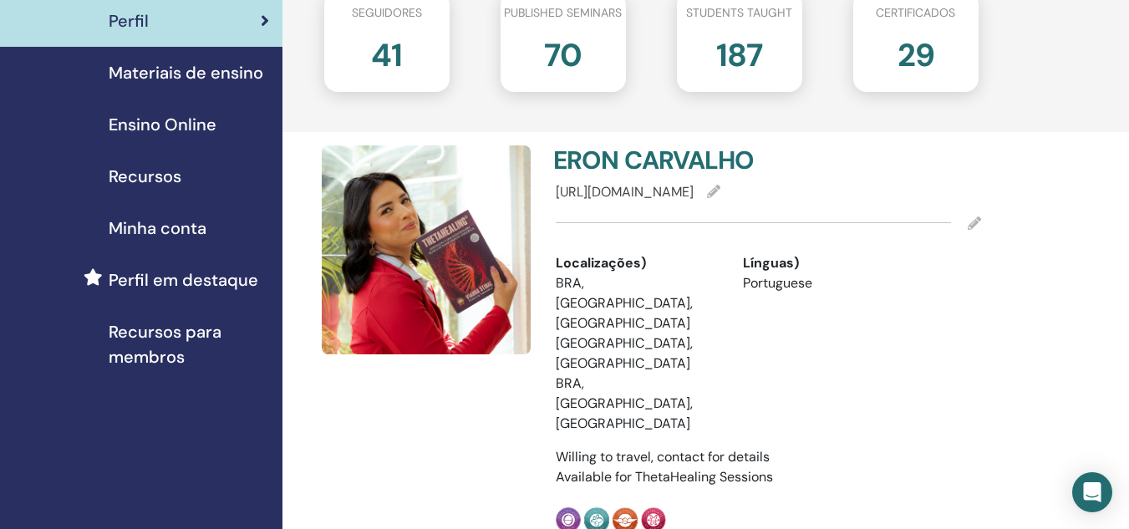
scroll to position [251, 0]
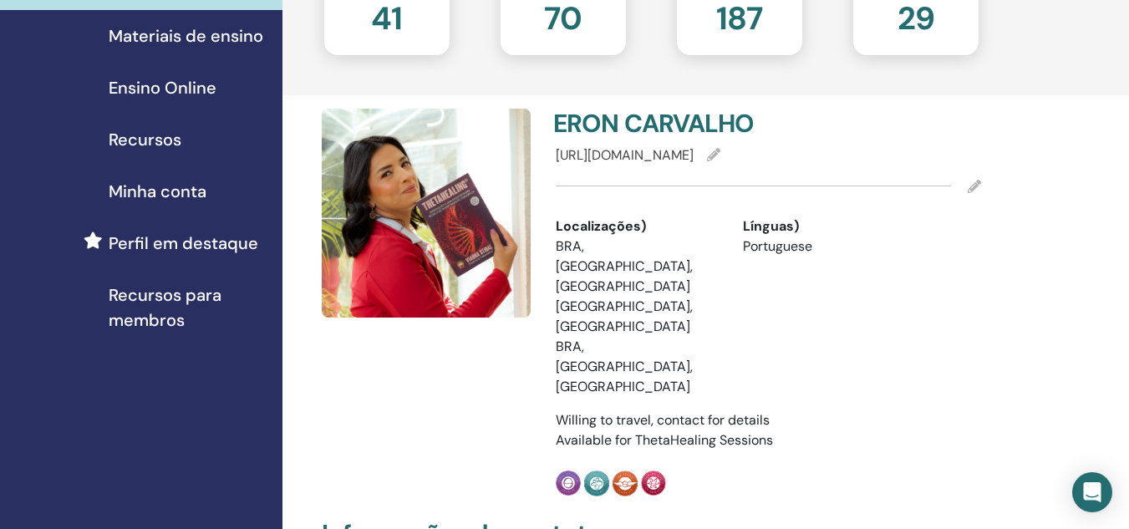
click at [969, 191] on icon at bounding box center [974, 186] width 13 height 13
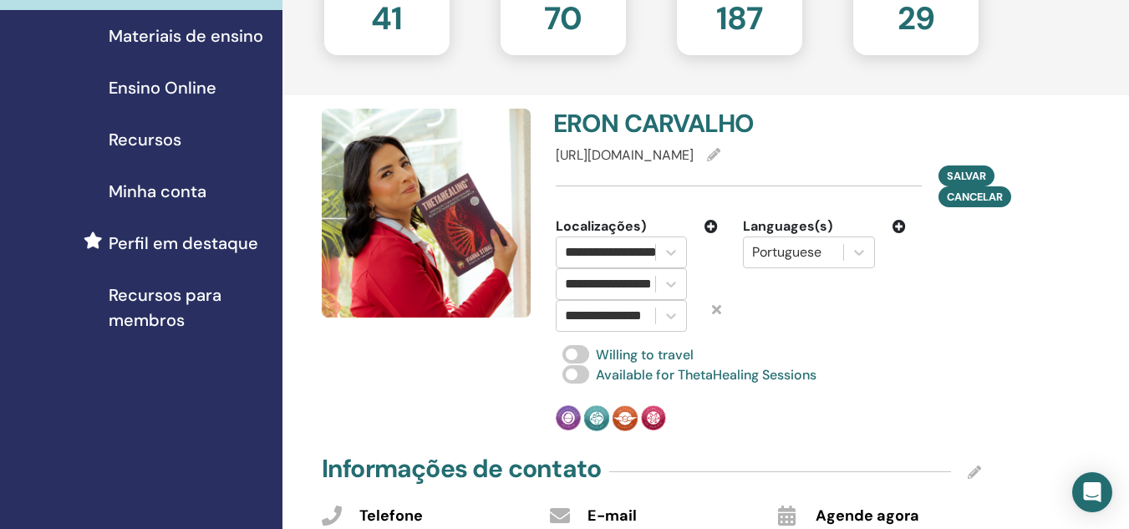
click at [710, 227] on icon at bounding box center [711, 226] width 13 height 13
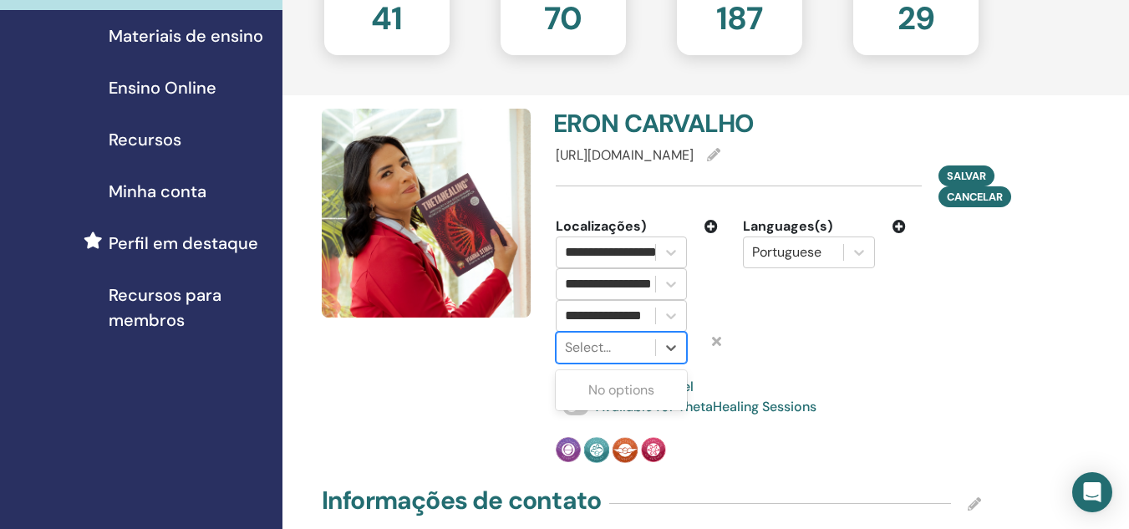
click at [589, 348] on div at bounding box center [606, 347] width 82 height 23
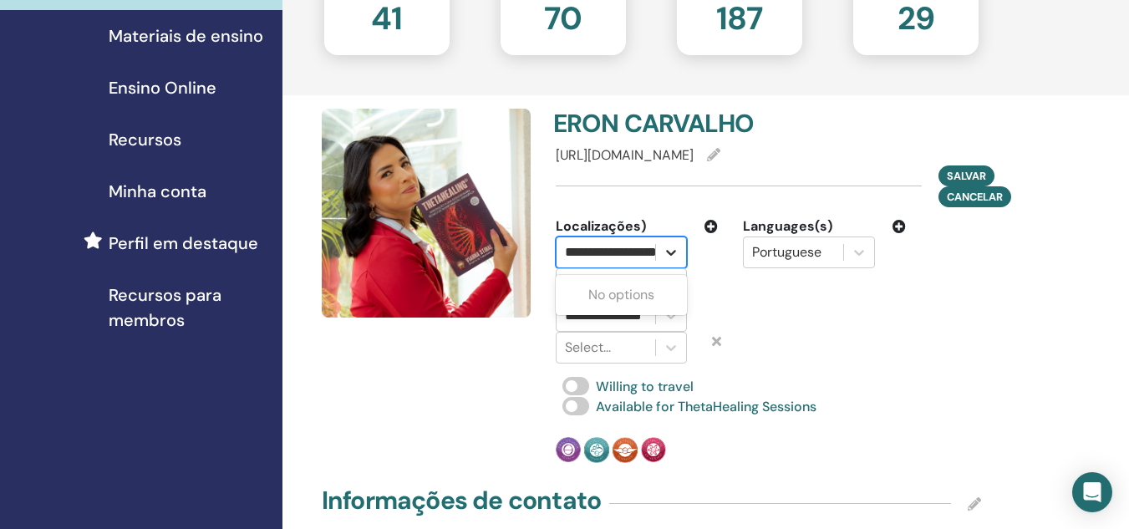
scroll to position [0, 34]
click at [673, 249] on icon at bounding box center [671, 252] width 17 height 17
drag, startPoint x: 645, startPoint y: 248, endPoint x: 537, endPoint y: 249, distance: 108.7
click at [537, 249] on div "**********" at bounding box center [651, 286] width 679 height 354
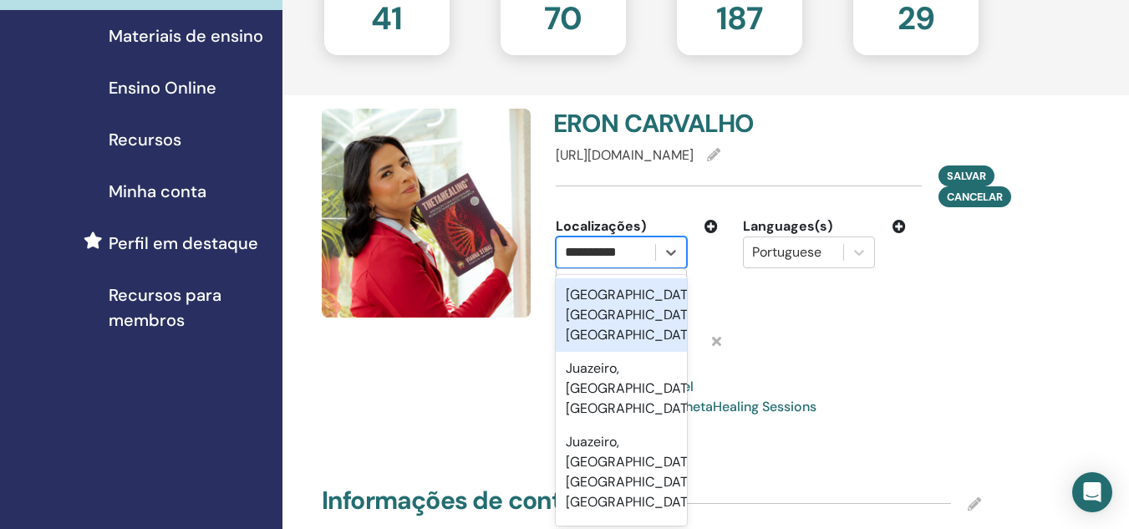
scroll to position [0, 0]
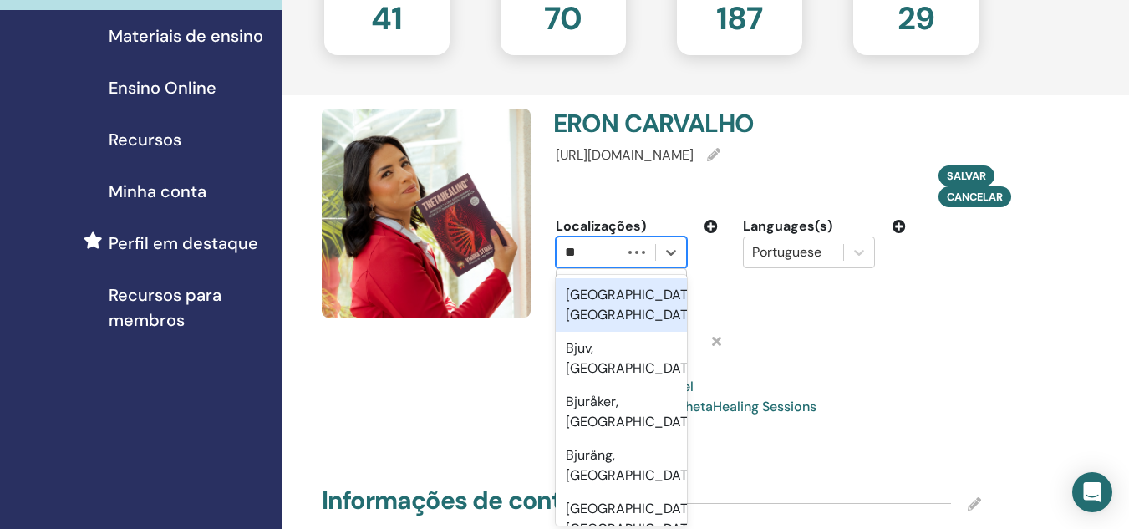
type input "*"
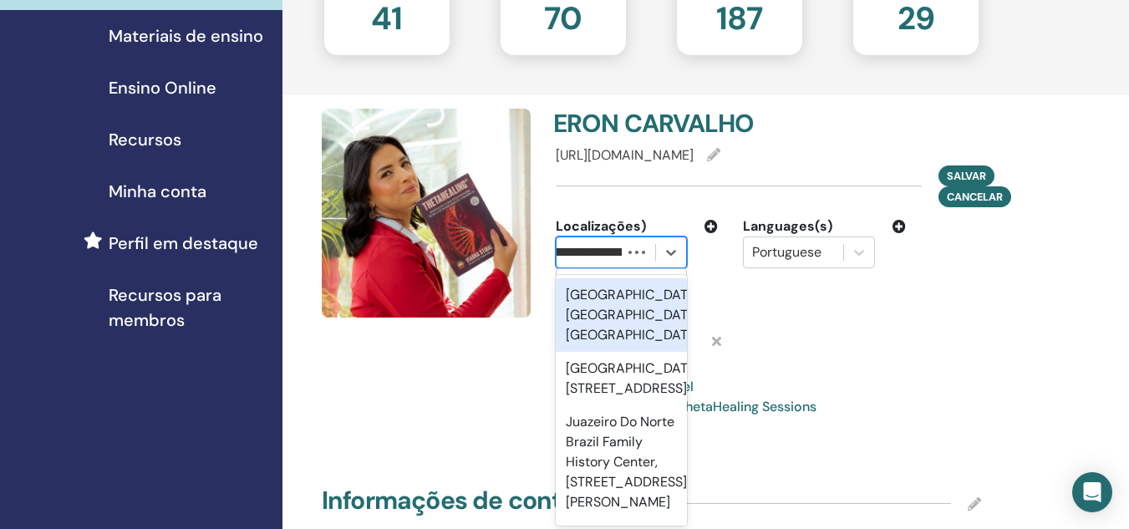
type input "**********"
click at [582, 314] on div "Juazeiro do Norte, Ceará, BRA" at bounding box center [621, 315] width 131 height 74
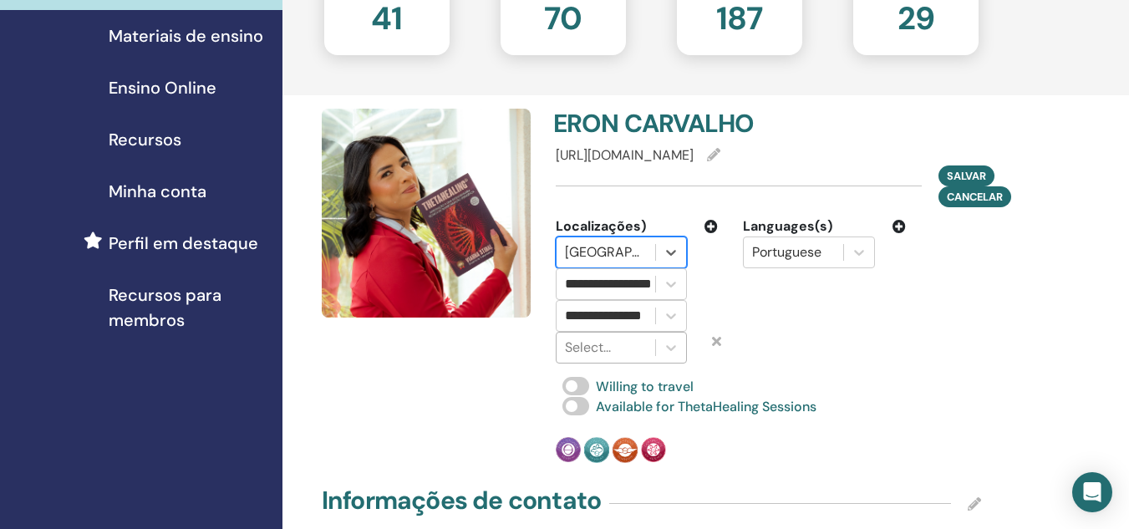
click at [612, 348] on div at bounding box center [606, 347] width 82 height 23
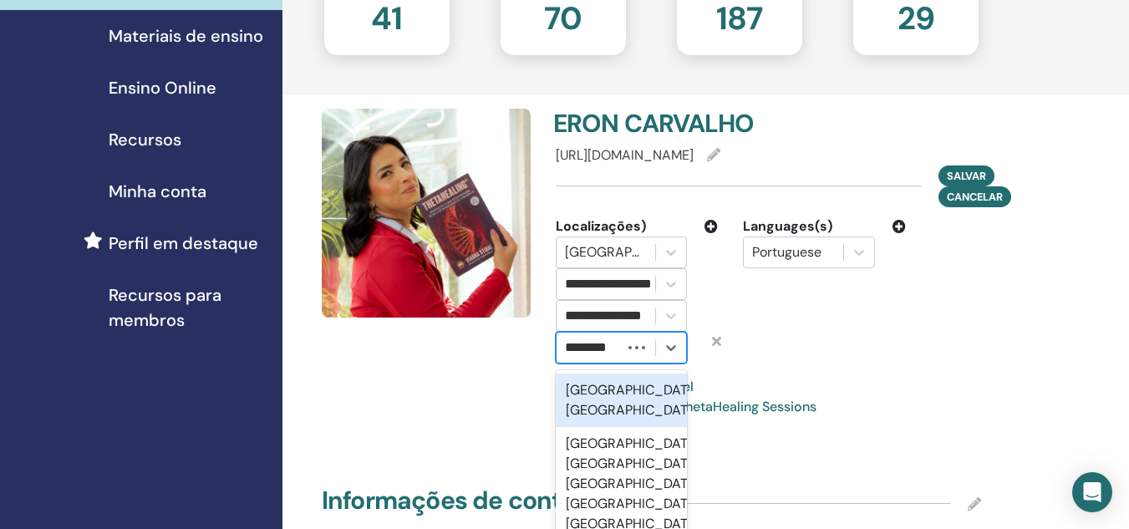
type input "*********"
click at [626, 395] on div "São Paulo, BRA" at bounding box center [621, 400] width 131 height 53
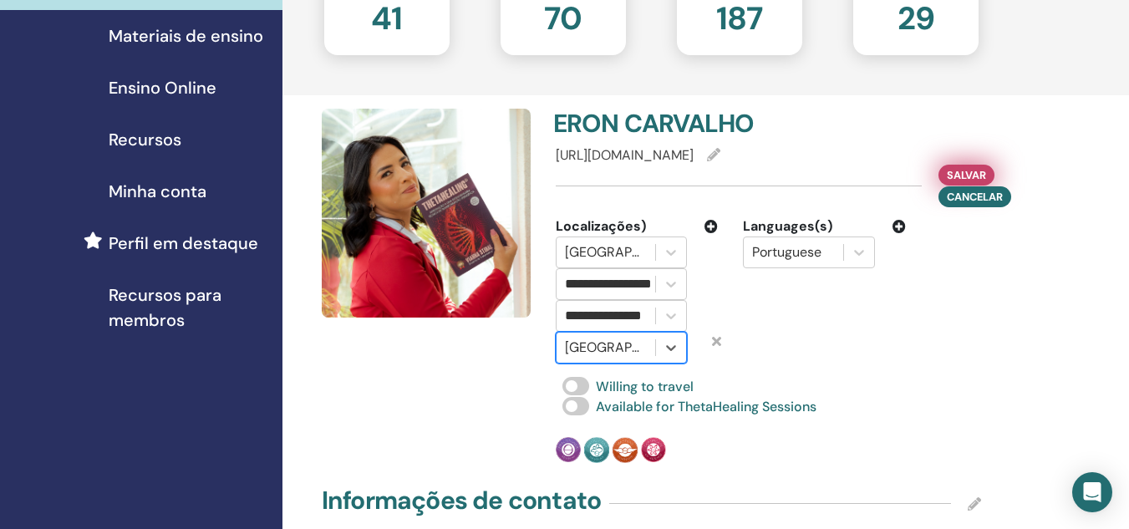
click at [969, 170] on span "Salvar" at bounding box center [966, 175] width 39 height 18
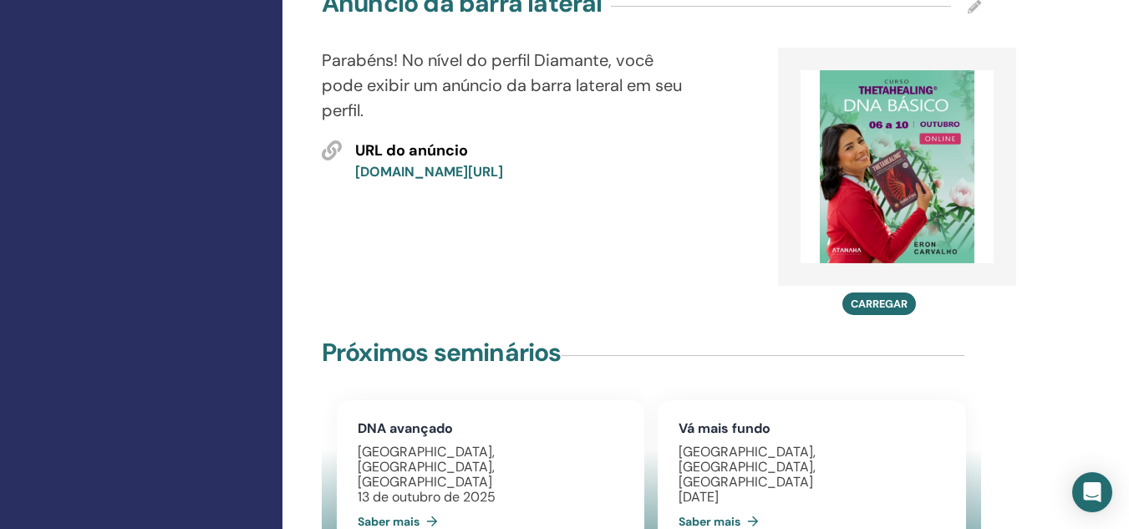
scroll to position [1003, 0]
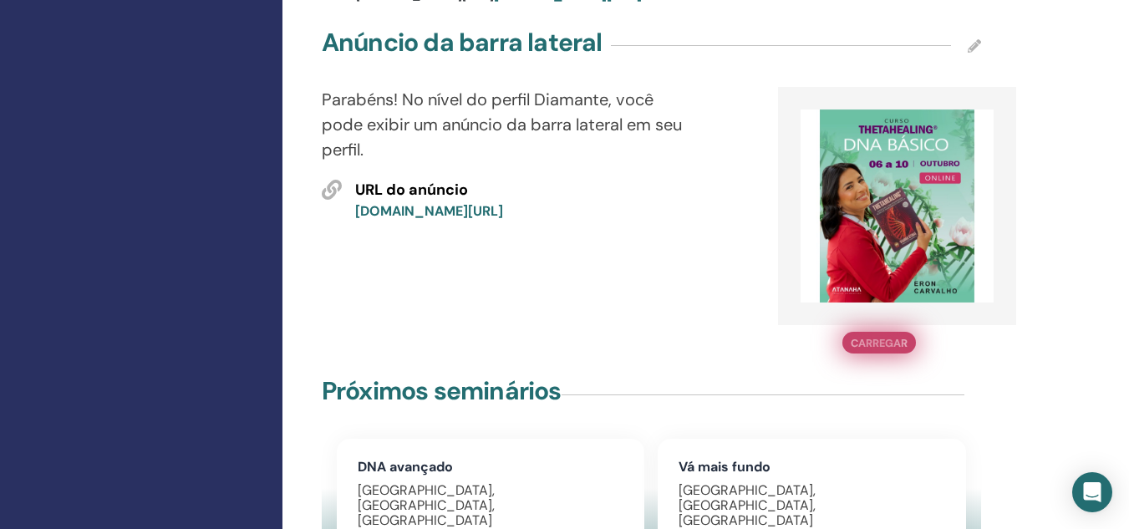
click at [882, 332] on button "Carregar" at bounding box center [879, 343] width 74 height 22
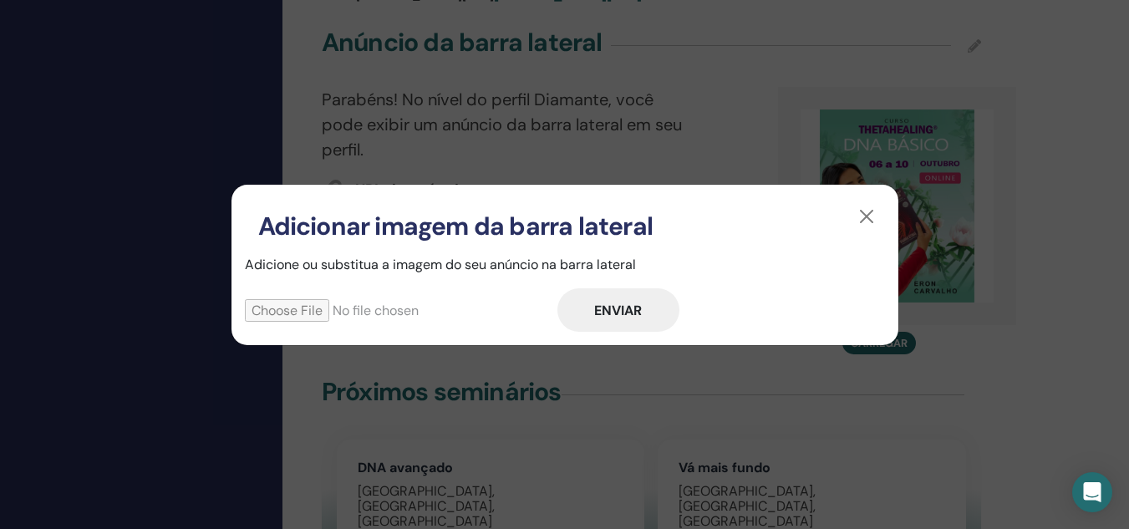
click at [300, 308] on input "file" at bounding box center [401, 310] width 313 height 23
type input "**********"
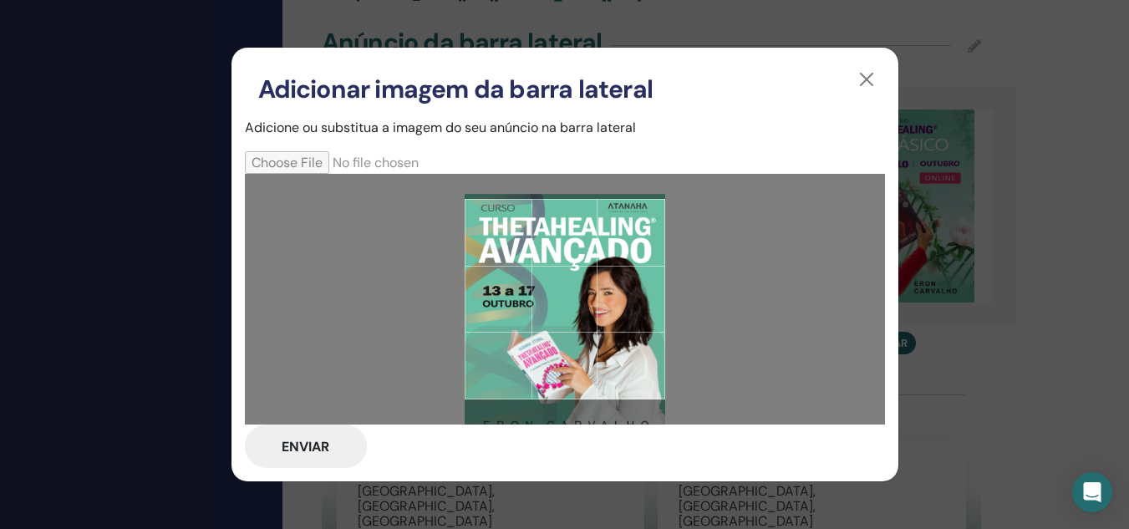
drag, startPoint x: 558, startPoint y: 291, endPoint x: 535, endPoint y: 311, distance: 30.8
click at [535, 311] on div at bounding box center [565, 299] width 201 height 201
click at [293, 448] on font "Enviar" at bounding box center [306, 447] width 48 height 18
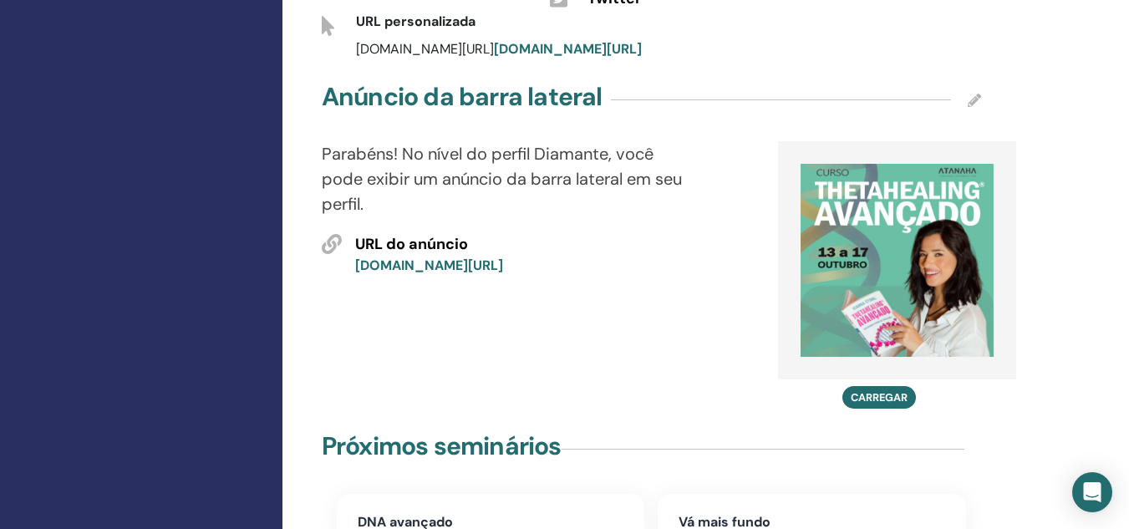
scroll to position [919, 0]
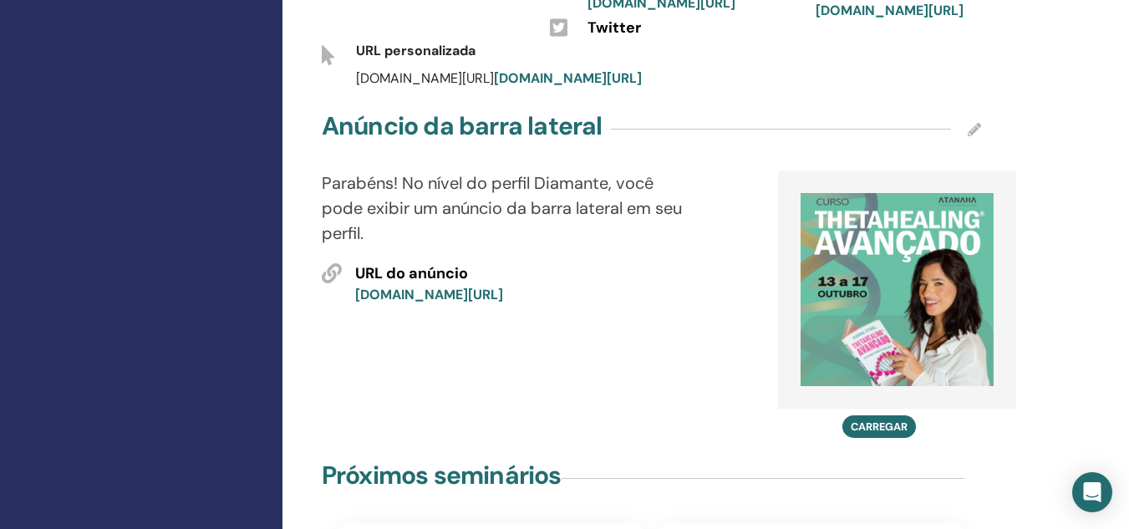
click at [964, 109] on div "Anúncio da barra lateral" at bounding box center [651, 130] width 659 height 42
click at [972, 123] on icon at bounding box center [974, 129] width 13 height 13
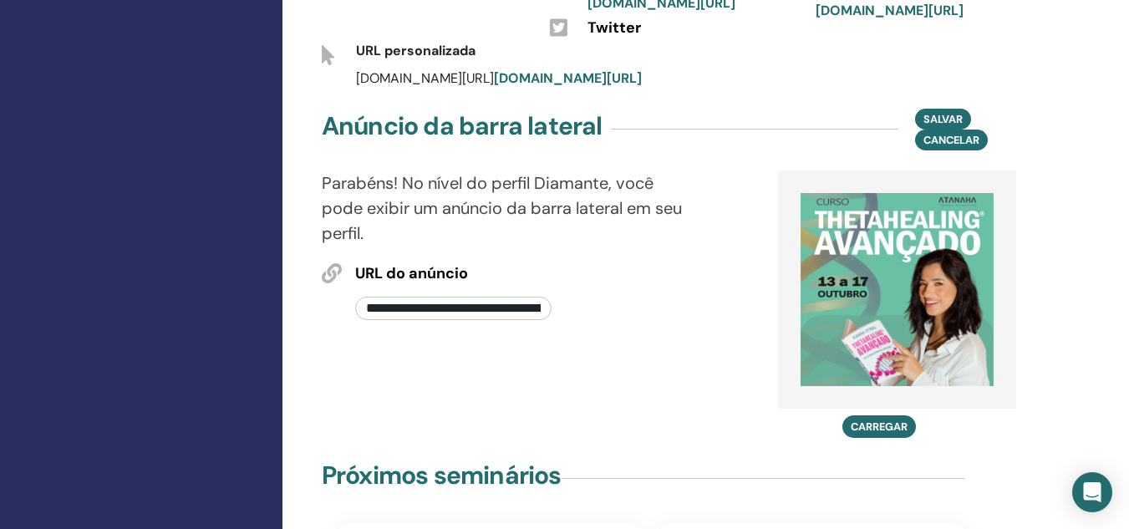
click at [501, 297] on input "**********" at bounding box center [453, 308] width 196 height 23
drag, startPoint x: 362, startPoint y: 266, endPoint x: 736, endPoint y: 251, distance: 374.7
click at [736, 251] on div "**********" at bounding box center [651, 303] width 684 height 267
paste input "*"
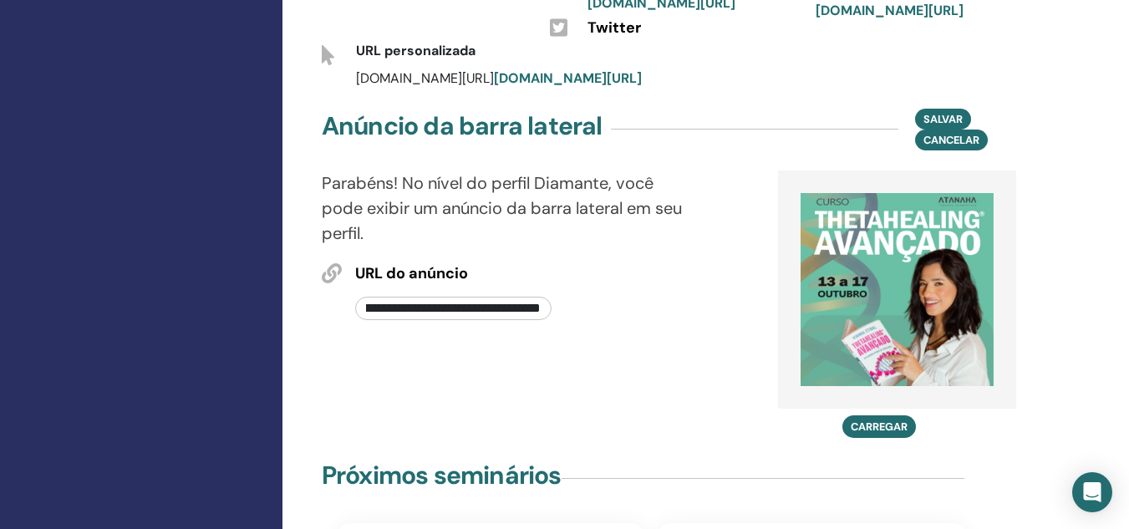
scroll to position [0, 202]
type input "**********"
click at [939, 110] on span "Salvar" at bounding box center [943, 119] width 39 height 18
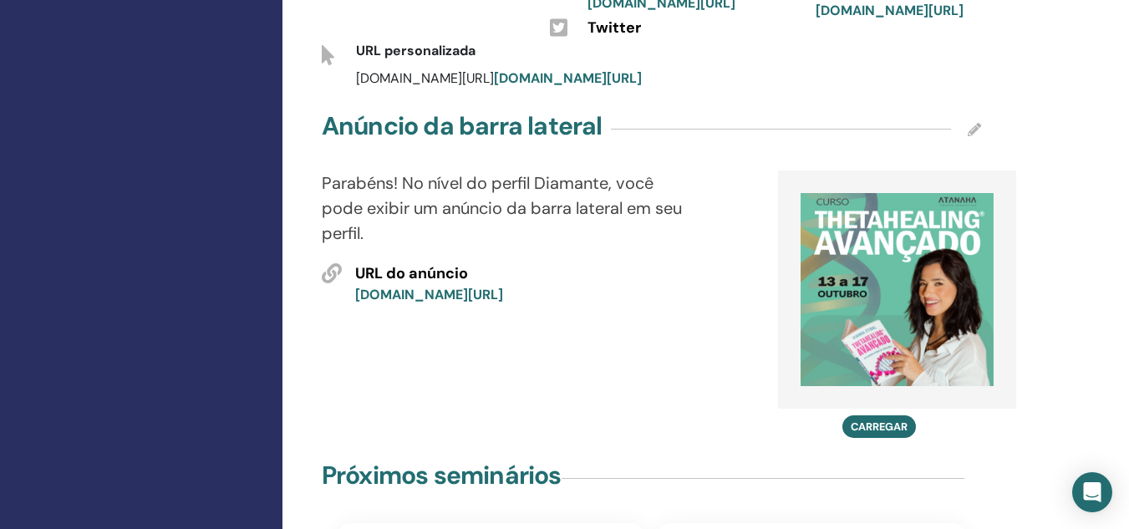
scroll to position [1170, 0]
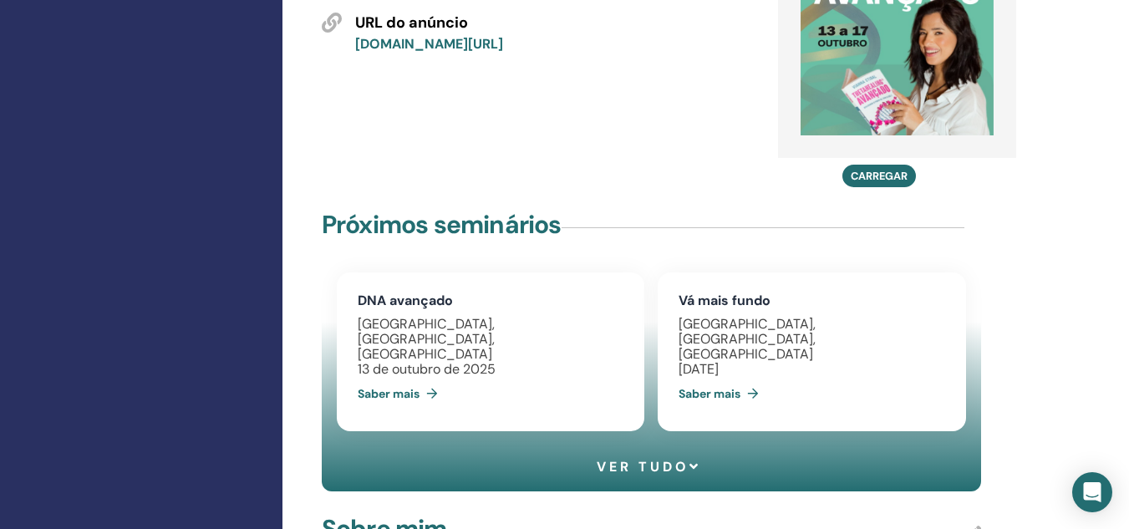
click at [407, 377] on link "Saber mais" at bounding box center [401, 393] width 87 height 33
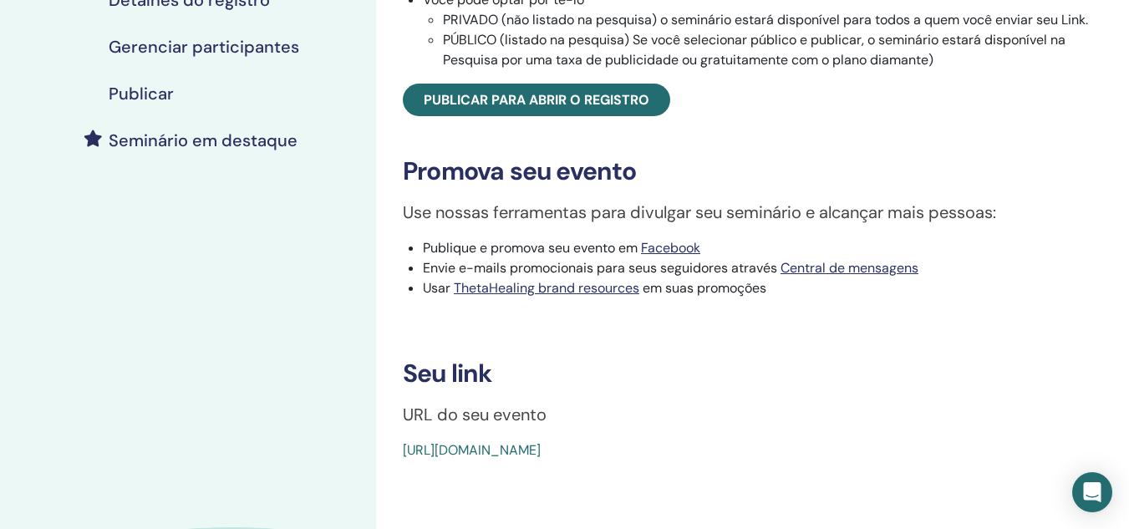
scroll to position [334, 0]
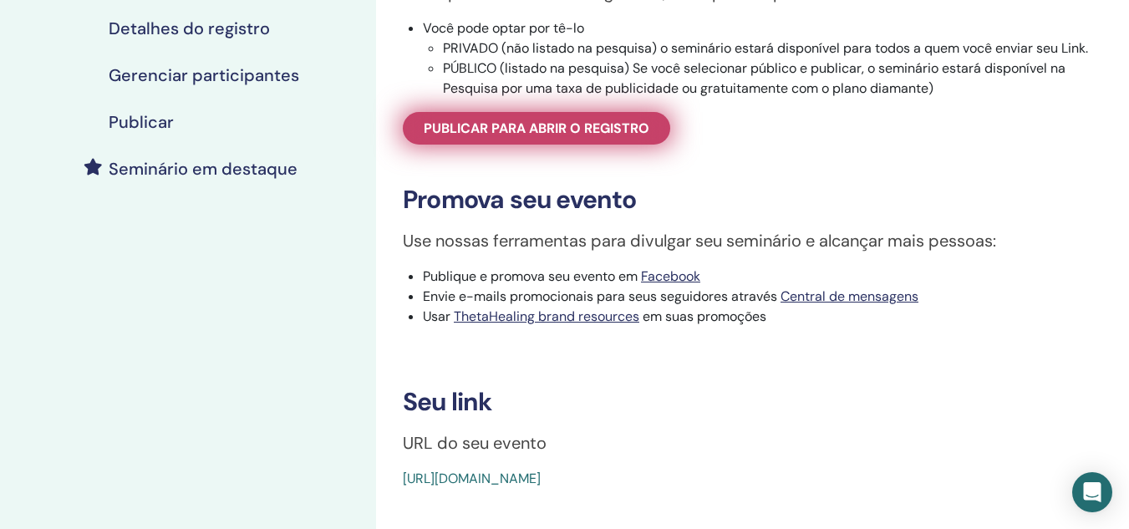
click at [596, 137] on span "Publicar para abrir o registro" at bounding box center [537, 129] width 226 height 18
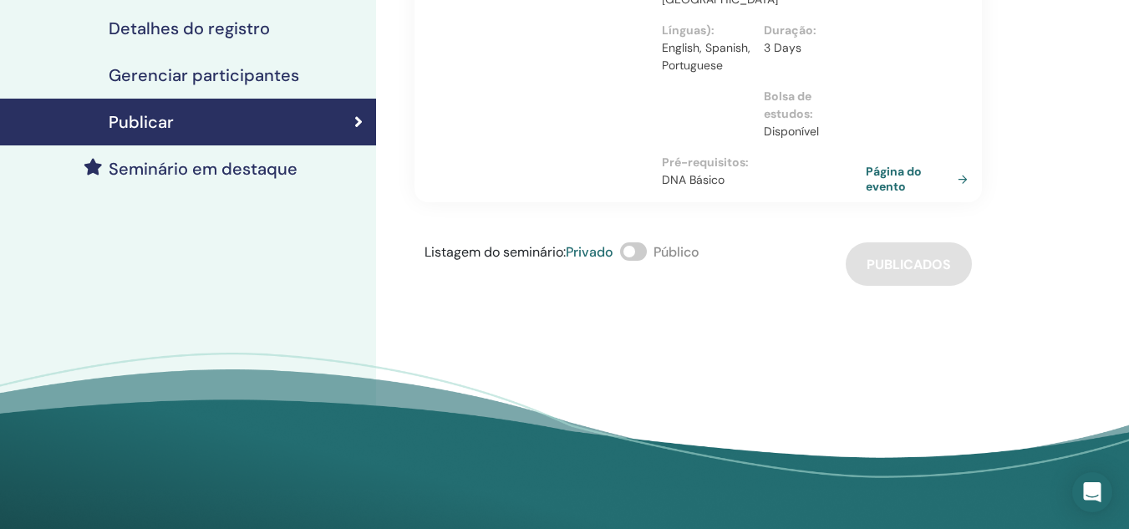
click at [643, 242] on span at bounding box center [633, 251] width 27 height 18
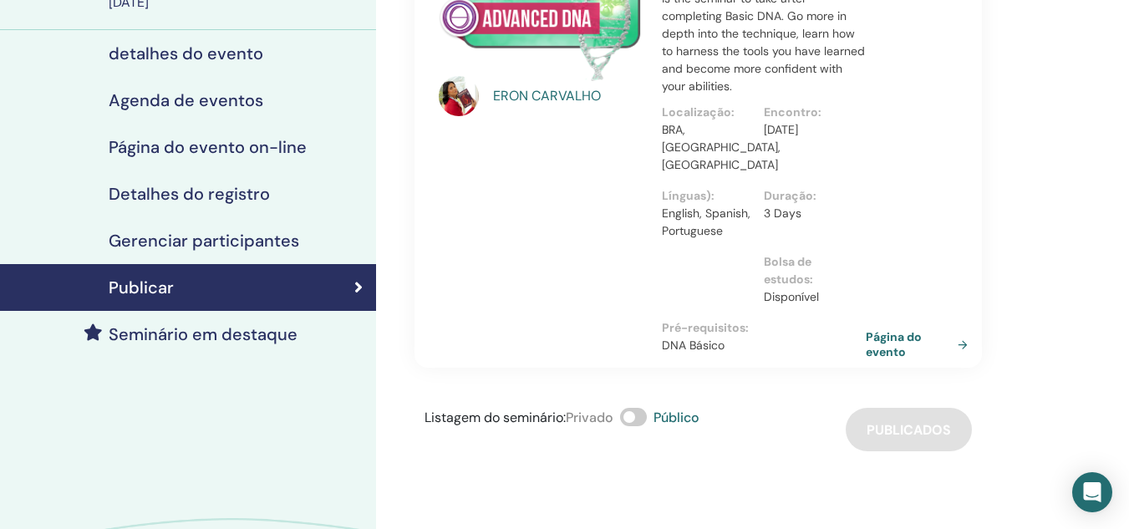
scroll to position [84, 0]
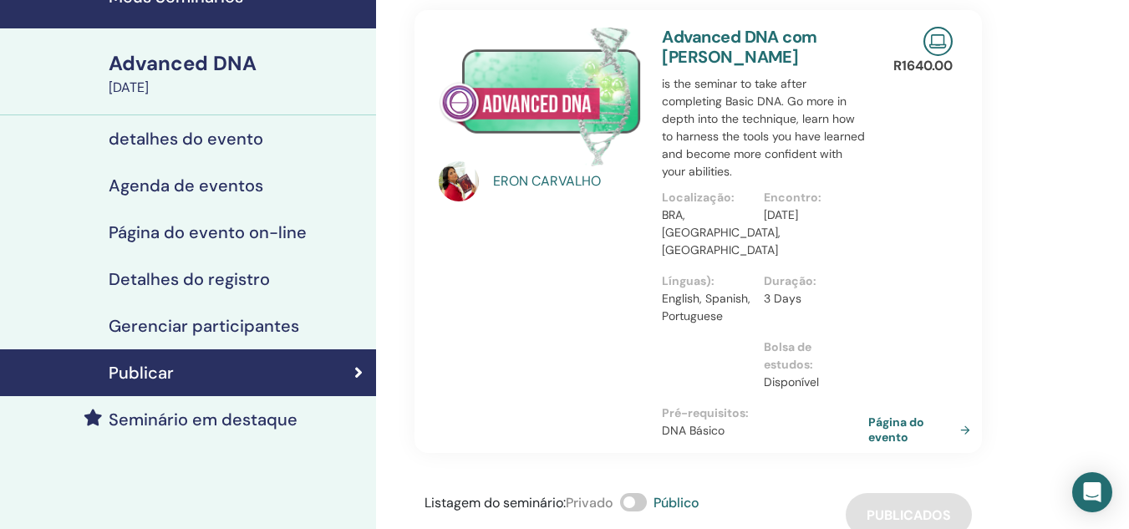
click at [912, 415] on link "Página do evento" at bounding box center [922, 430] width 109 height 30
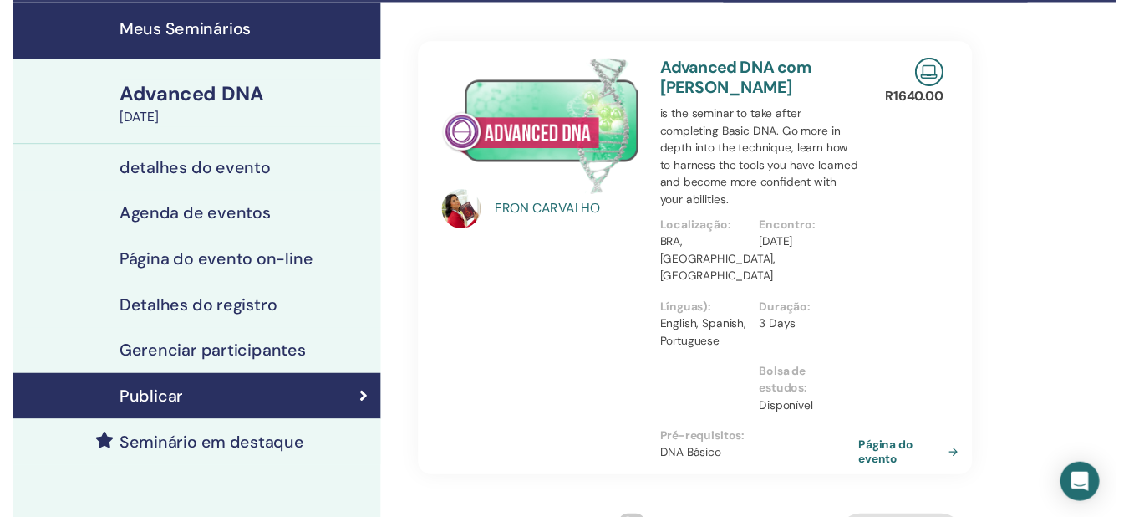
scroll to position [84, 0]
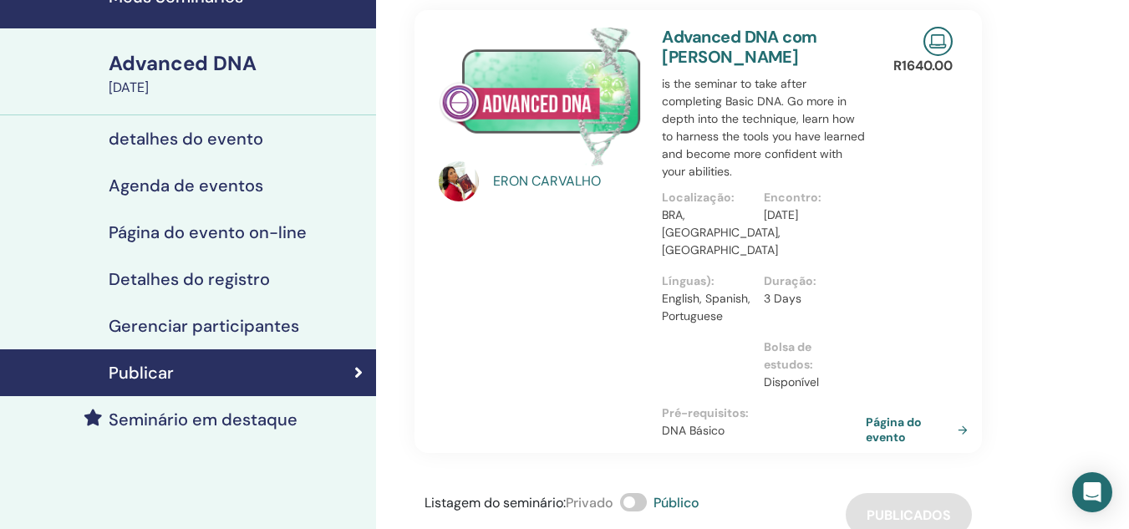
click at [229, 418] on h4 "Seminário em destaque" at bounding box center [203, 420] width 189 height 20
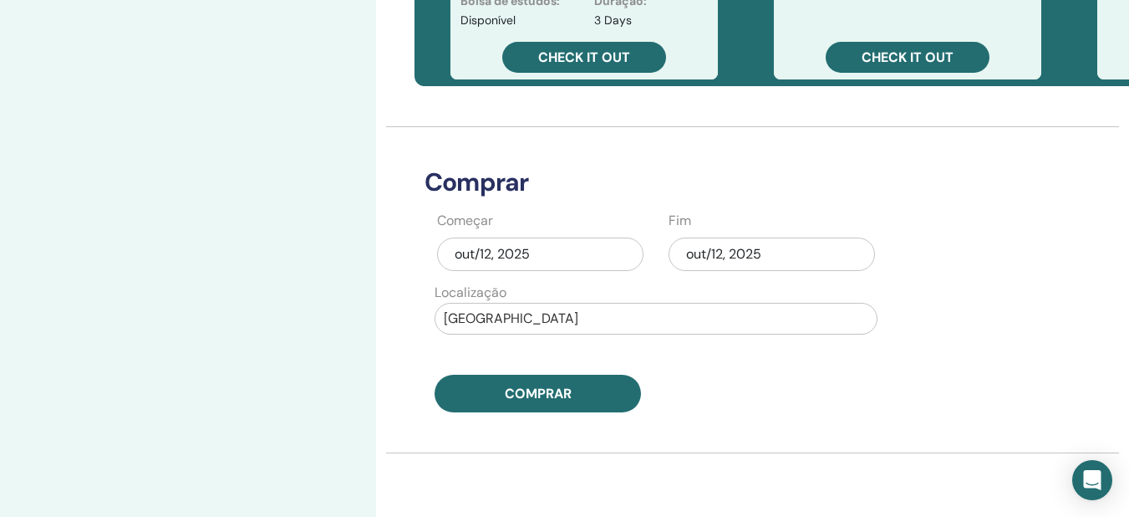
scroll to position [585, 0]
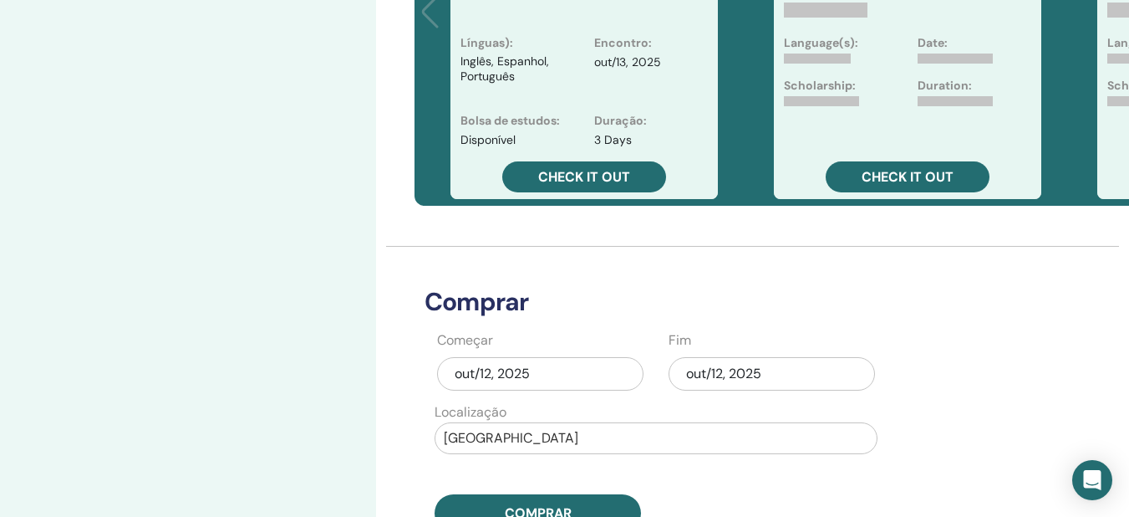
click at [786, 368] on div "out/12, 2025" at bounding box center [772, 373] width 206 height 33
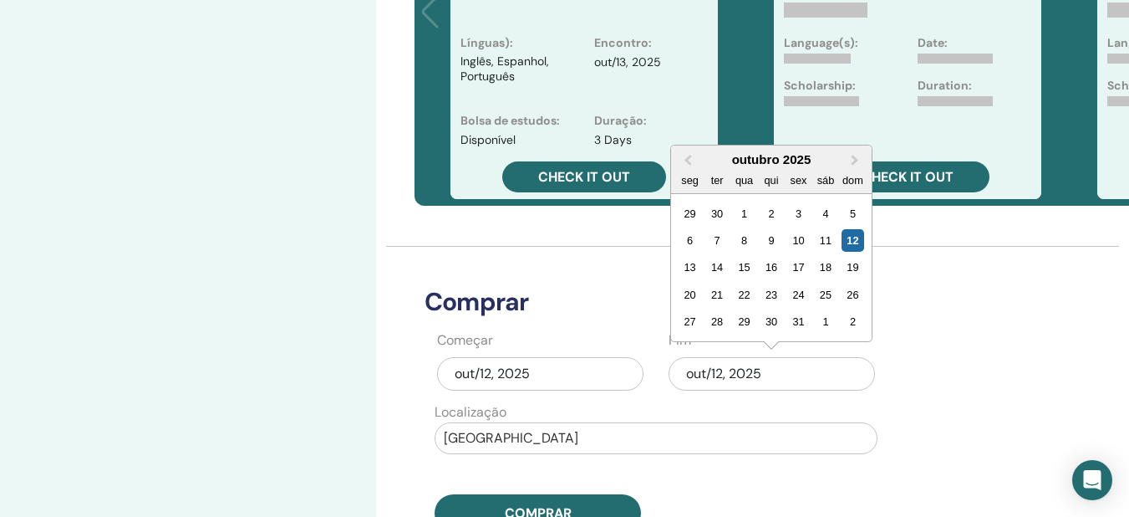
click at [857, 319] on div "2" at bounding box center [853, 321] width 23 height 23
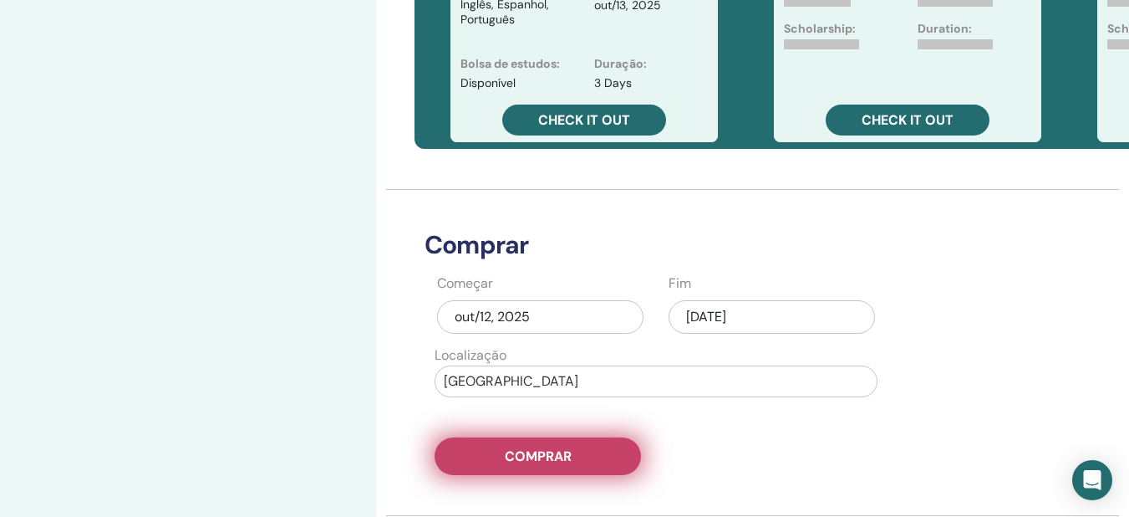
scroll to position [669, 0]
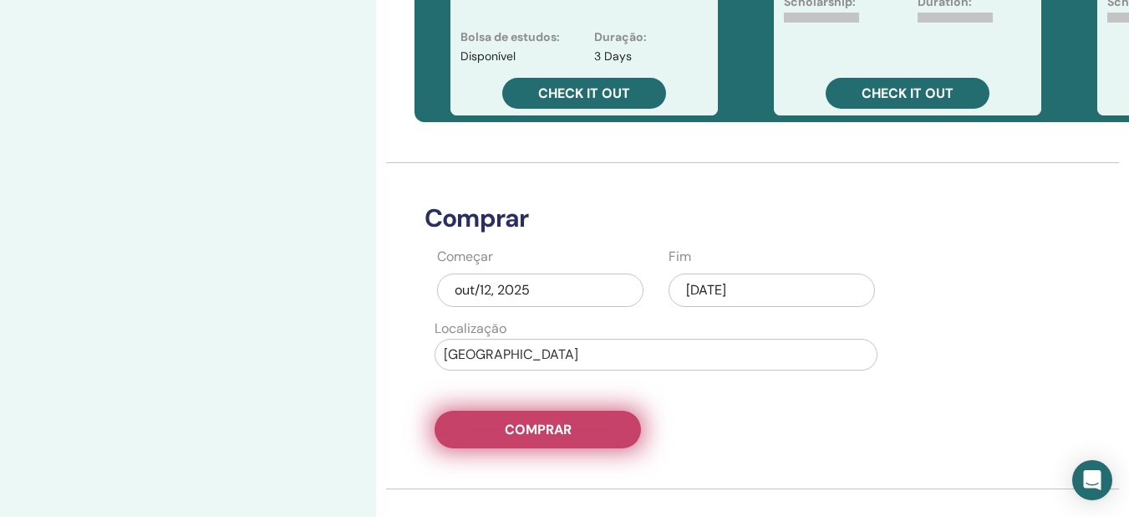
click at [611, 425] on button "Comprar" at bounding box center [538, 429] width 206 height 38
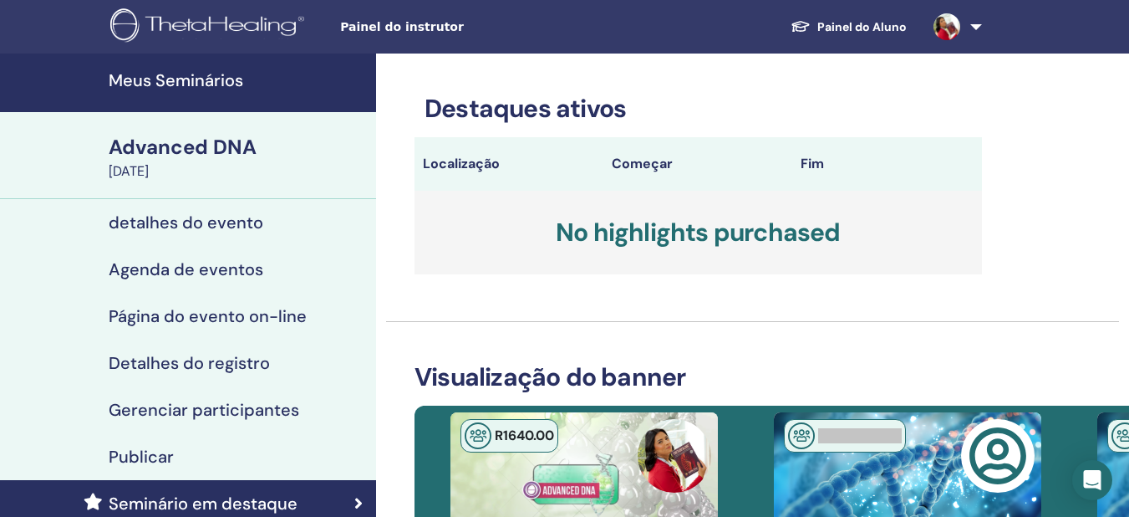
click at [178, 223] on h4 "detalhes do evento" at bounding box center [186, 222] width 155 height 20
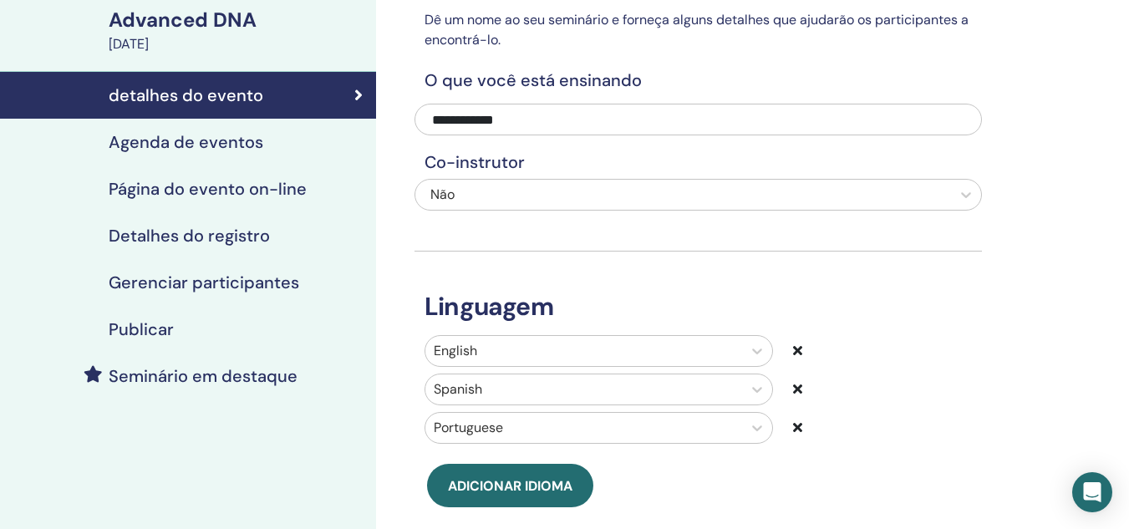
scroll to position [167, 0]
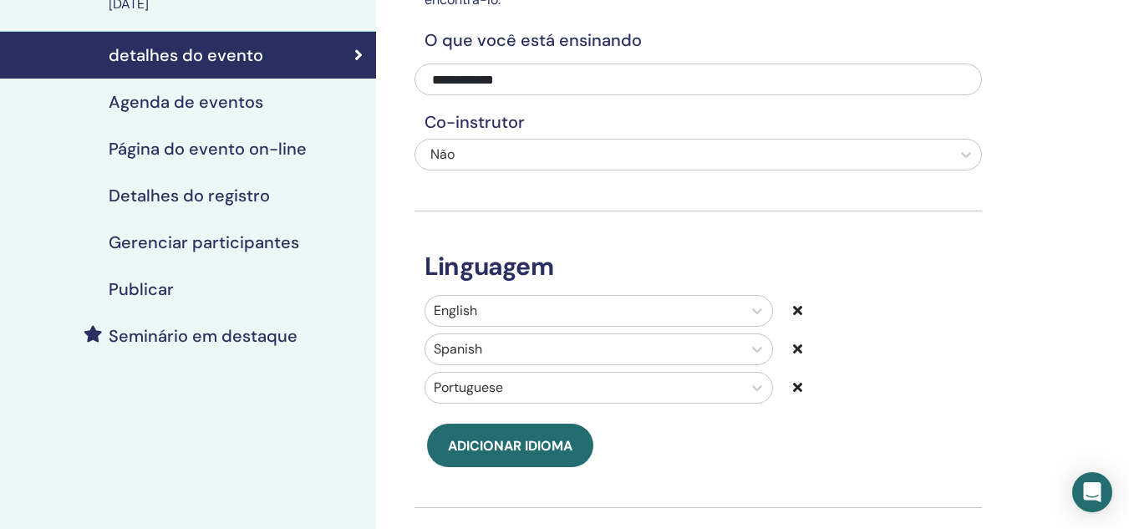
click at [798, 310] on icon at bounding box center [797, 309] width 9 height 13
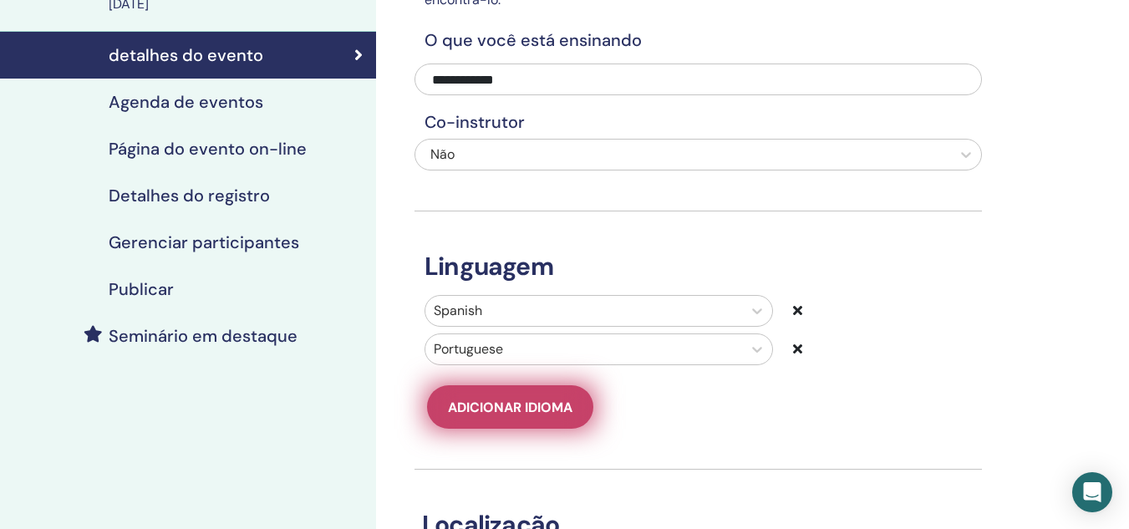
click at [545, 411] on span "Adicionar idioma" at bounding box center [510, 408] width 125 height 18
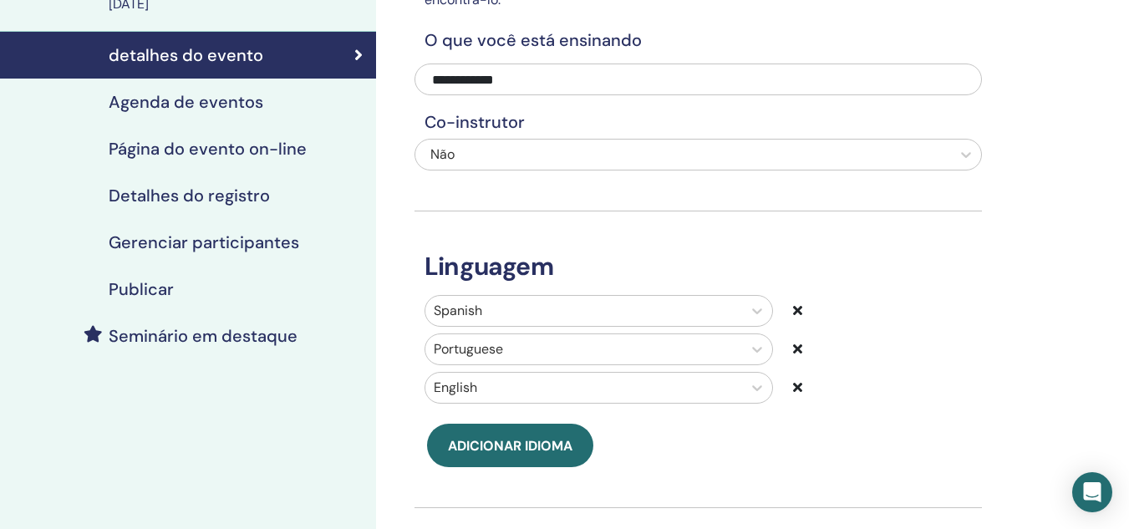
click at [143, 288] on h4 "Publicar" at bounding box center [141, 289] width 65 height 20
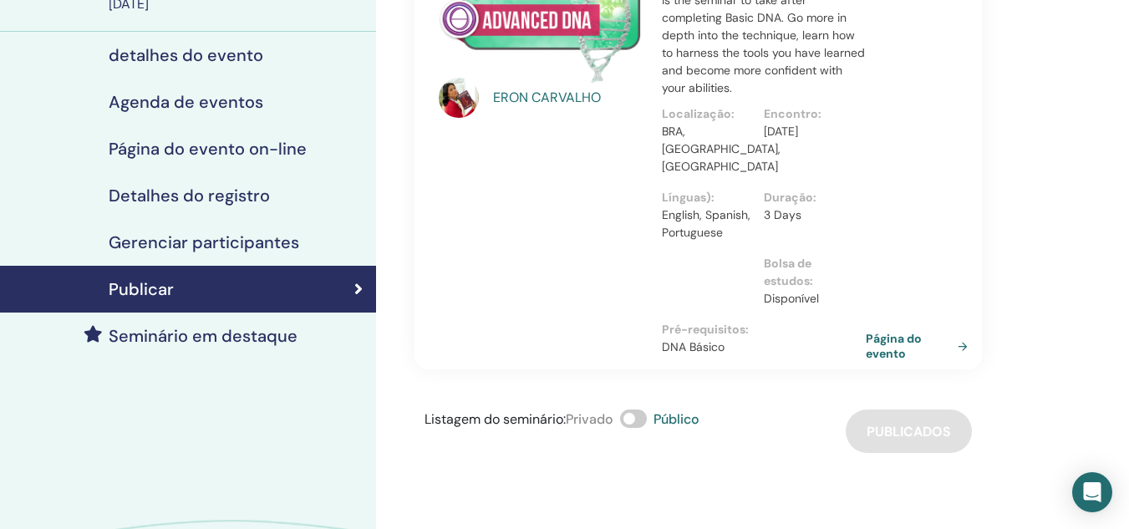
click at [165, 241] on h4 "Gerenciar participantes" at bounding box center [204, 242] width 191 height 20
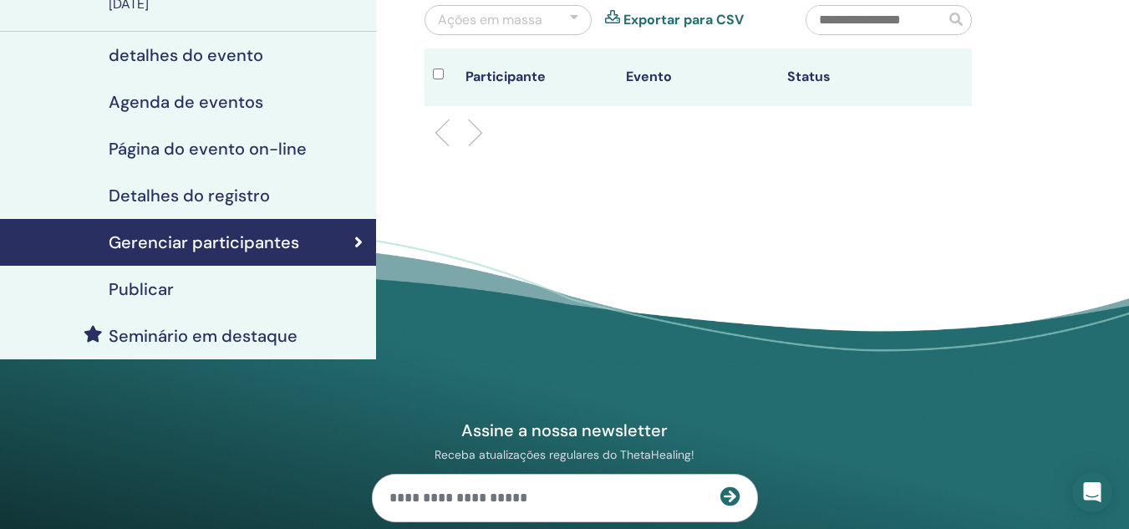
click at [177, 195] on h4 "Detalhes do registro" at bounding box center [189, 196] width 161 height 20
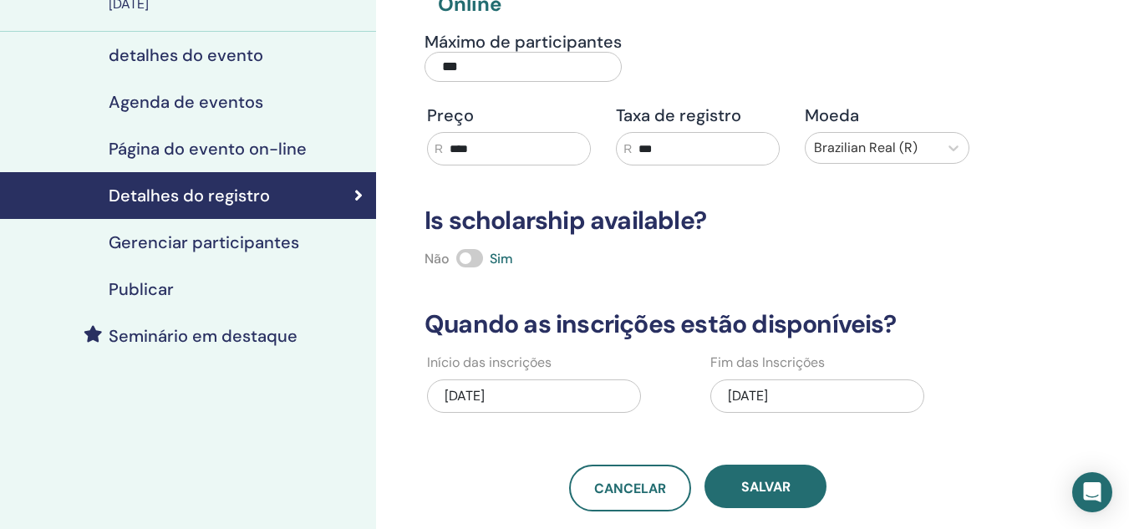
click at [194, 139] on h4 "Página do evento on-line" at bounding box center [208, 149] width 198 height 20
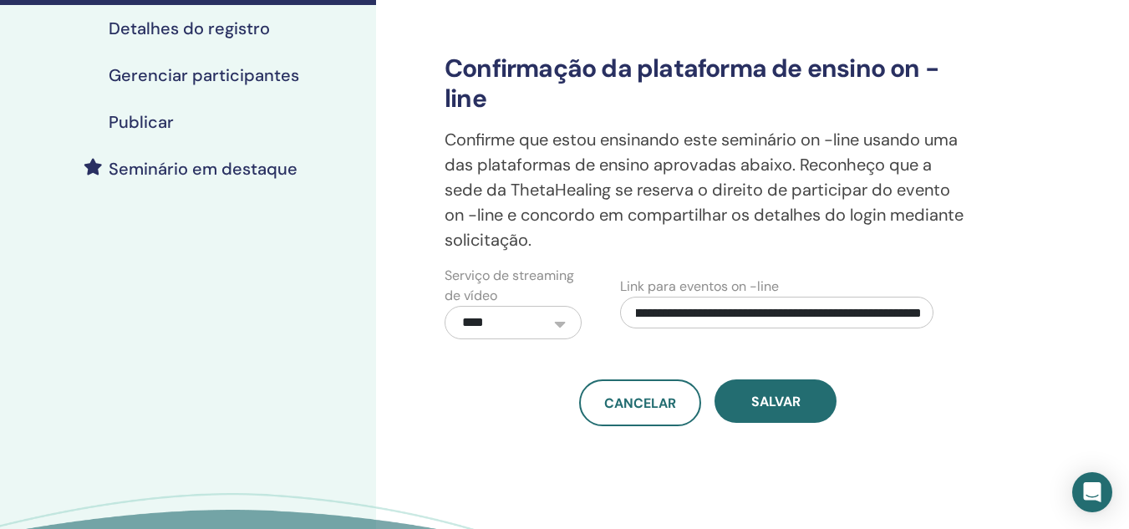
scroll to position [0, 252]
drag, startPoint x: 634, startPoint y: 310, endPoint x: 1046, endPoint y: 319, distance: 413.0
click at [1046, 319] on div "**********" at bounding box center [762, 72] width 713 height 707
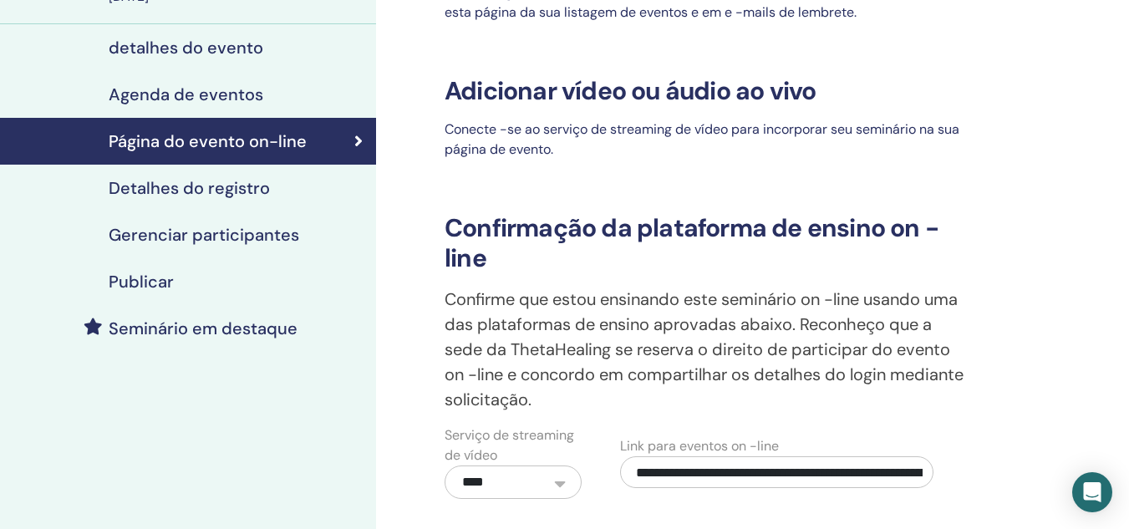
scroll to position [0, 0]
